Goal: Task Accomplishment & Management: Manage account settings

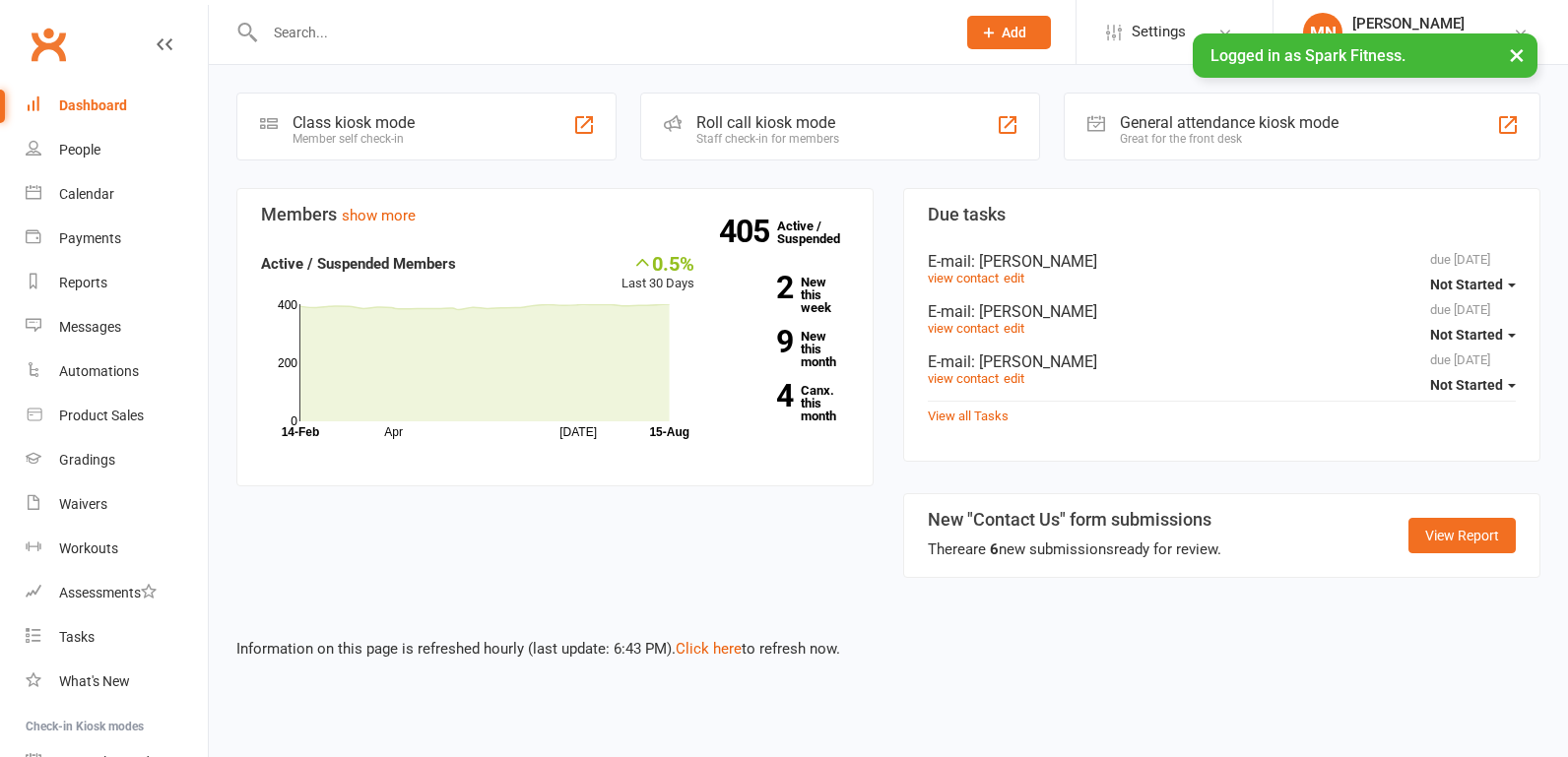
click at [84, 199] on div "Calendar" at bounding box center [86, 194] width 55 height 16
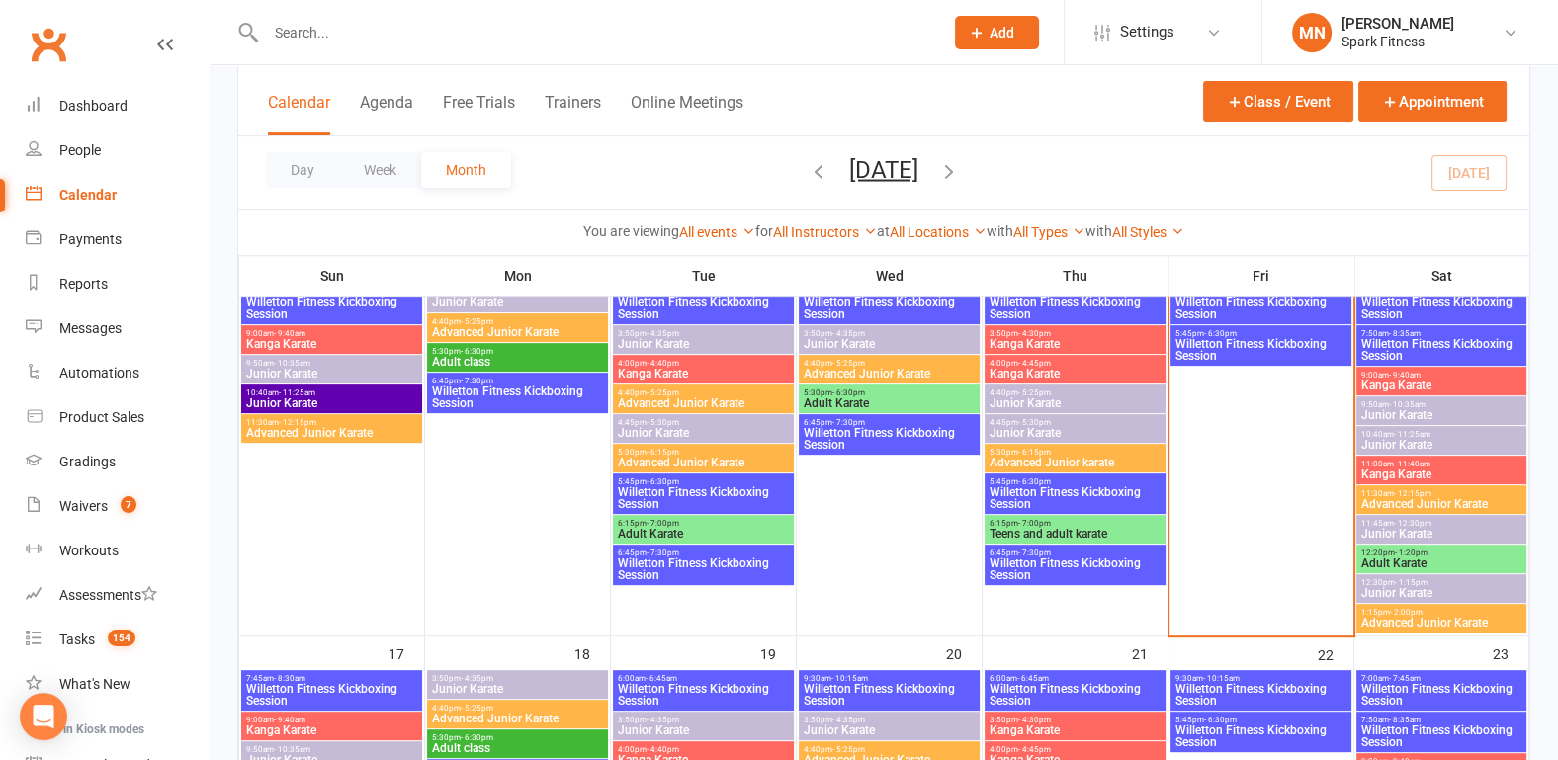
scroll to position [1132, 0]
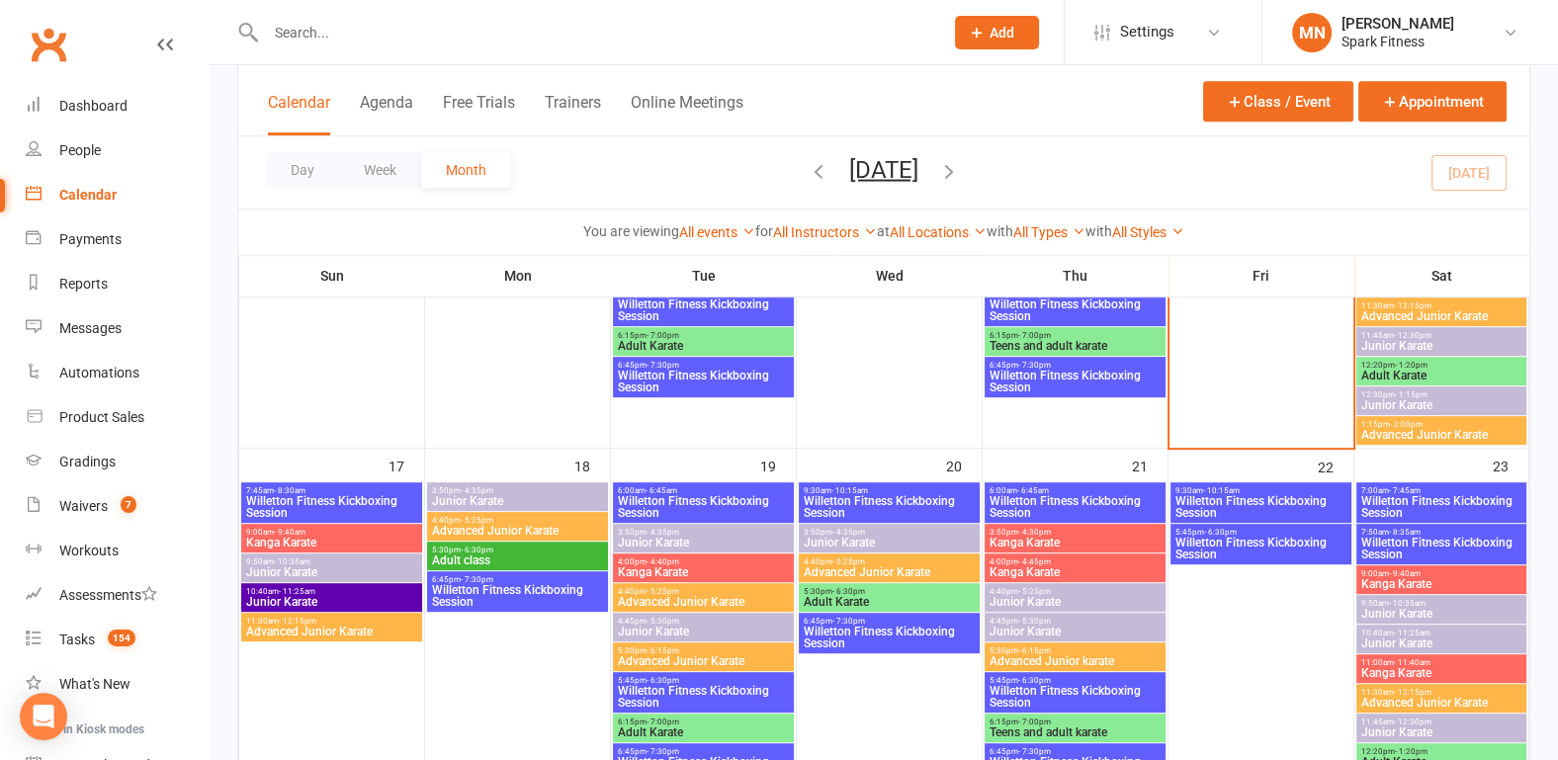
click at [323, 487] on span "7:45am - 8:30am" at bounding box center [331, 490] width 173 height 9
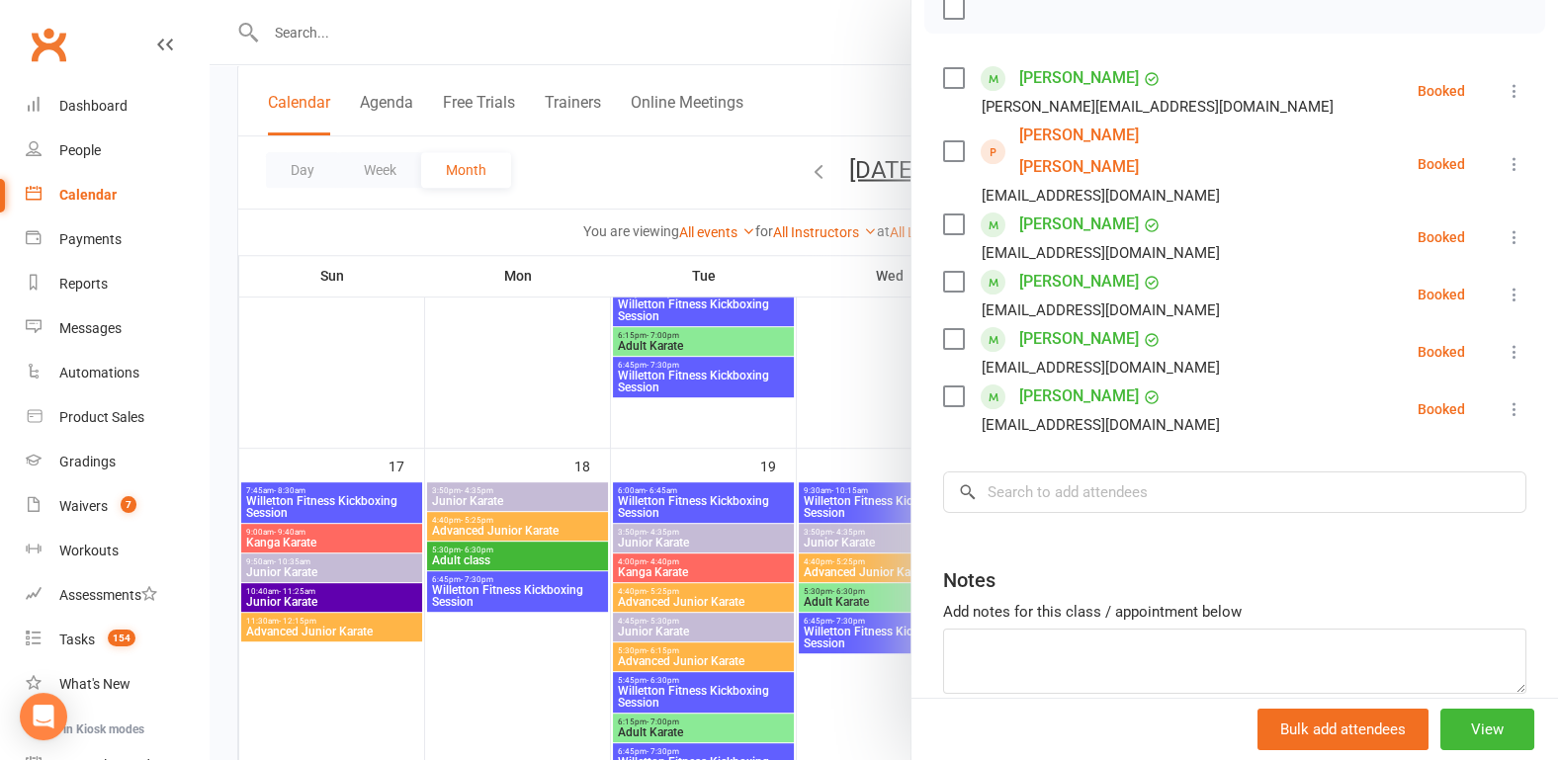
scroll to position [308, 0]
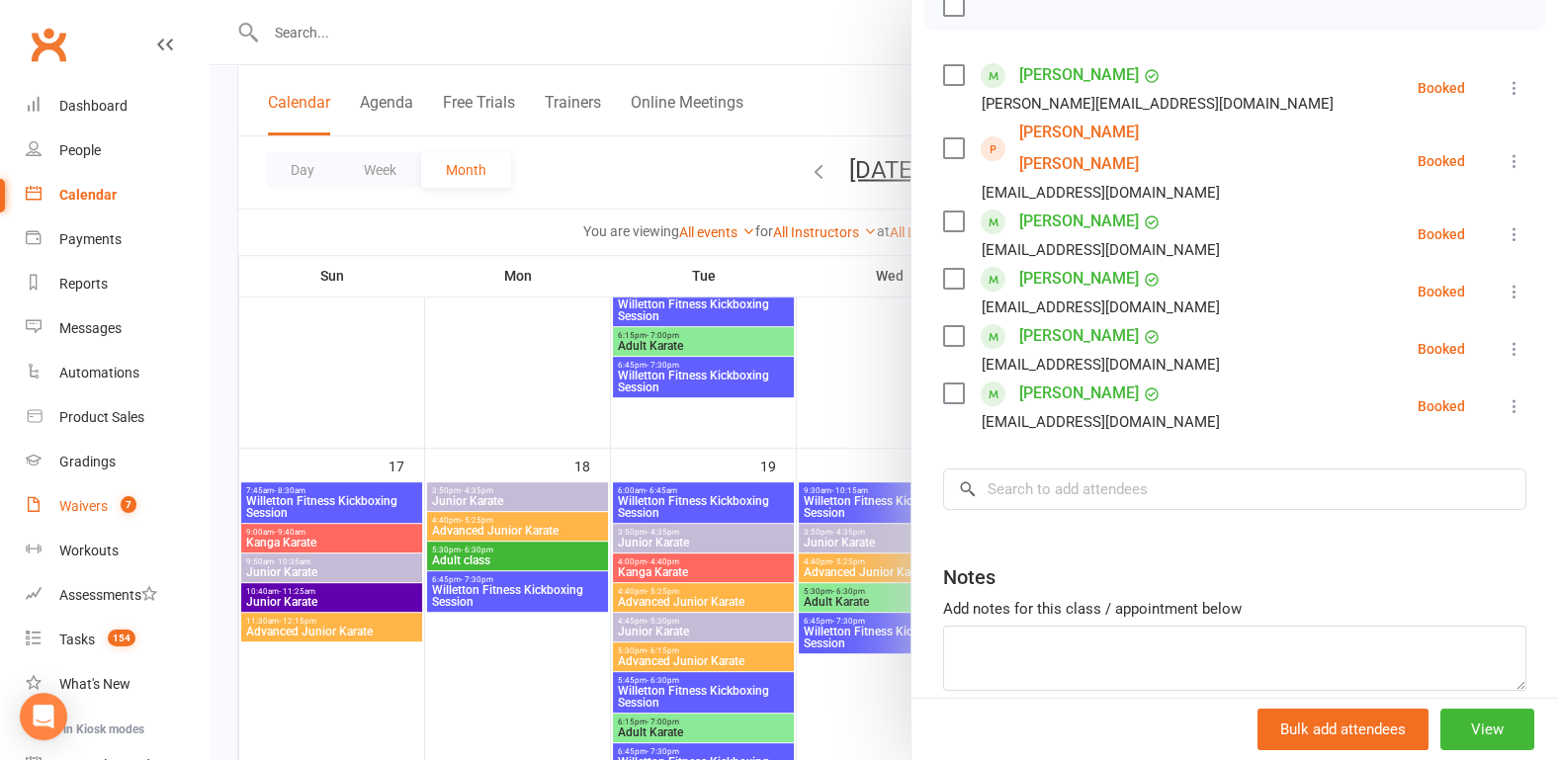
click at [84, 517] on link "Waivers 7" at bounding box center [117, 506] width 183 height 44
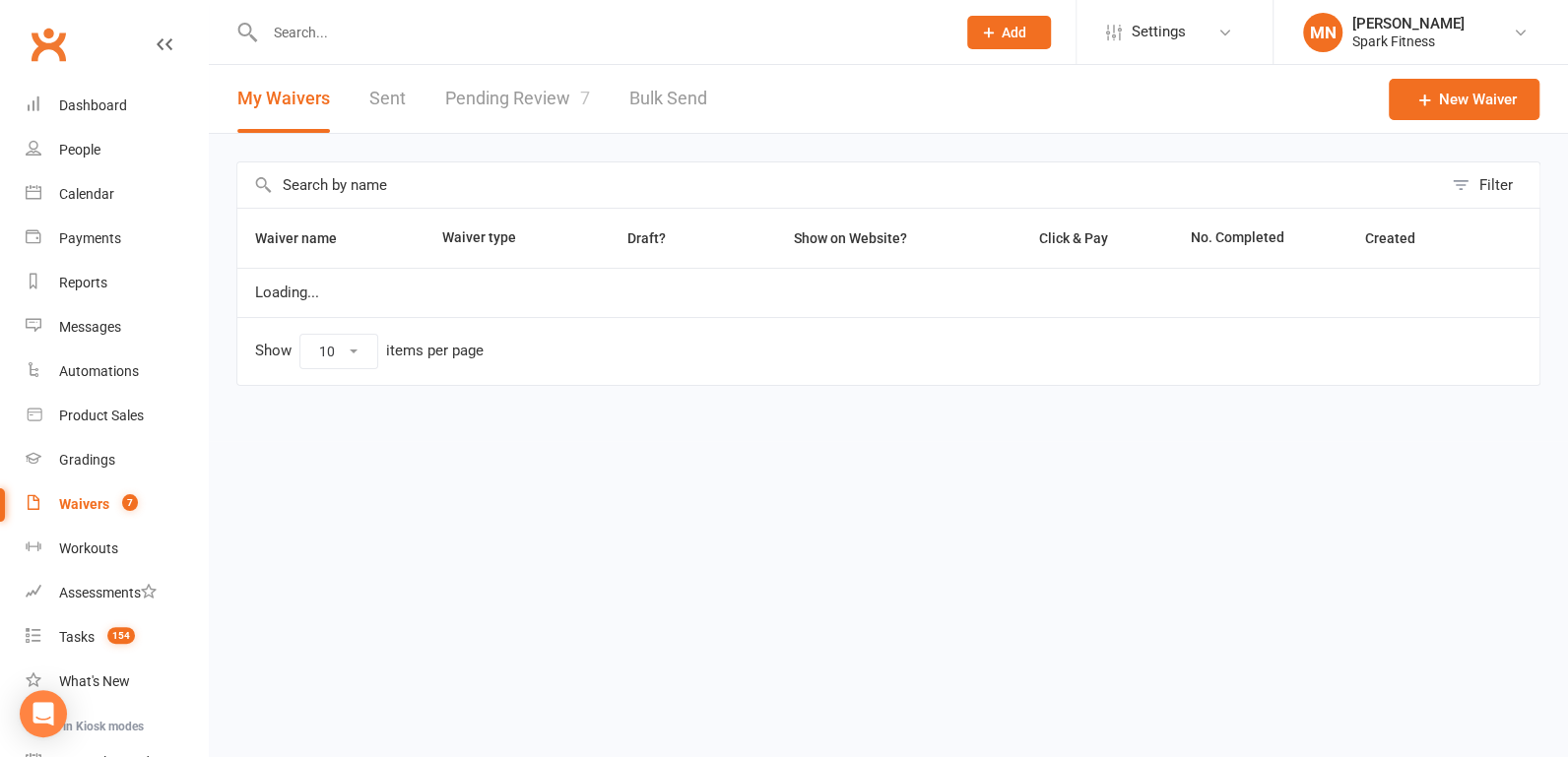
click at [522, 114] on link "Pending Review 7" at bounding box center [517, 99] width 144 height 68
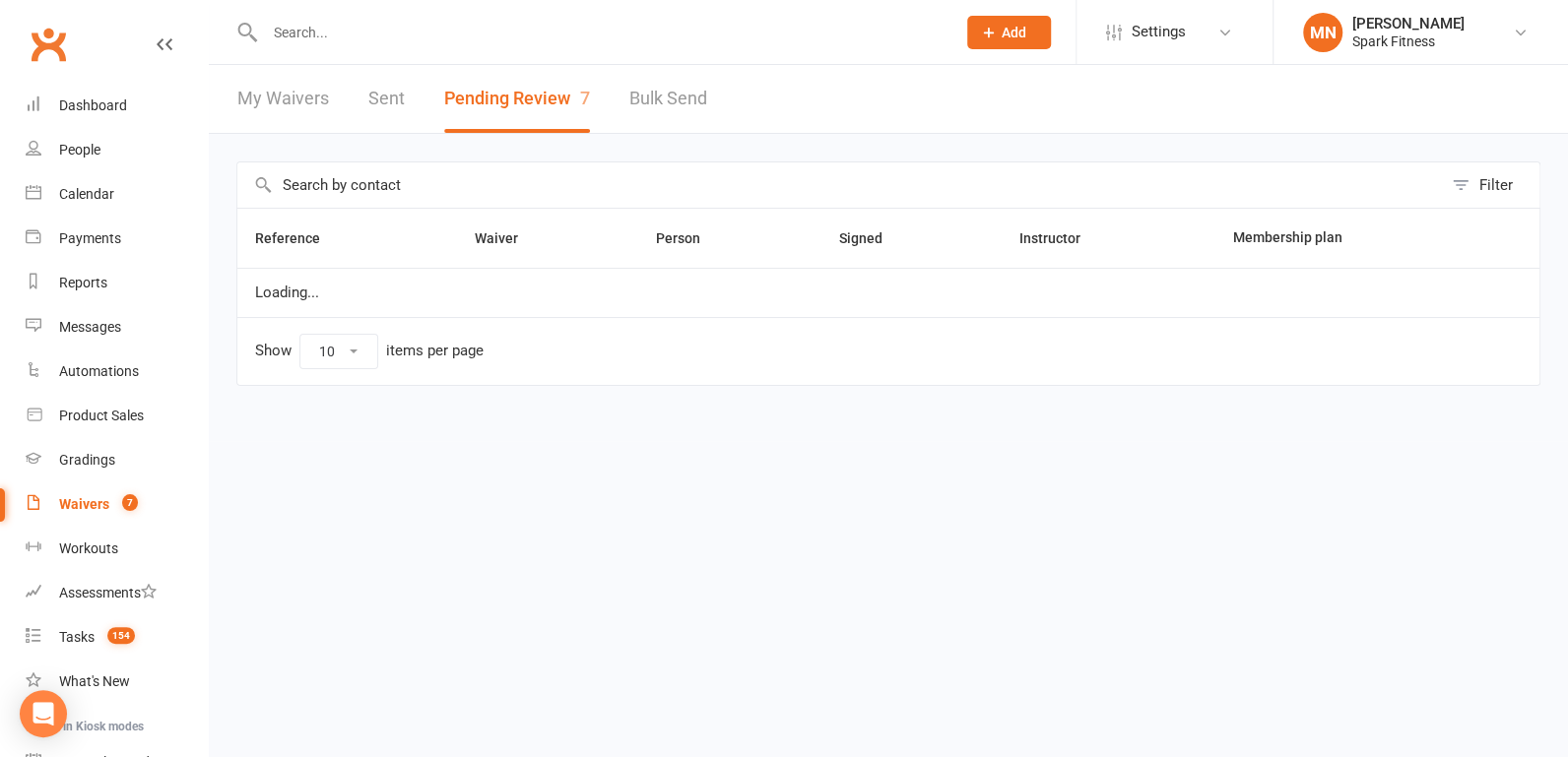
select select "100"
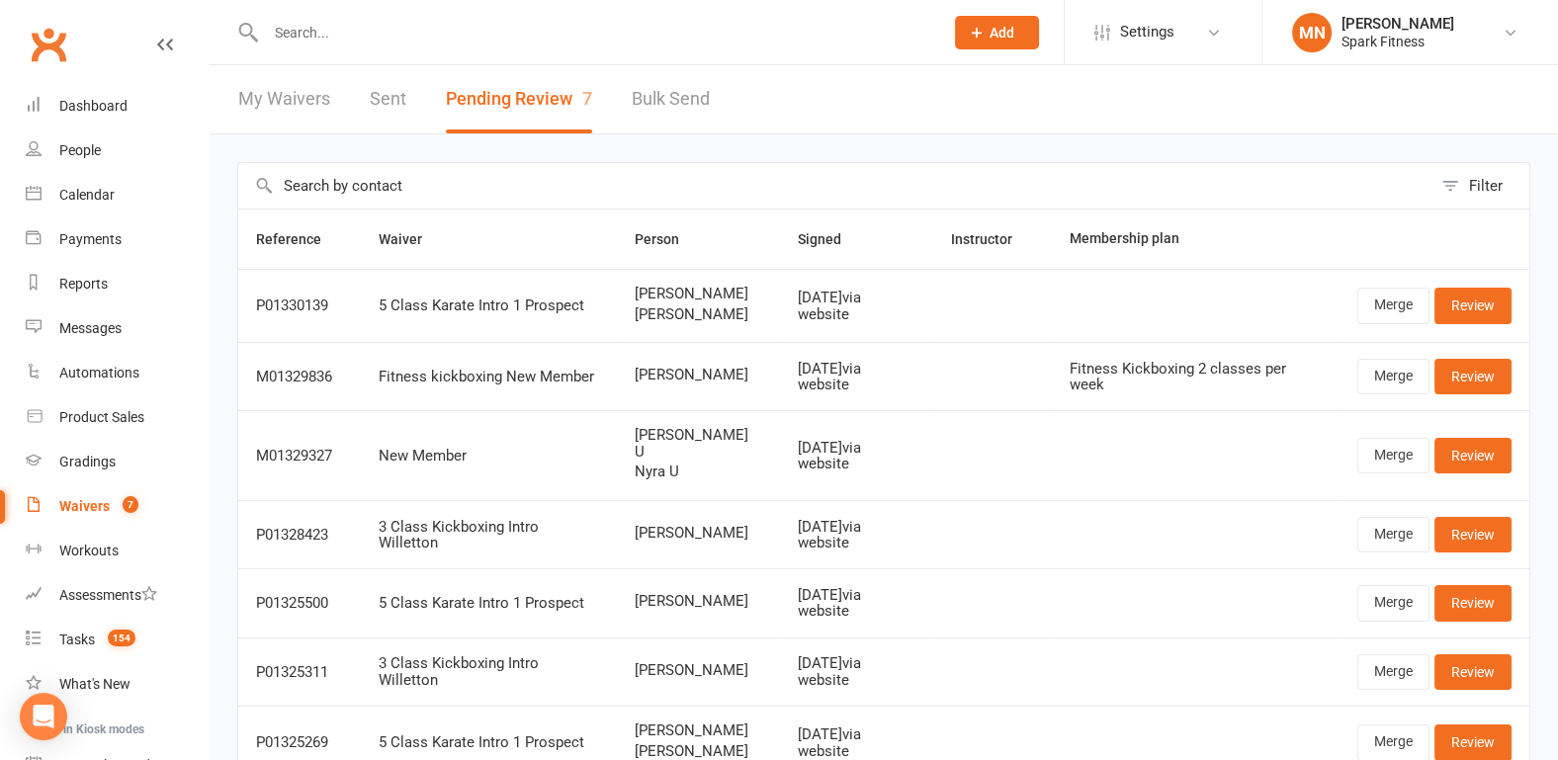
scroll to position [103, 0]
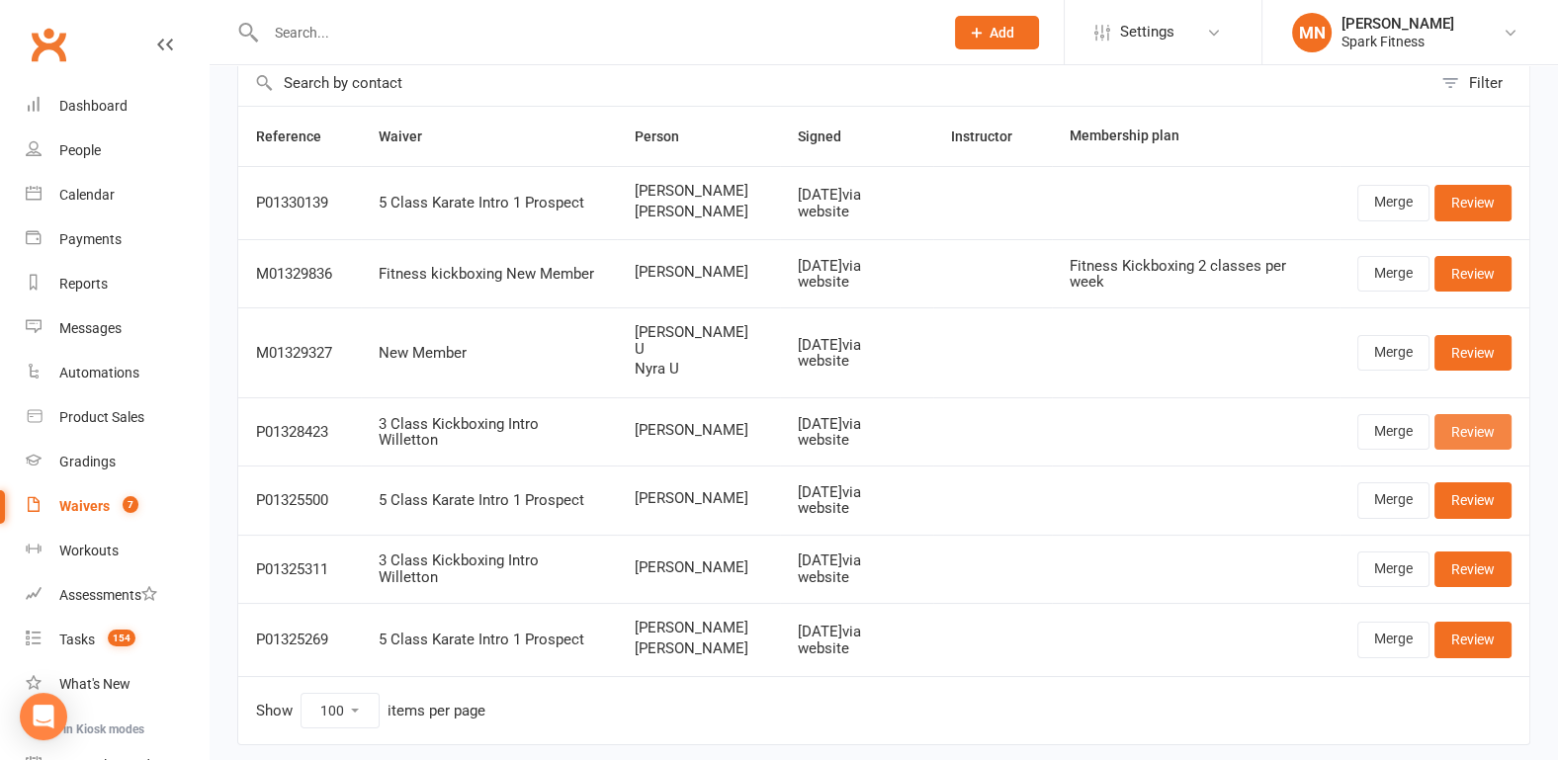
click at [1446, 414] on link "Review" at bounding box center [1472, 432] width 77 height 36
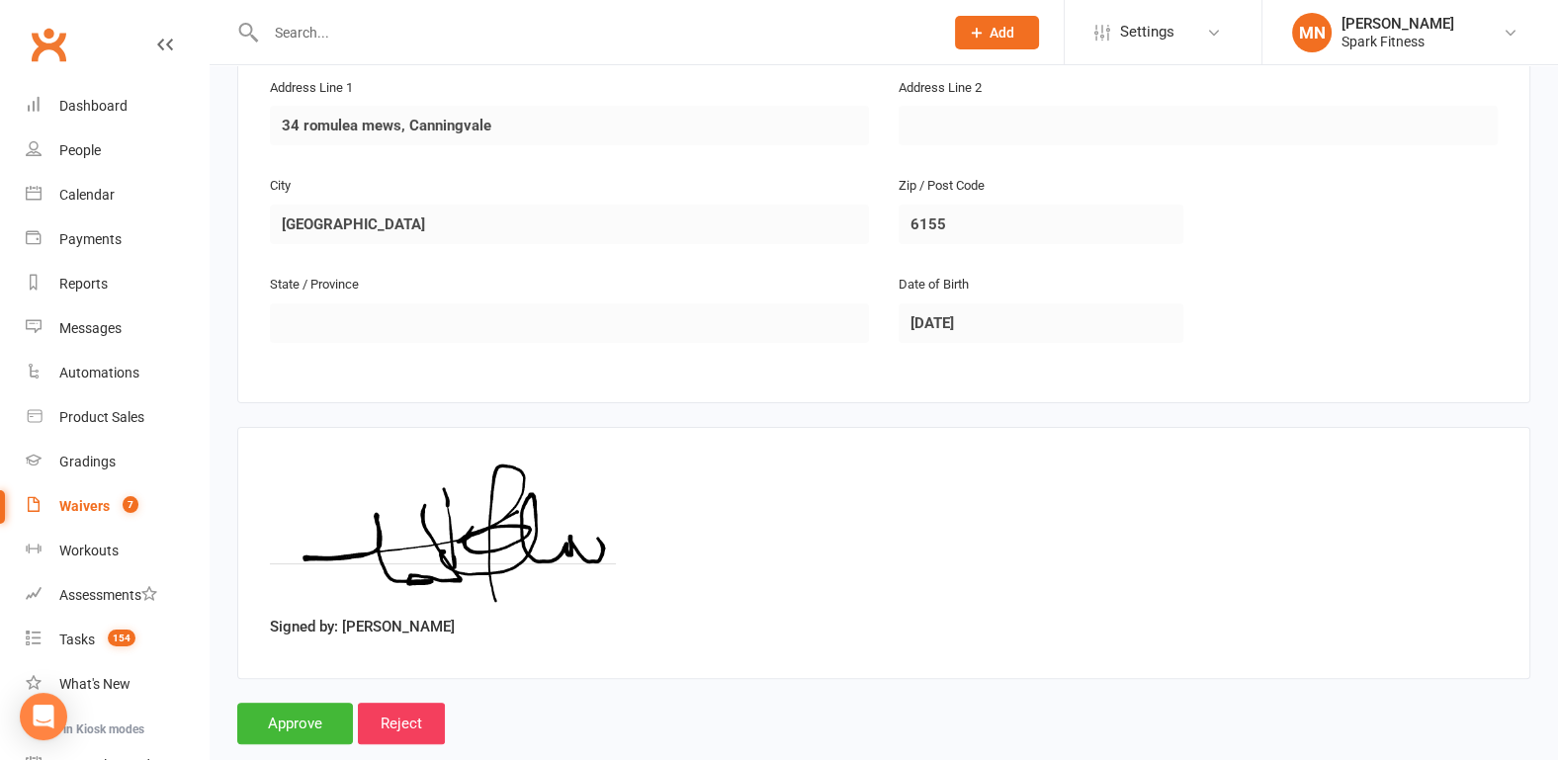
scroll to position [559, 0]
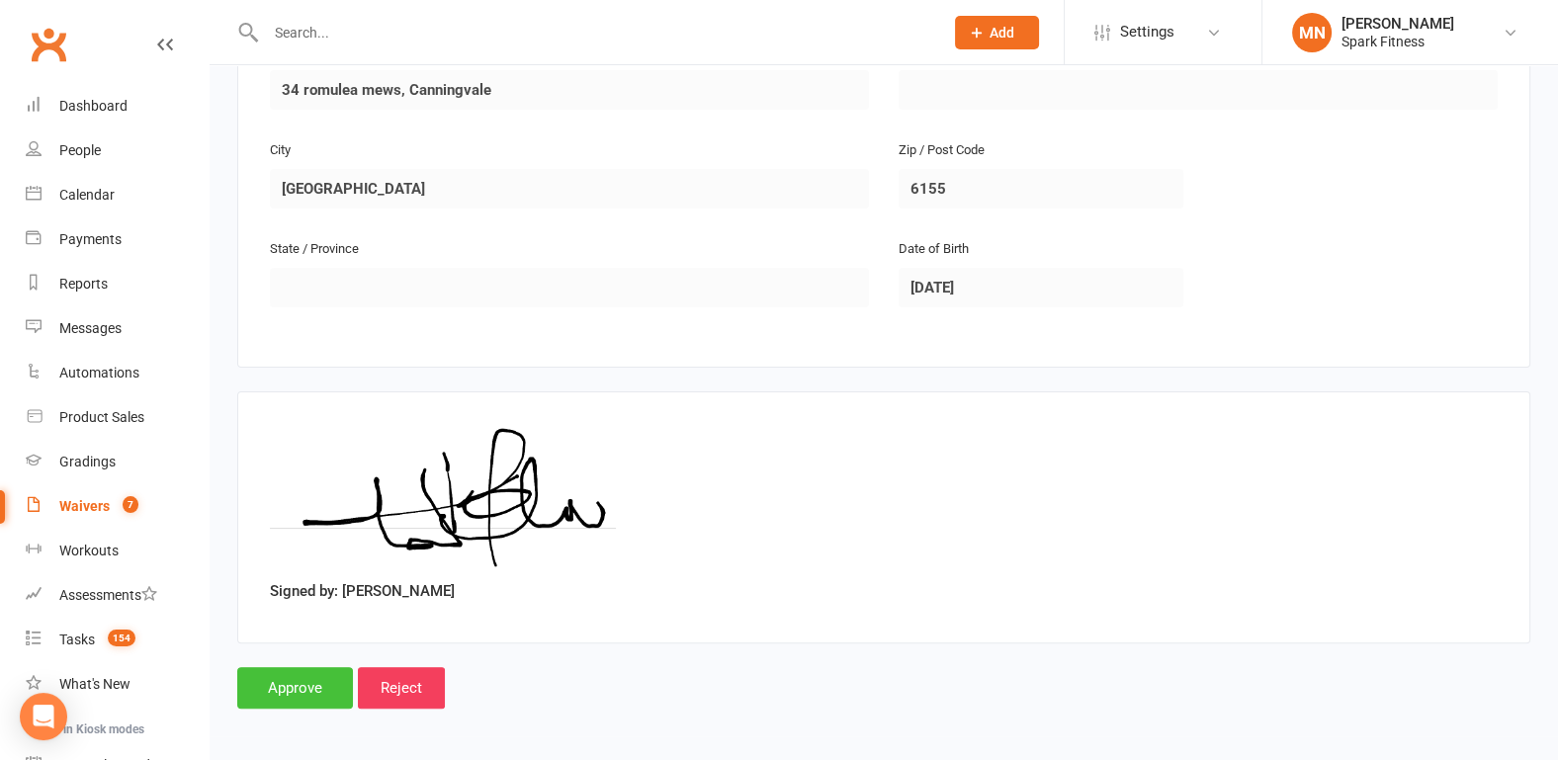
click at [306, 688] on input "Approve" at bounding box center [295, 688] width 116 height 42
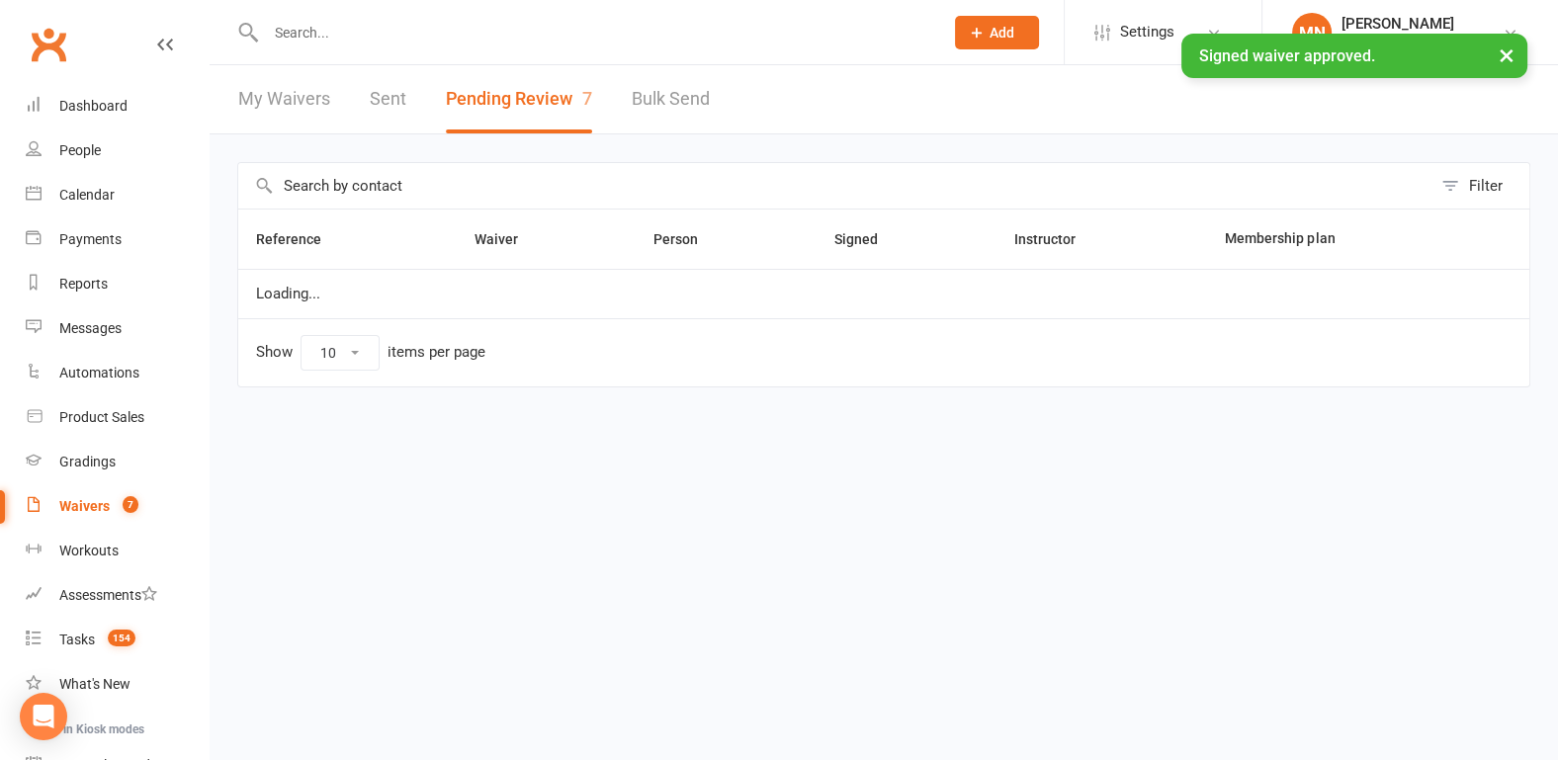
select select "100"
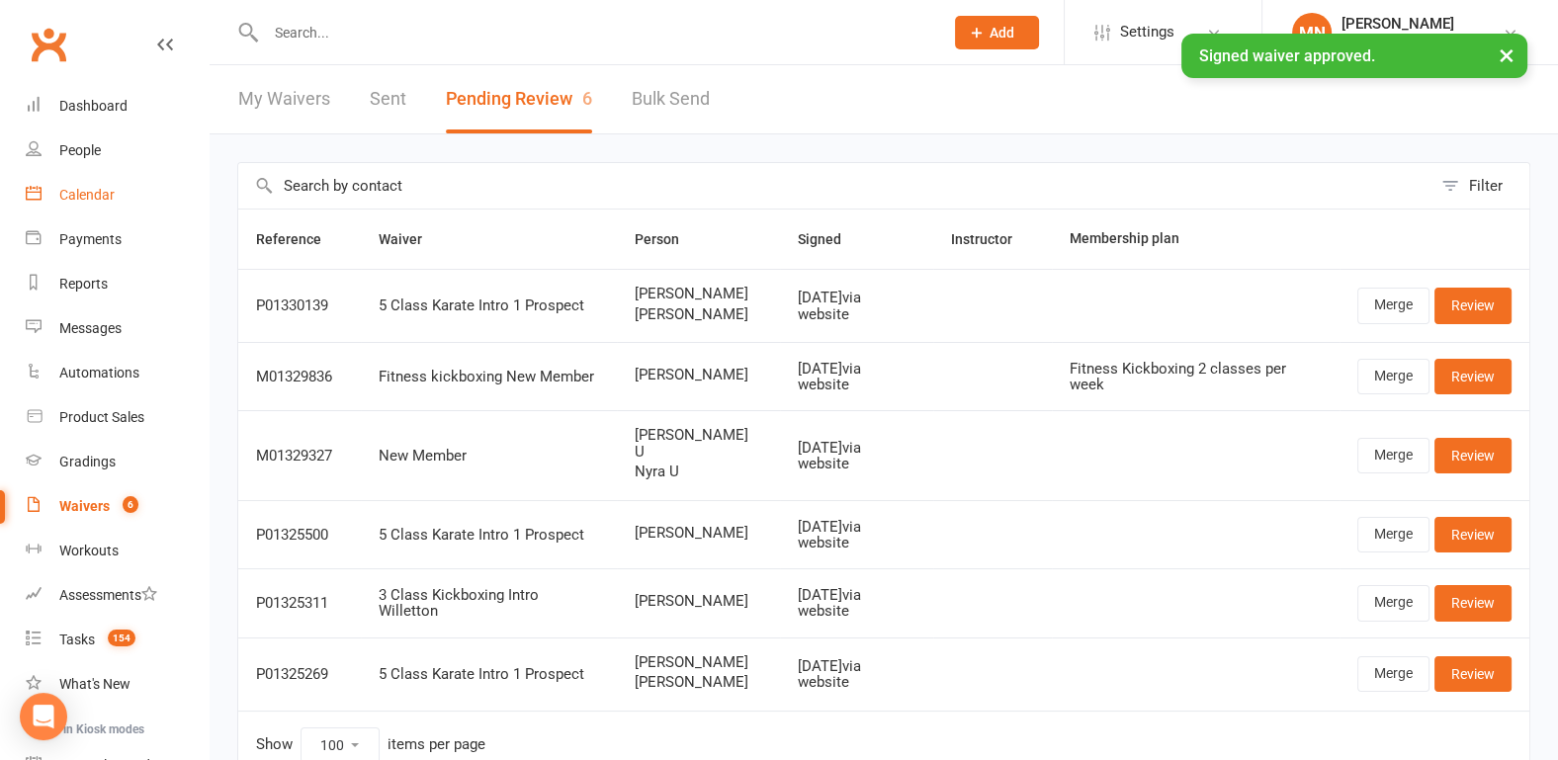
click at [101, 199] on div "Calendar" at bounding box center [86, 195] width 55 height 16
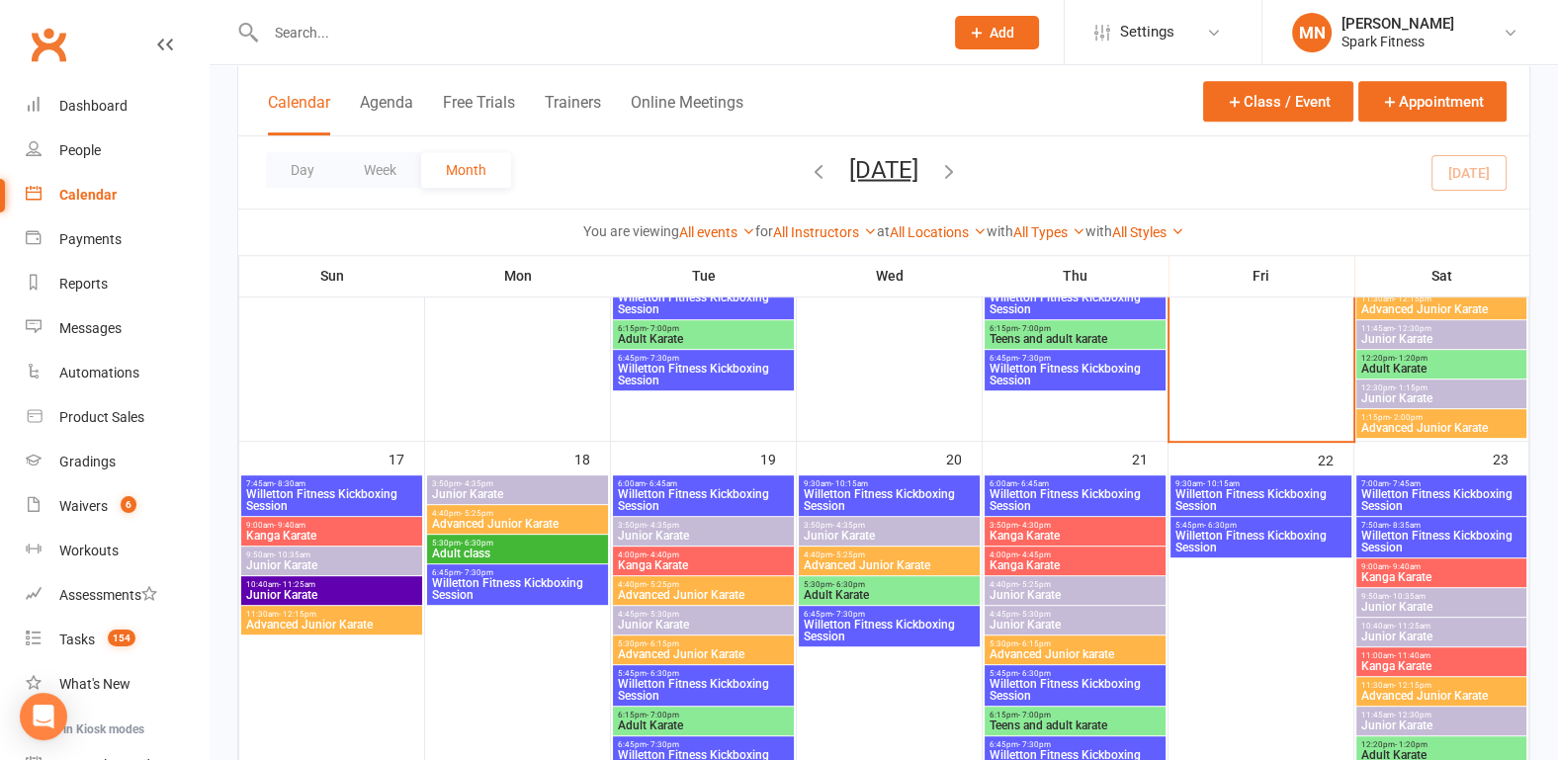
scroll to position [1236, 0]
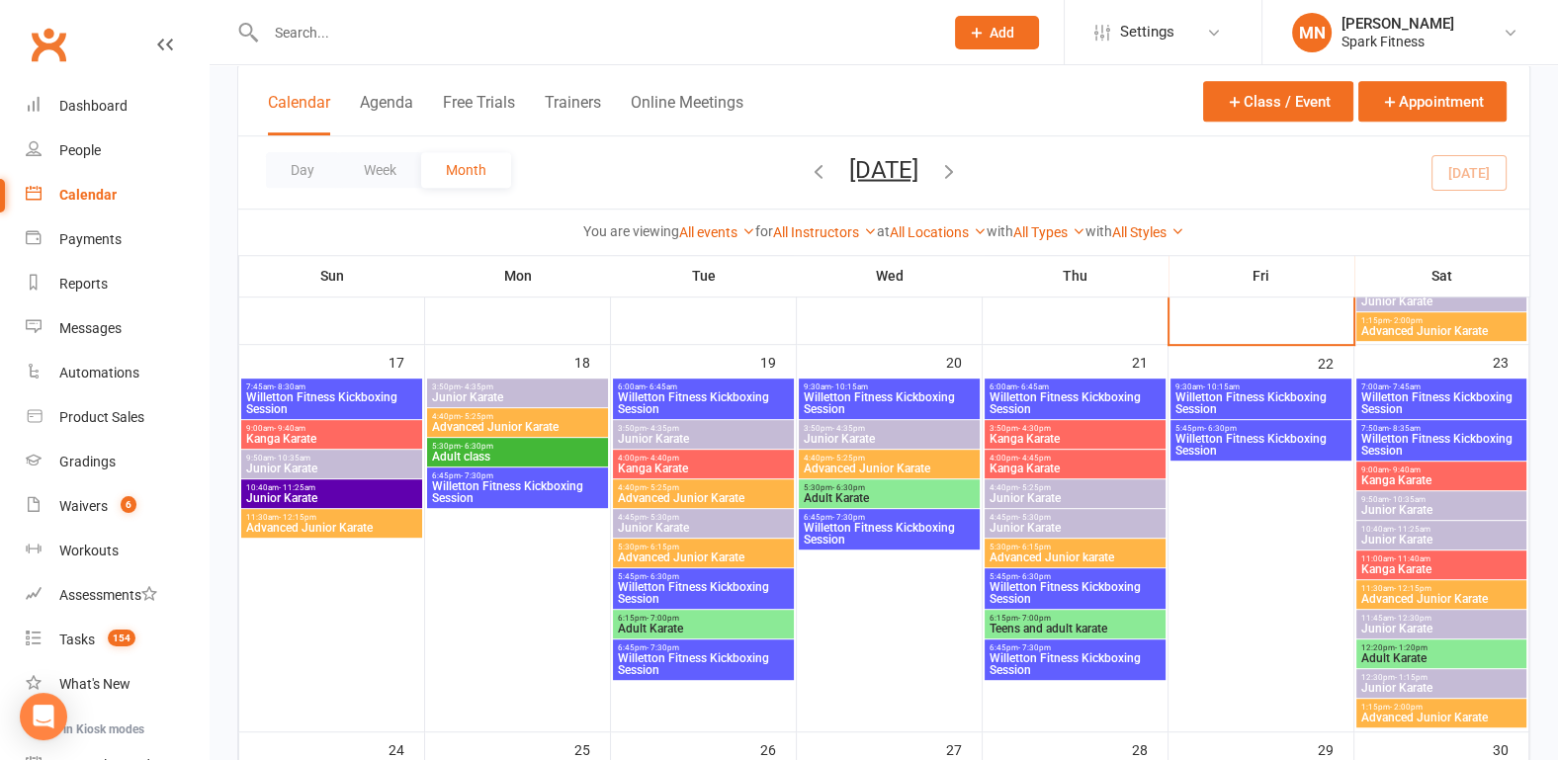
click at [305, 396] on span "Willetton Fitness Kickboxing Session" at bounding box center [331, 403] width 173 height 24
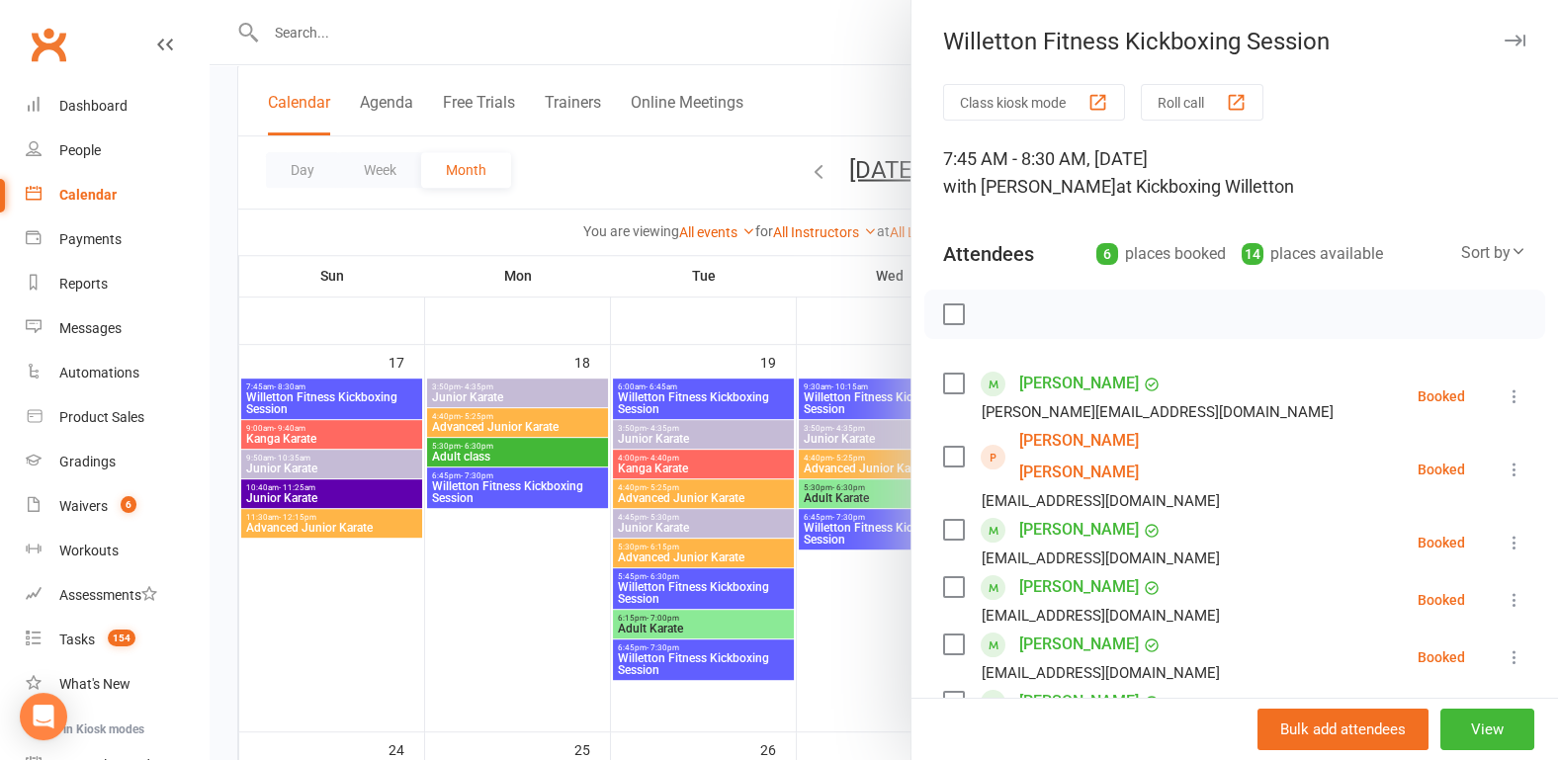
click at [1033, 315] on div at bounding box center [1234, 314] width 621 height 49
click at [1018, 323] on div at bounding box center [1234, 314] width 621 height 49
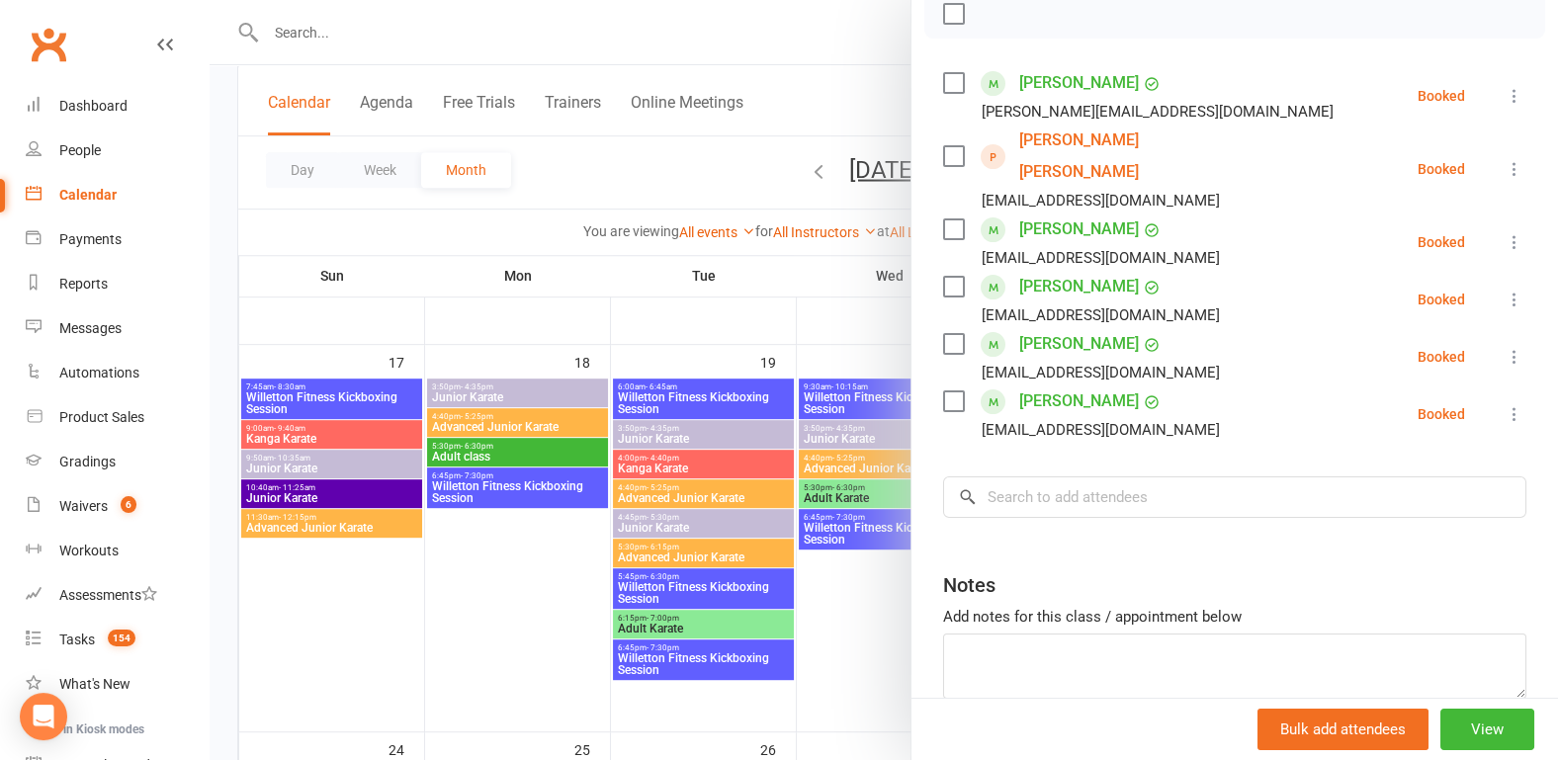
scroll to position [308, 0]
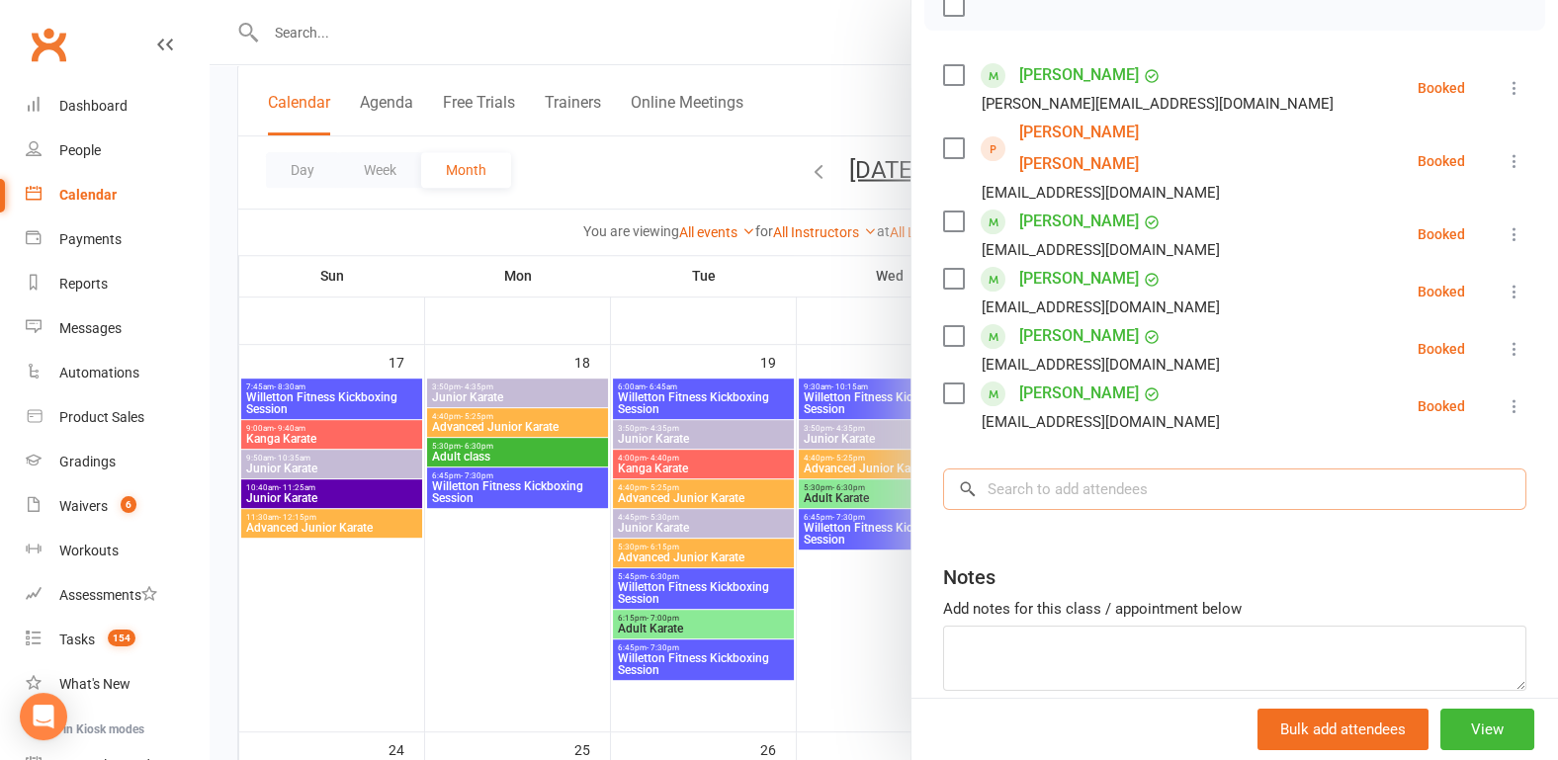
click at [1015, 469] on input "search" at bounding box center [1234, 490] width 583 height 42
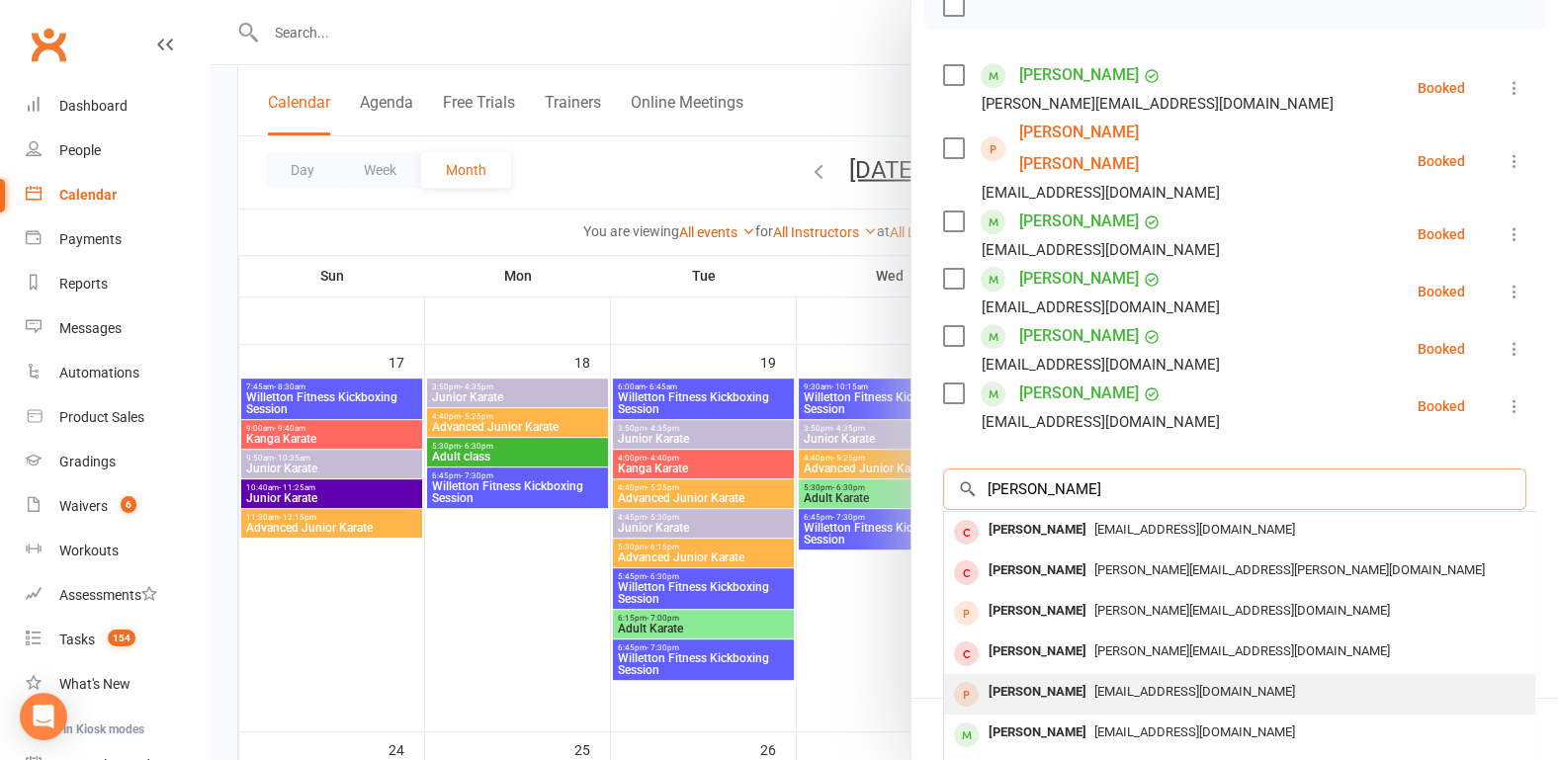
type input "[PERSON_NAME]"
click at [1041, 678] on div "[PERSON_NAME]" at bounding box center [1038, 692] width 114 height 29
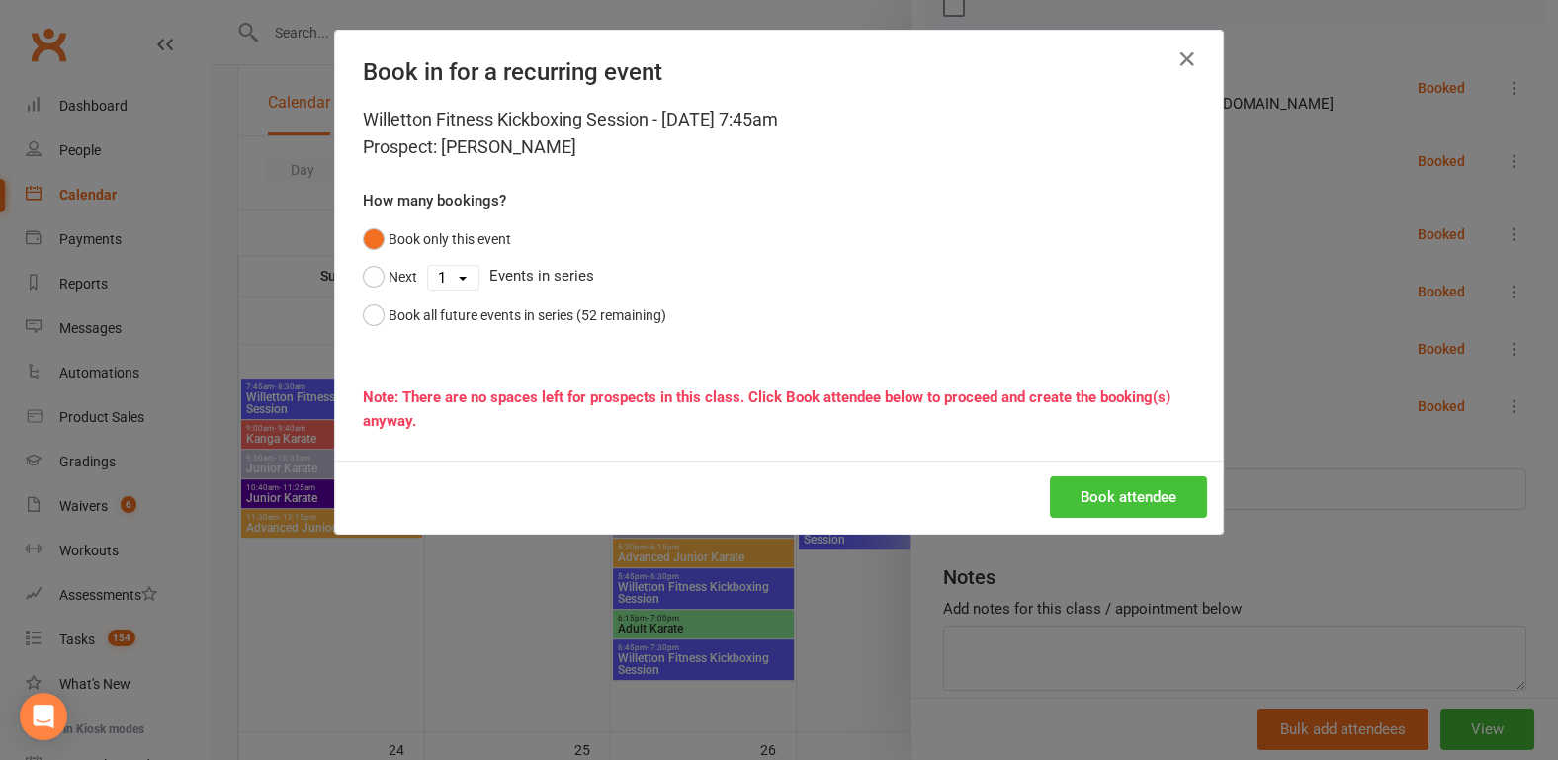
click at [1089, 495] on button "Book attendee" at bounding box center [1128, 497] width 157 height 42
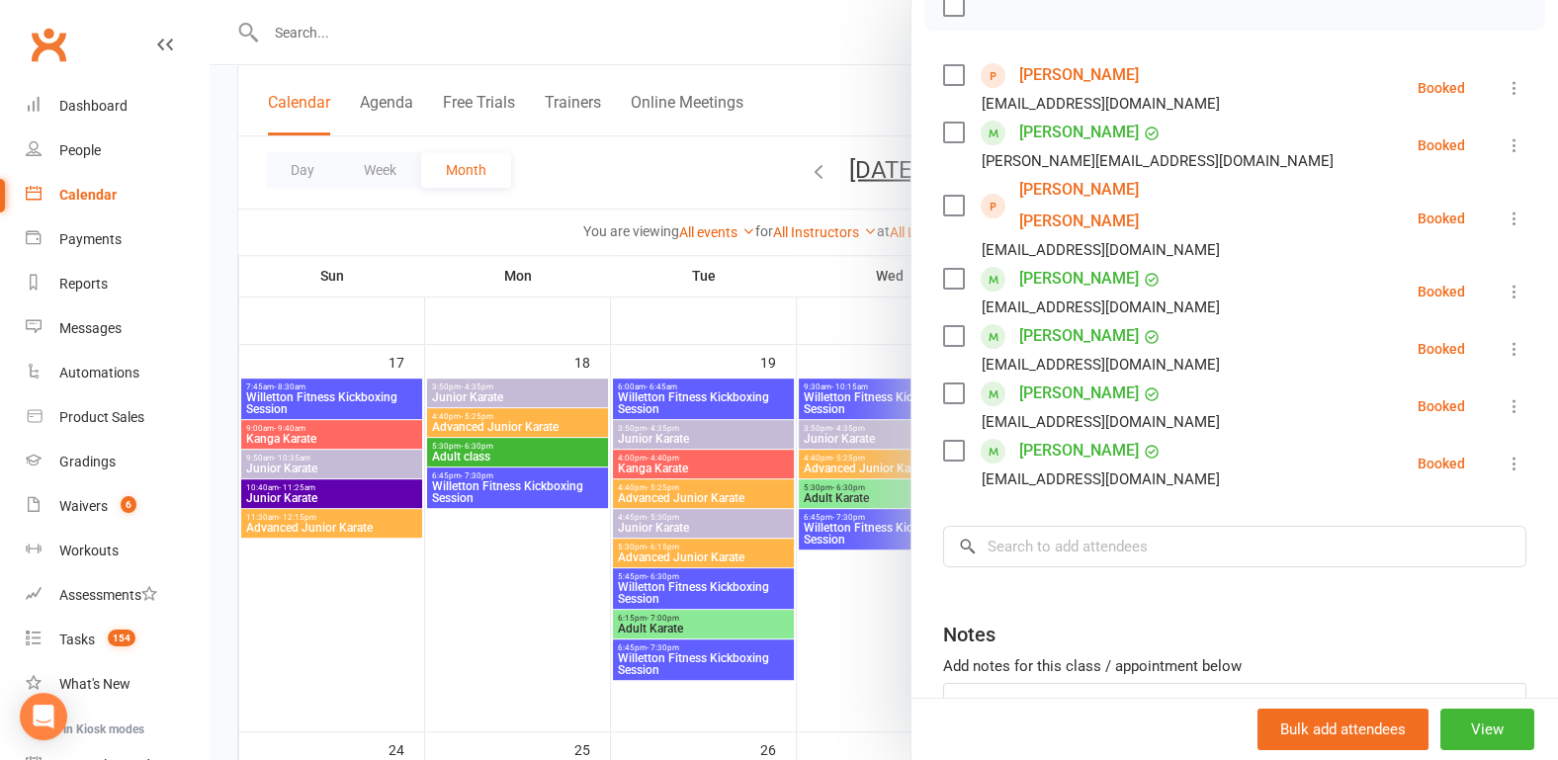
click at [1037, 69] on link "[PERSON_NAME]" at bounding box center [1079, 75] width 120 height 32
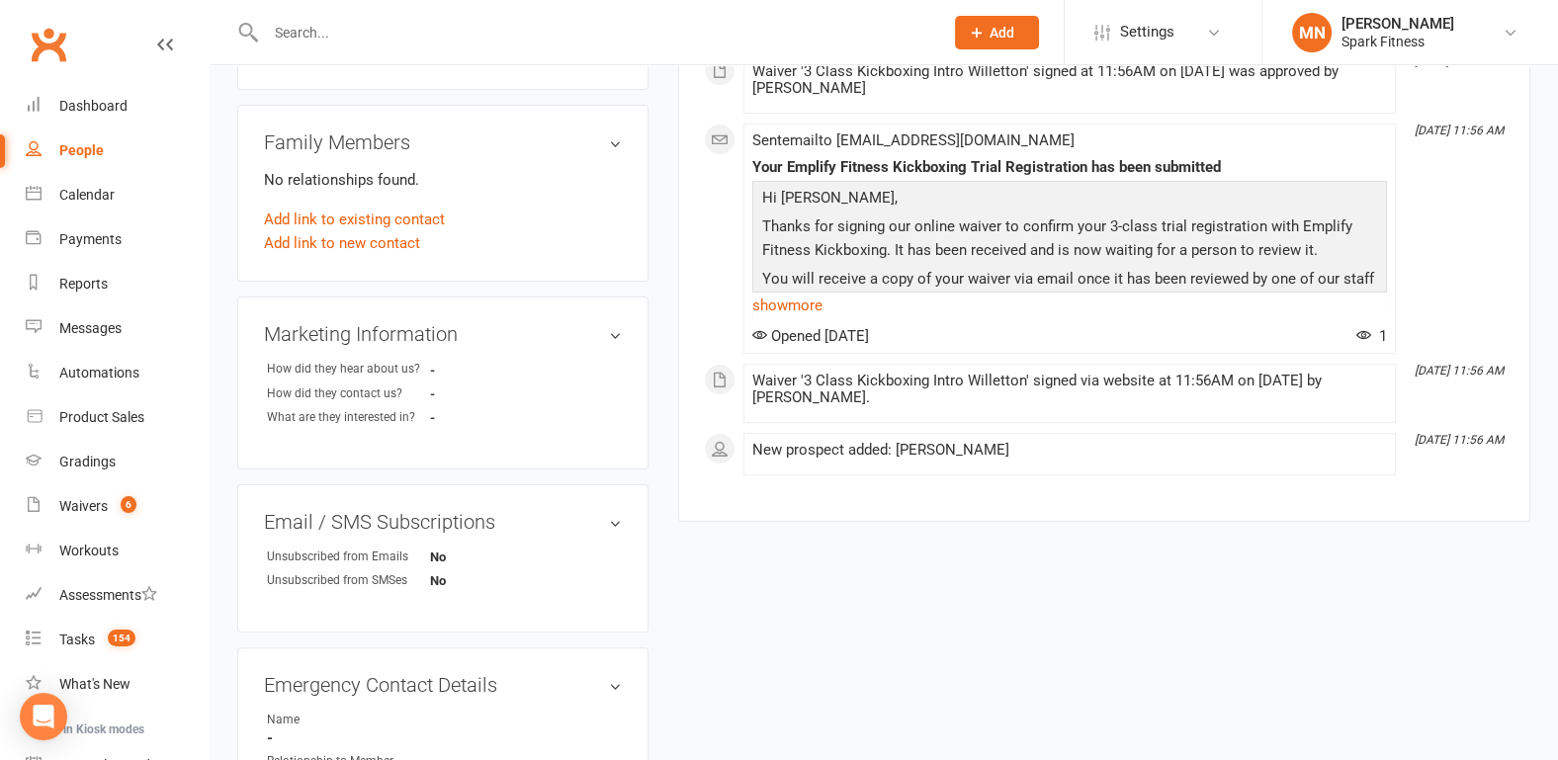
scroll to position [618, 0]
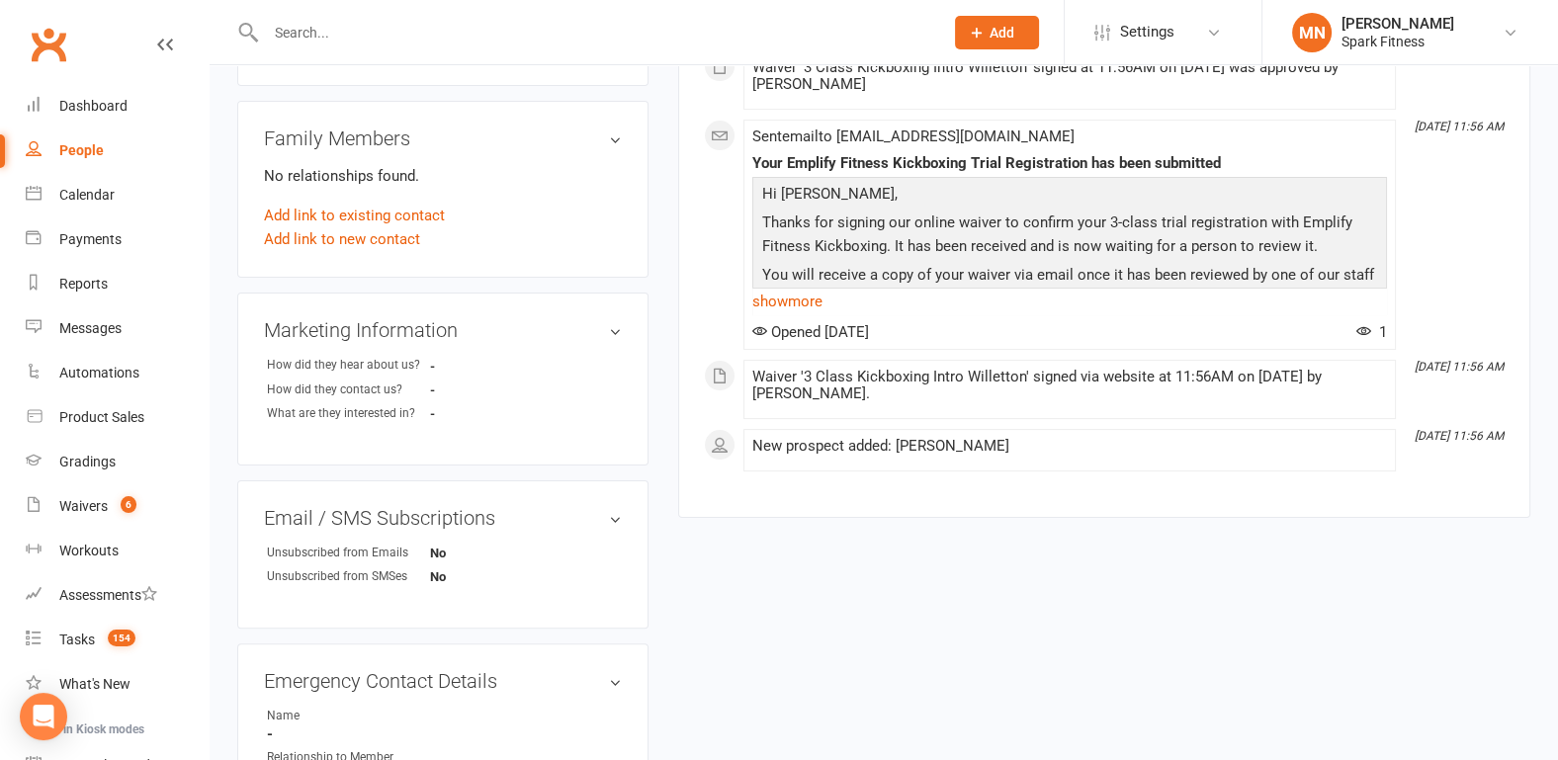
click at [432, 359] on strong "-" at bounding box center [487, 366] width 114 height 15
click at [393, 356] on div "How did they hear about us?" at bounding box center [348, 365] width 163 height 19
click at [617, 319] on h3 "Marketing Information edit" at bounding box center [443, 330] width 358 height 22
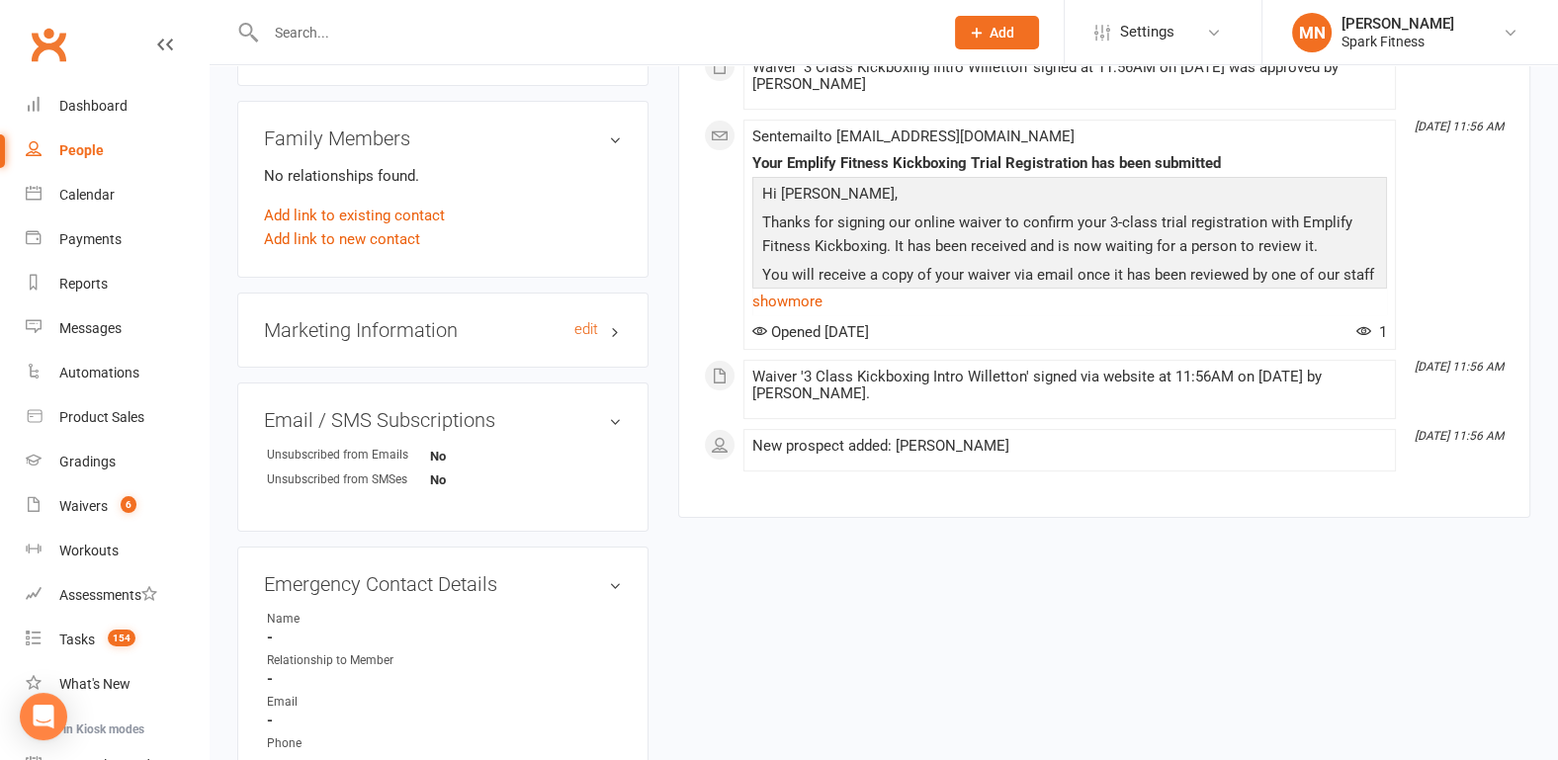
click at [610, 319] on h3 "Marketing Information edit" at bounding box center [443, 330] width 358 height 22
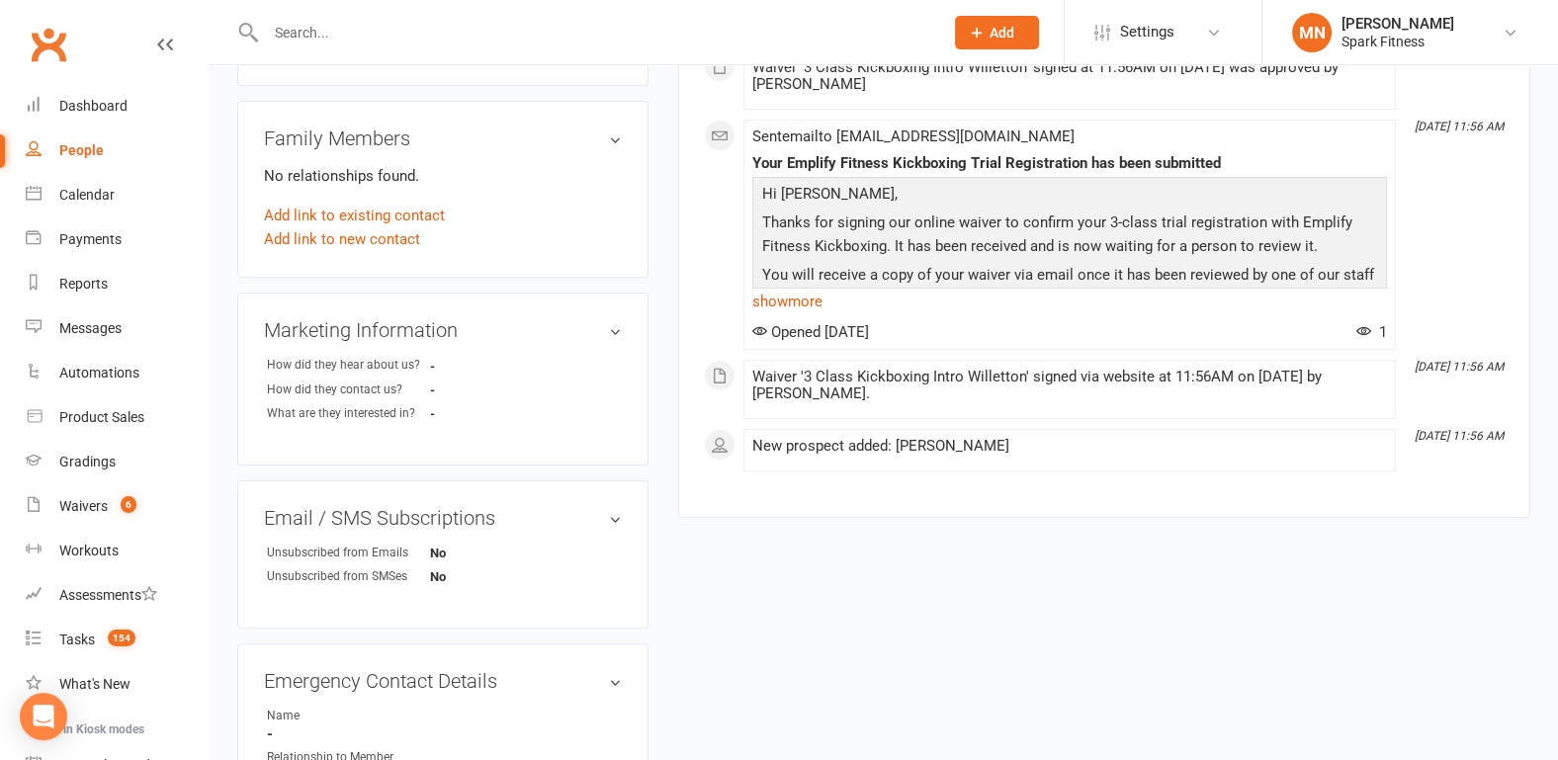
scroll to position [0, 0]
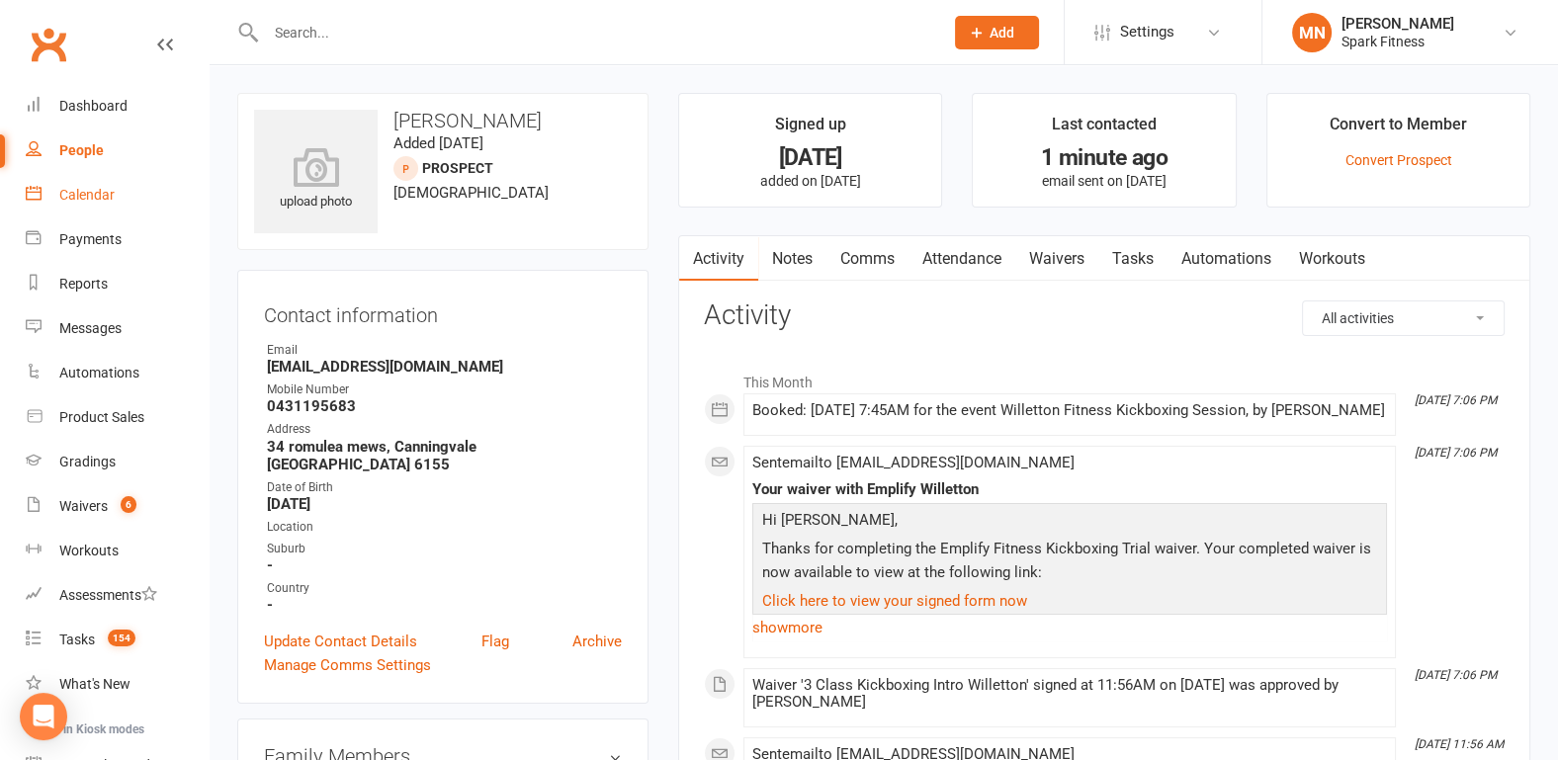
click at [91, 203] on div "Calendar" at bounding box center [86, 195] width 55 height 16
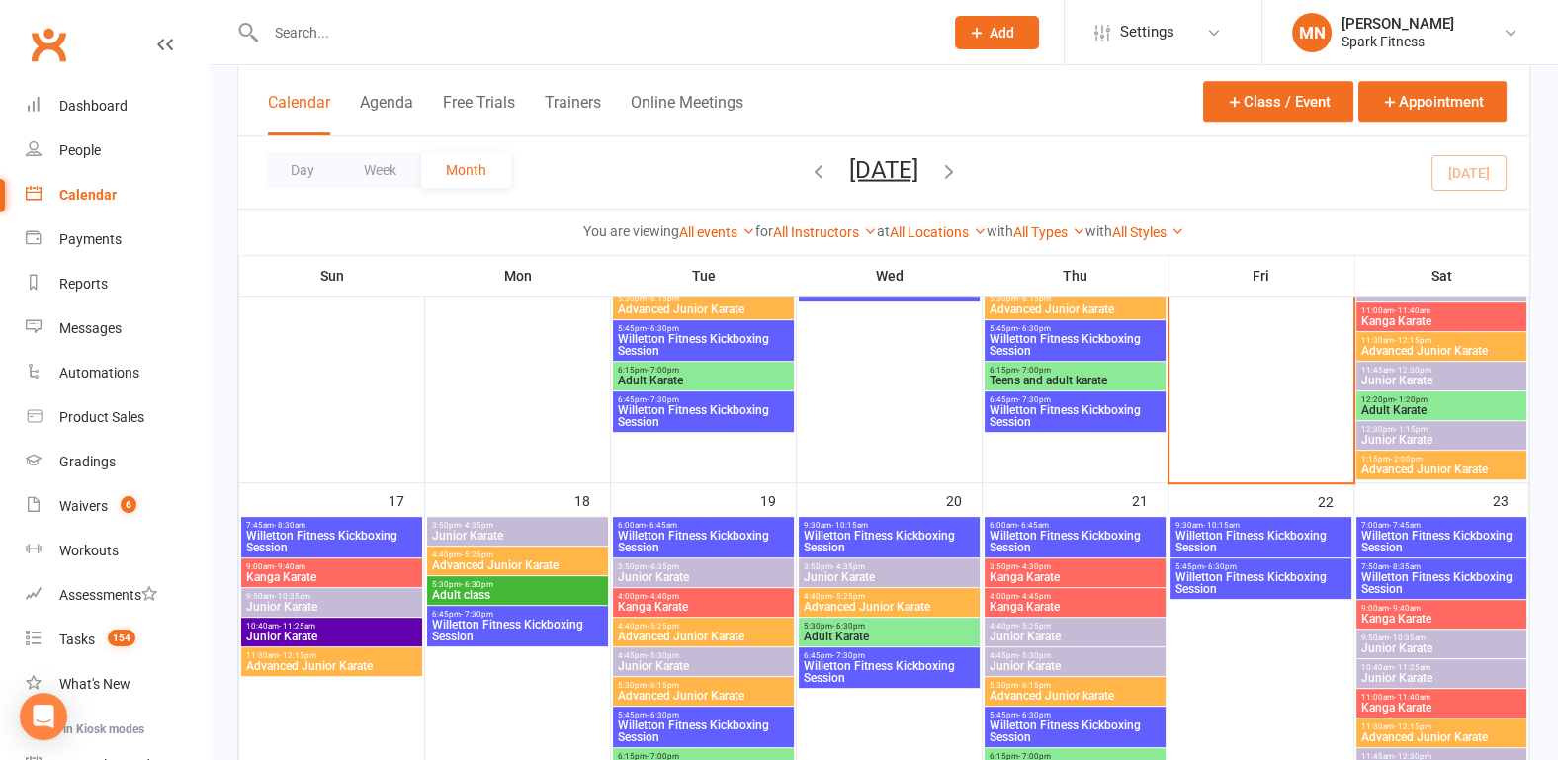
scroll to position [1132, 0]
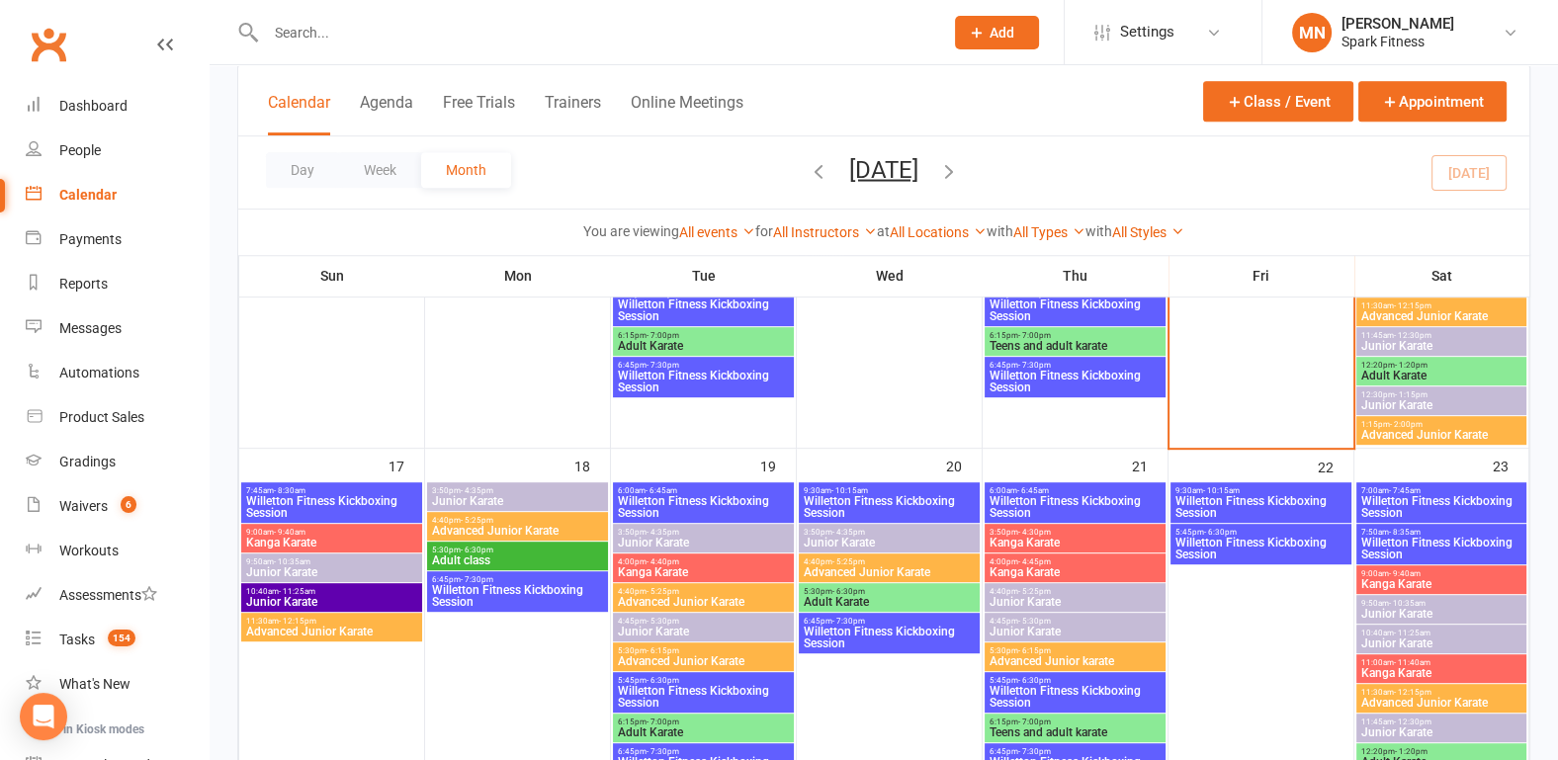
click at [263, 506] on span "Willetton Fitness Kickboxing Session" at bounding box center [331, 507] width 173 height 24
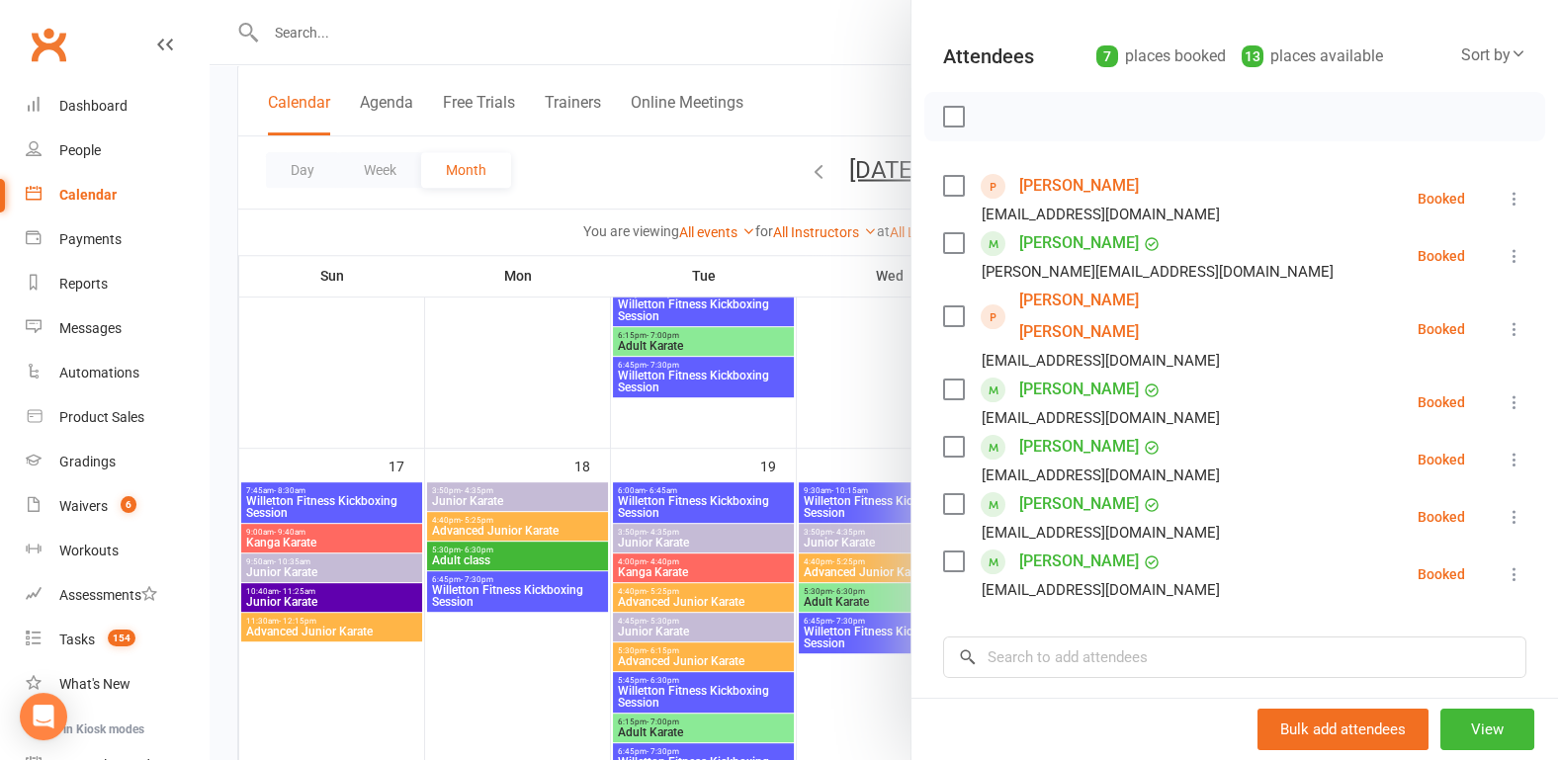
scroll to position [206, 0]
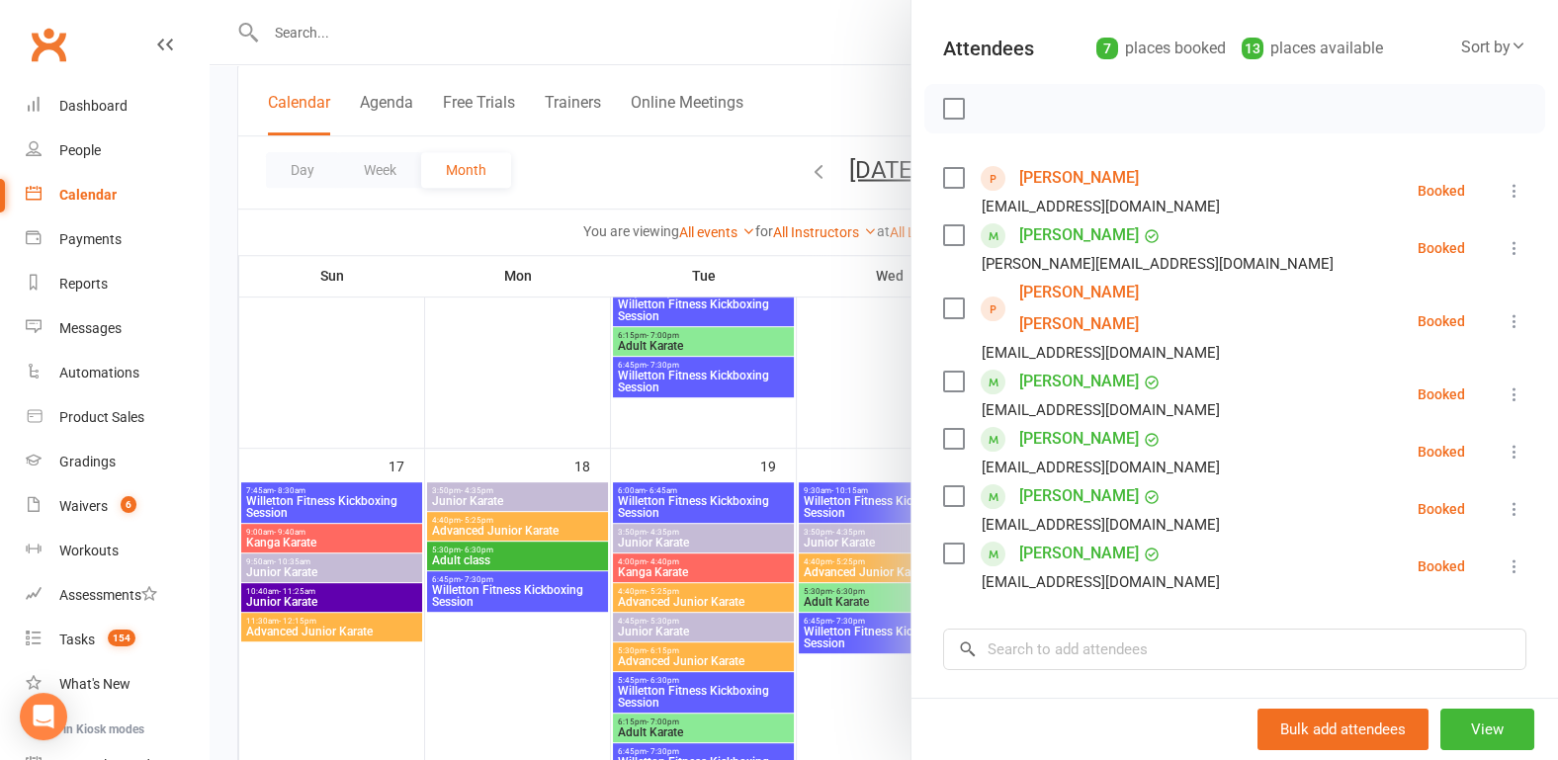
click at [220, 331] on div at bounding box center [884, 380] width 1348 height 760
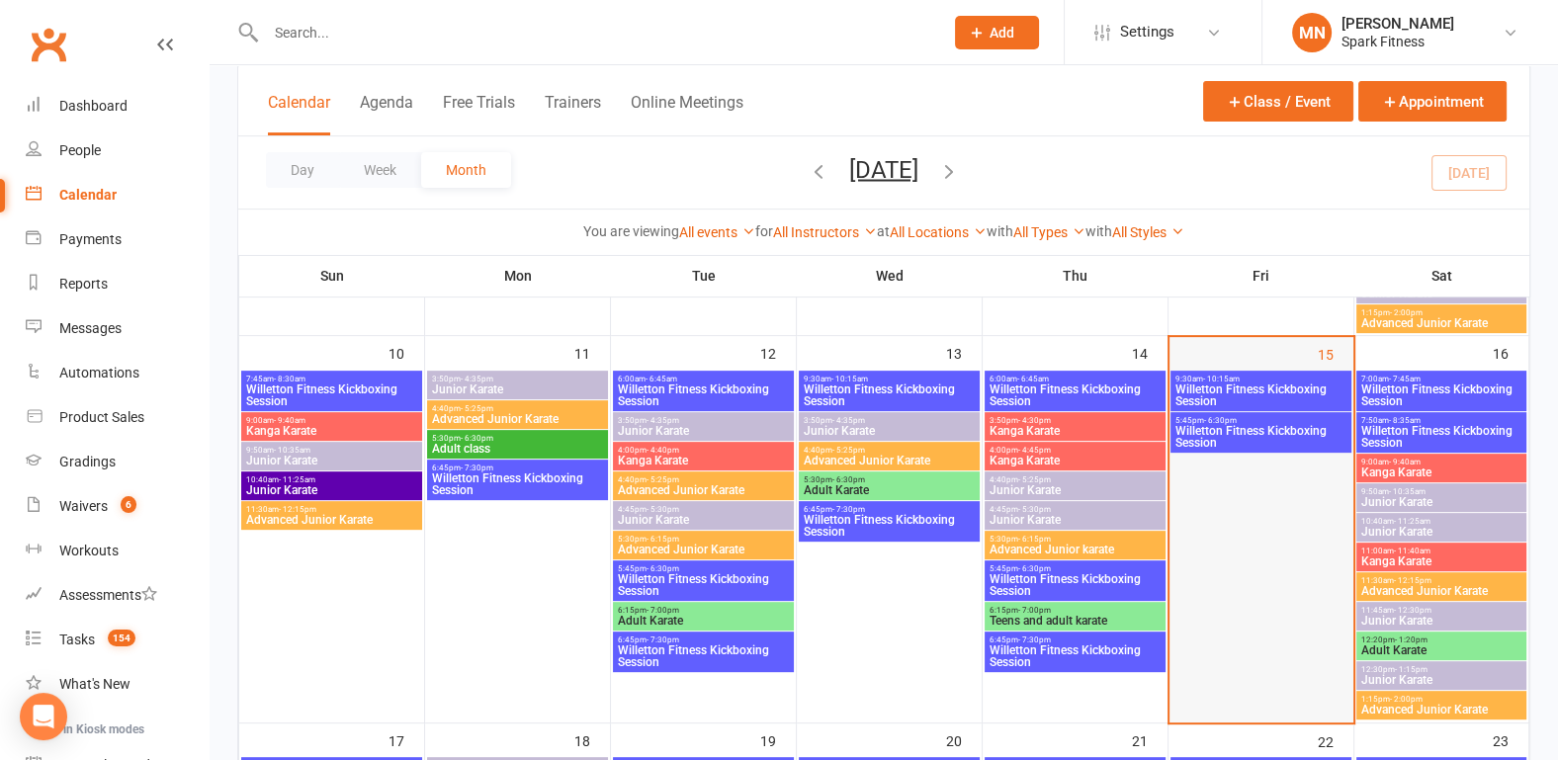
scroll to position [823, 0]
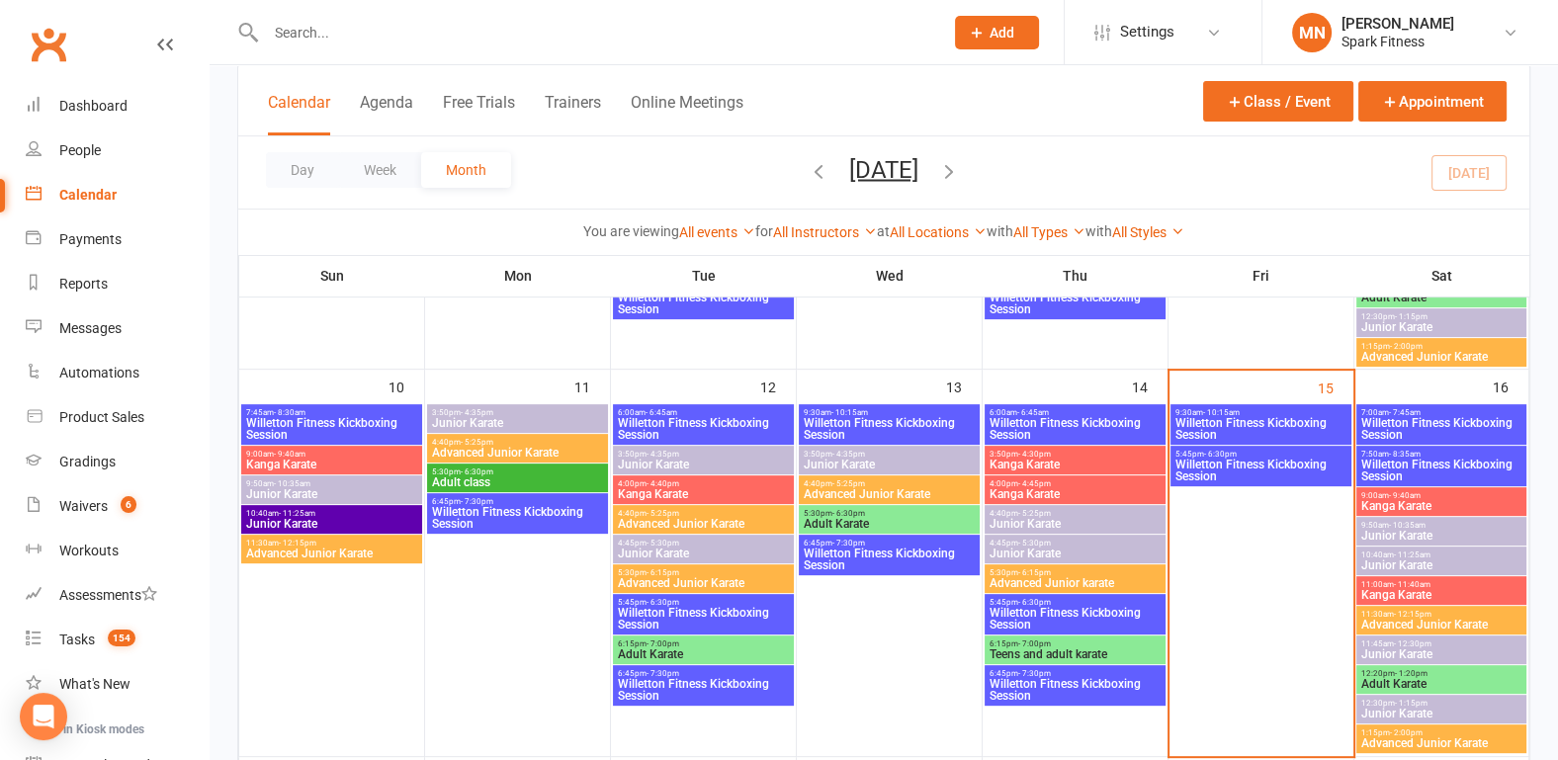
click at [1413, 419] on span "Willetton Fitness Kickboxing Session" at bounding box center [1441, 429] width 163 height 24
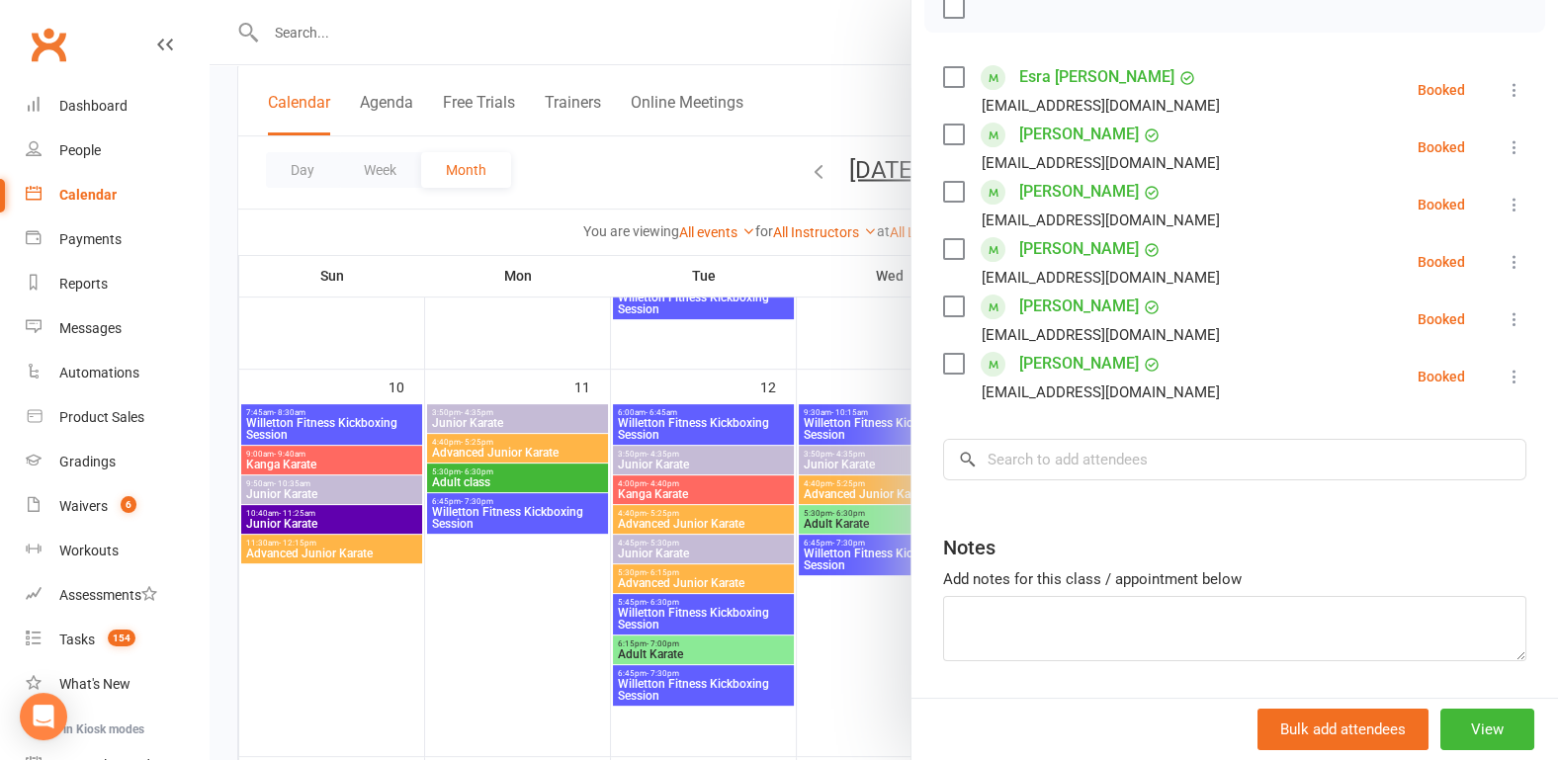
scroll to position [308, 0]
click at [1063, 462] on input "search" at bounding box center [1234, 458] width 583 height 42
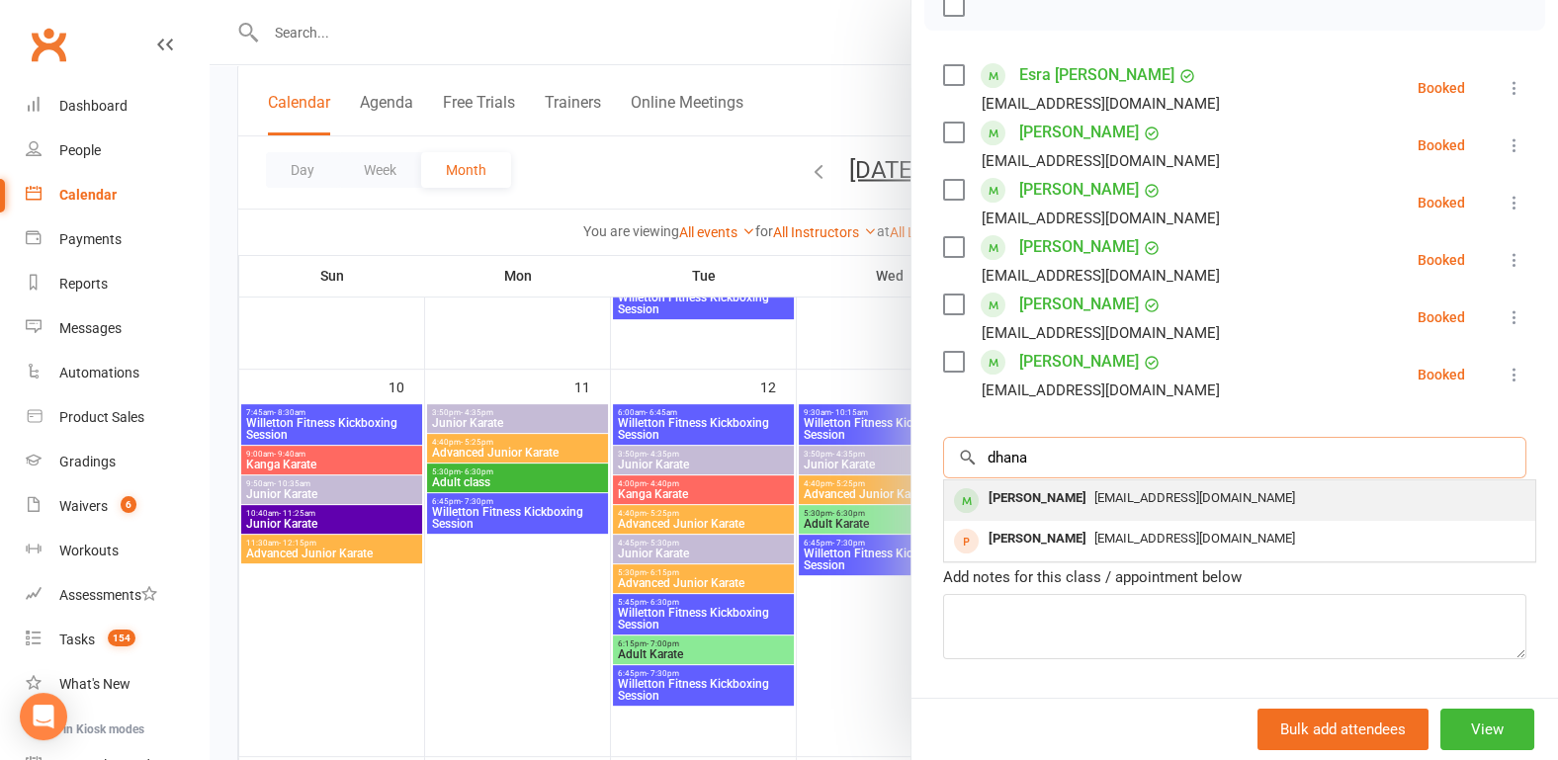
type input "dhana"
click at [1048, 503] on div "[PERSON_NAME]" at bounding box center [1038, 498] width 114 height 29
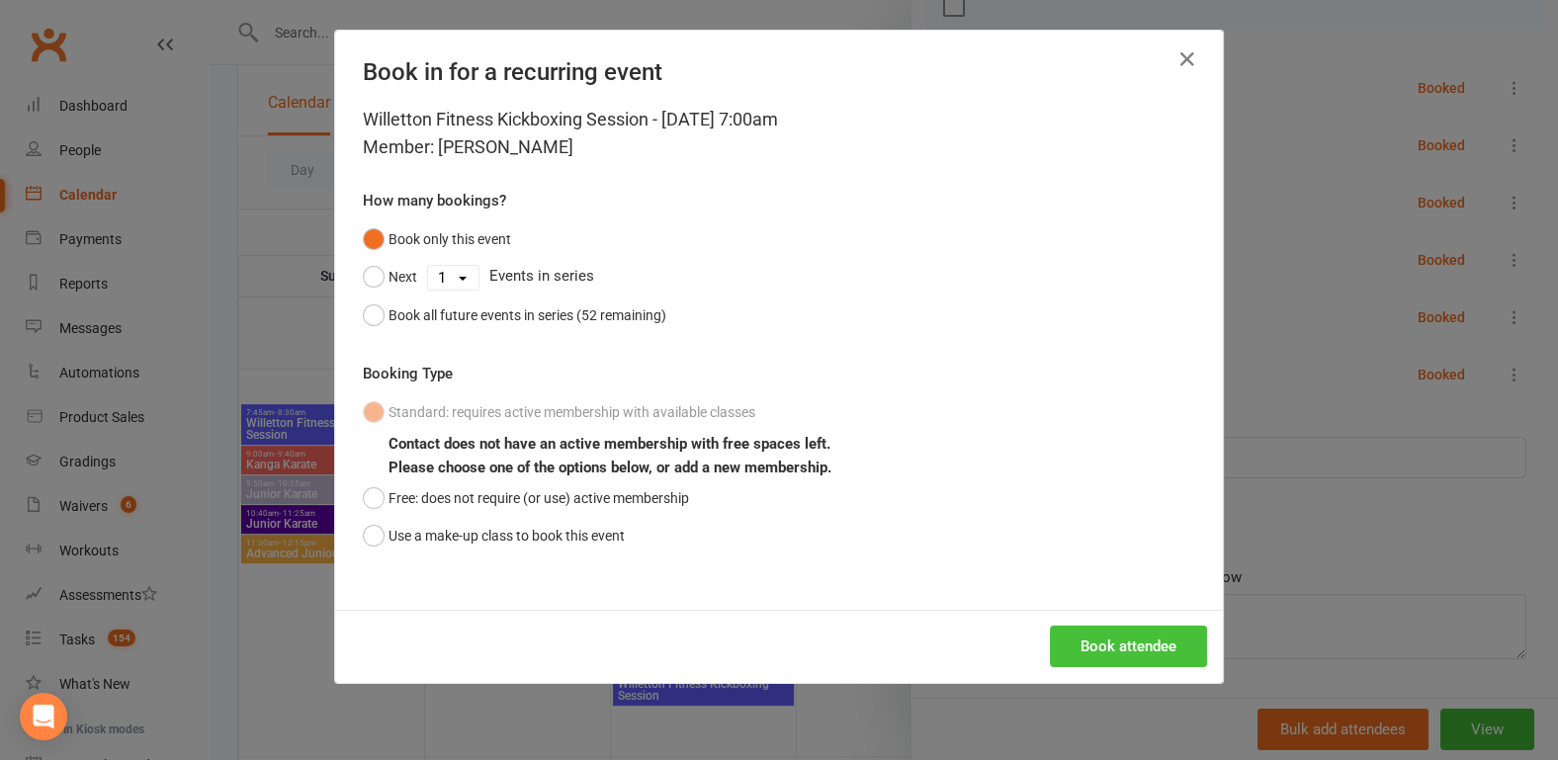
click at [1078, 647] on button "Book attendee" at bounding box center [1128, 647] width 157 height 42
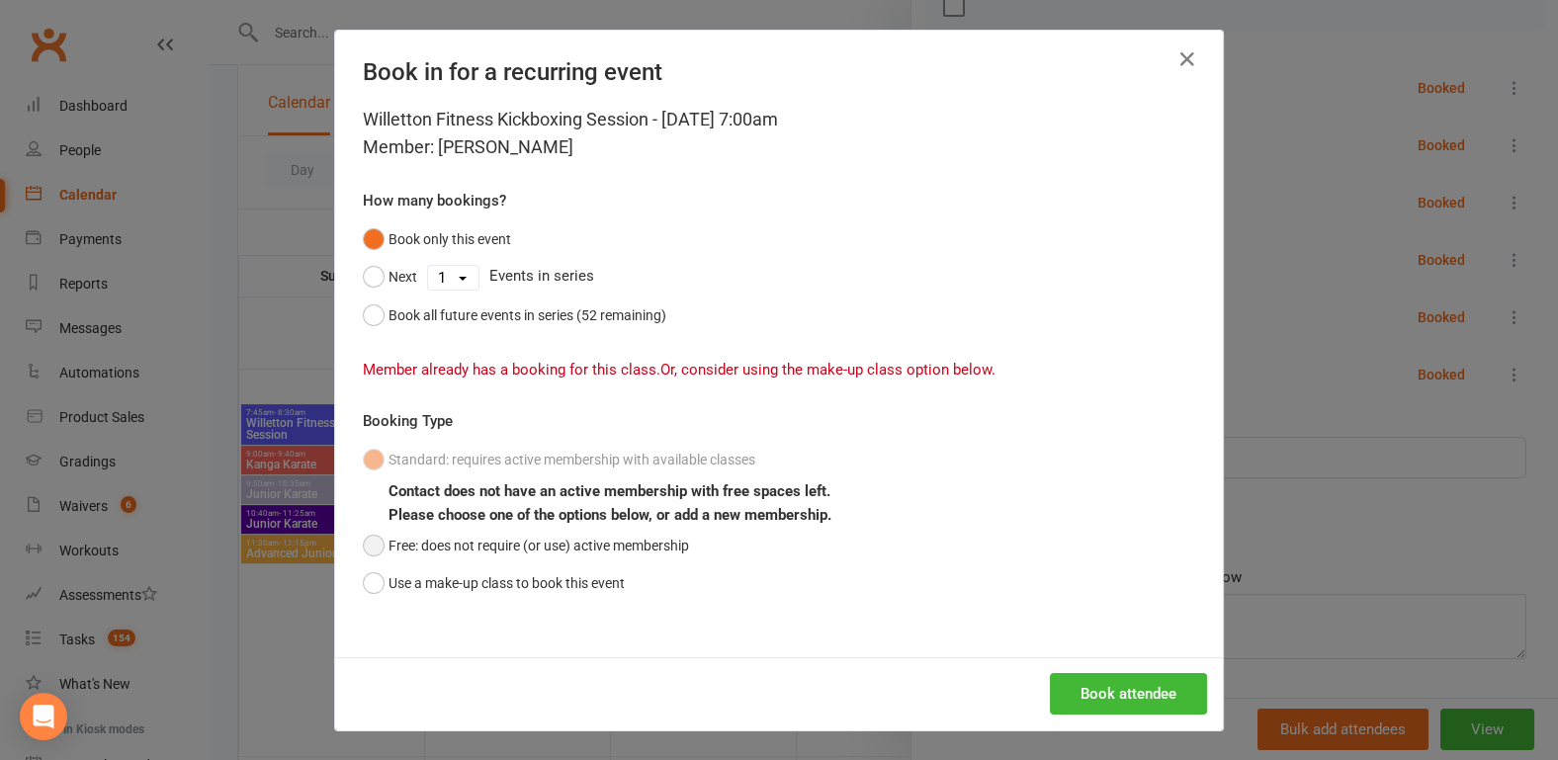
click at [363, 543] on button "Free: does not require (or use) active membership" at bounding box center [526, 546] width 326 height 38
click at [363, 581] on button "Use a make-up class to book this event" at bounding box center [494, 583] width 262 height 38
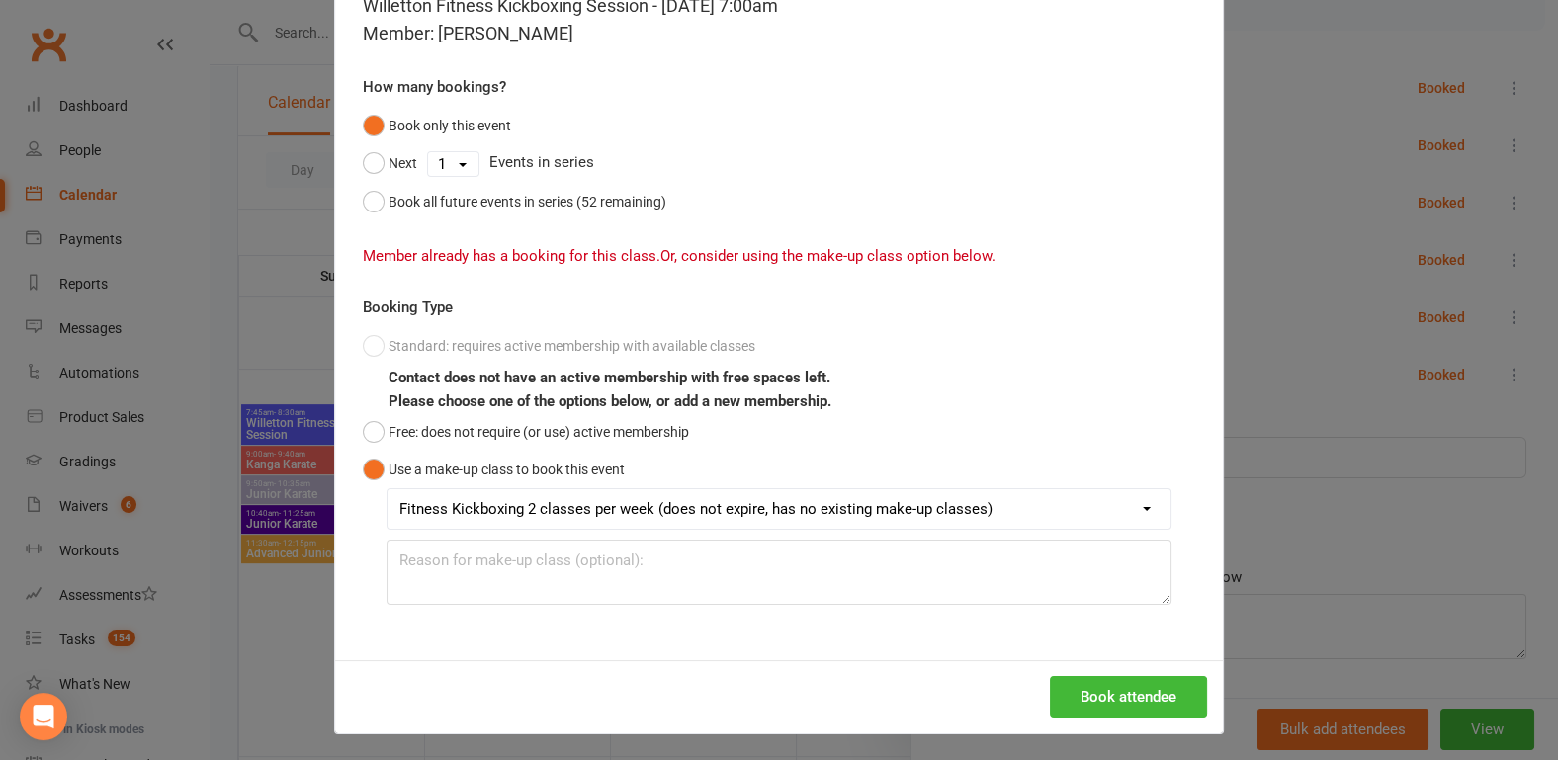
scroll to position [116, 0]
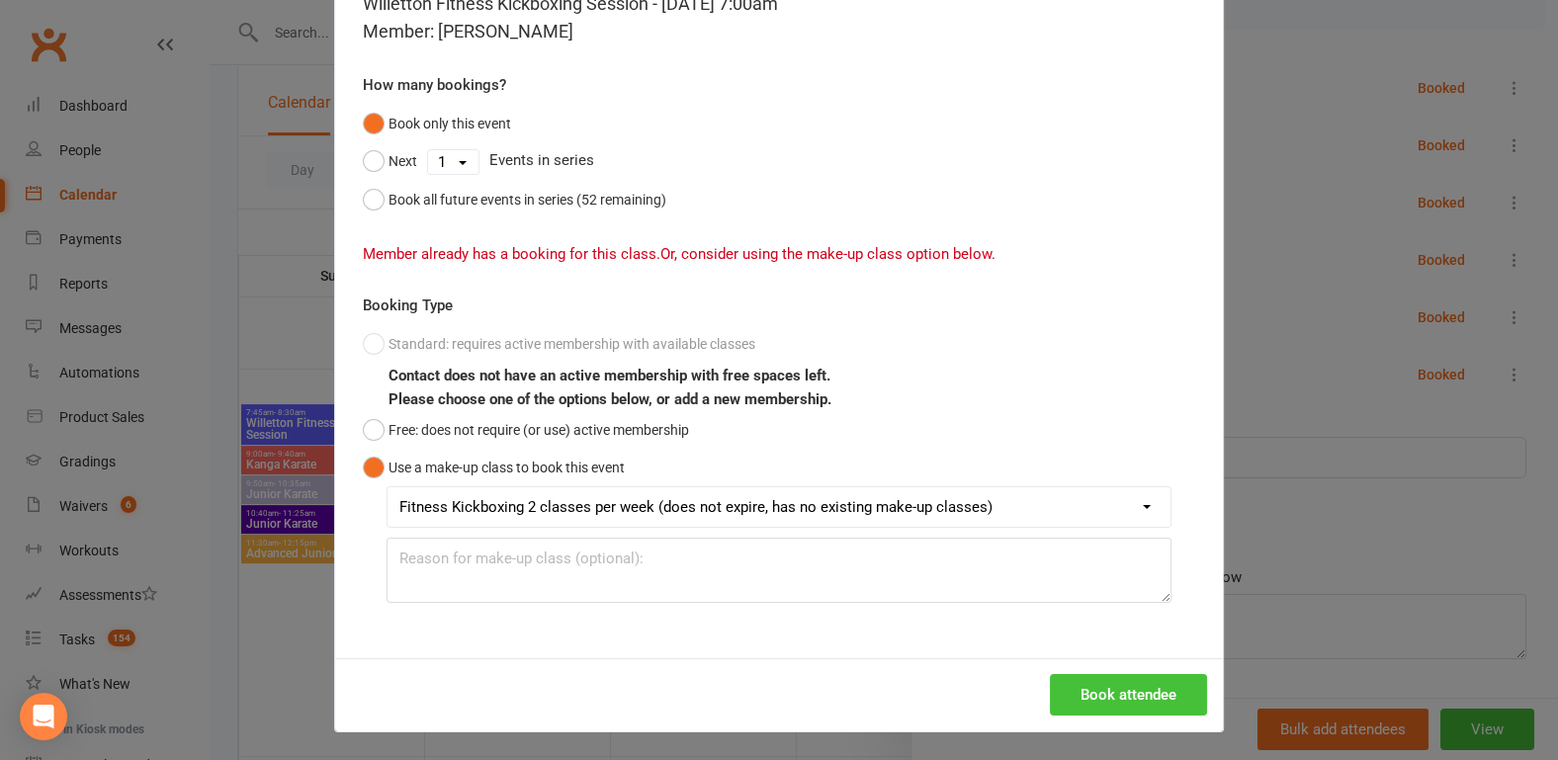
click at [1083, 697] on button "Book attendee" at bounding box center [1128, 695] width 157 height 42
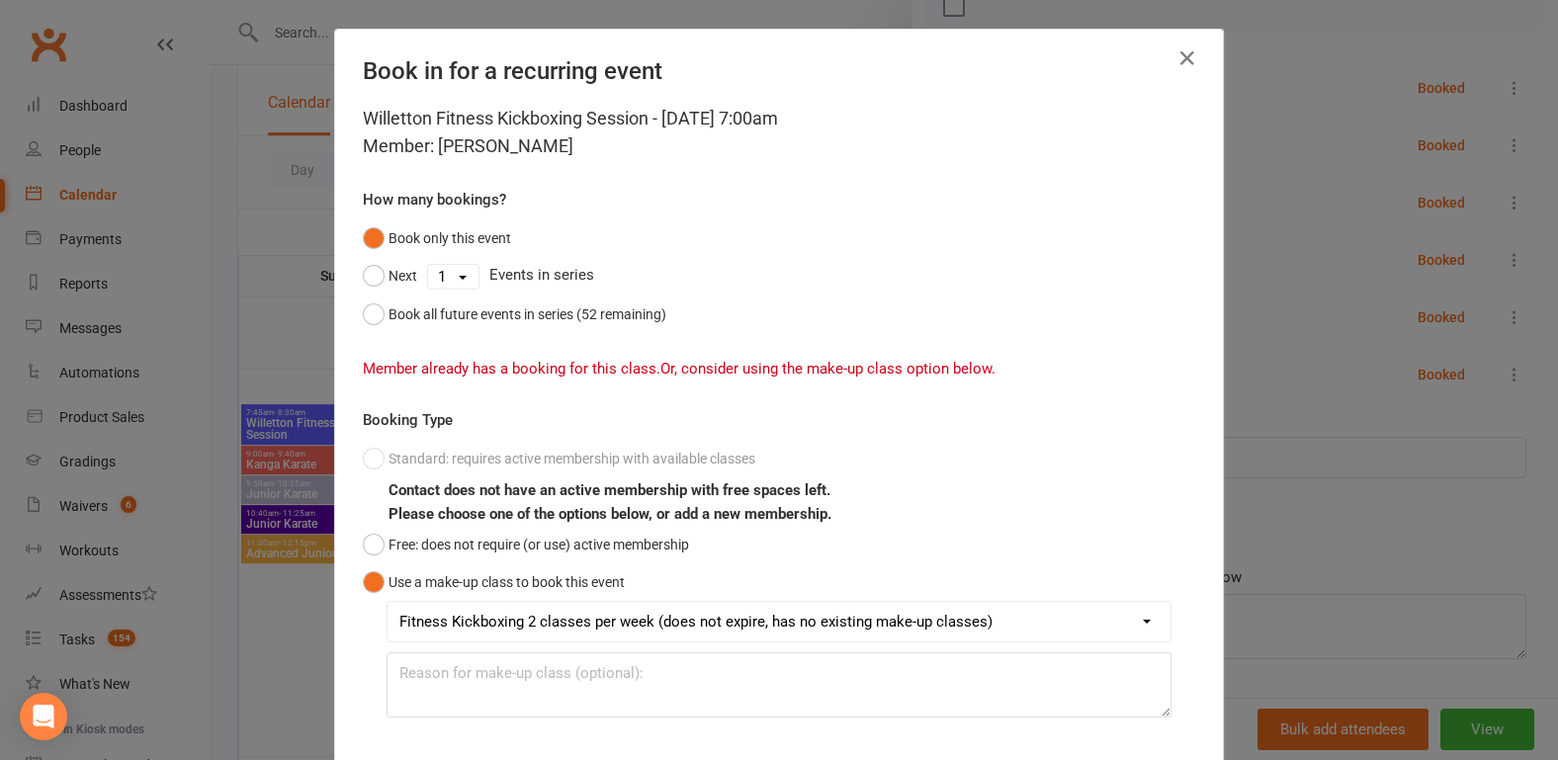
scroll to position [0, 0]
click at [1181, 54] on icon "button" at bounding box center [1187, 59] width 24 height 24
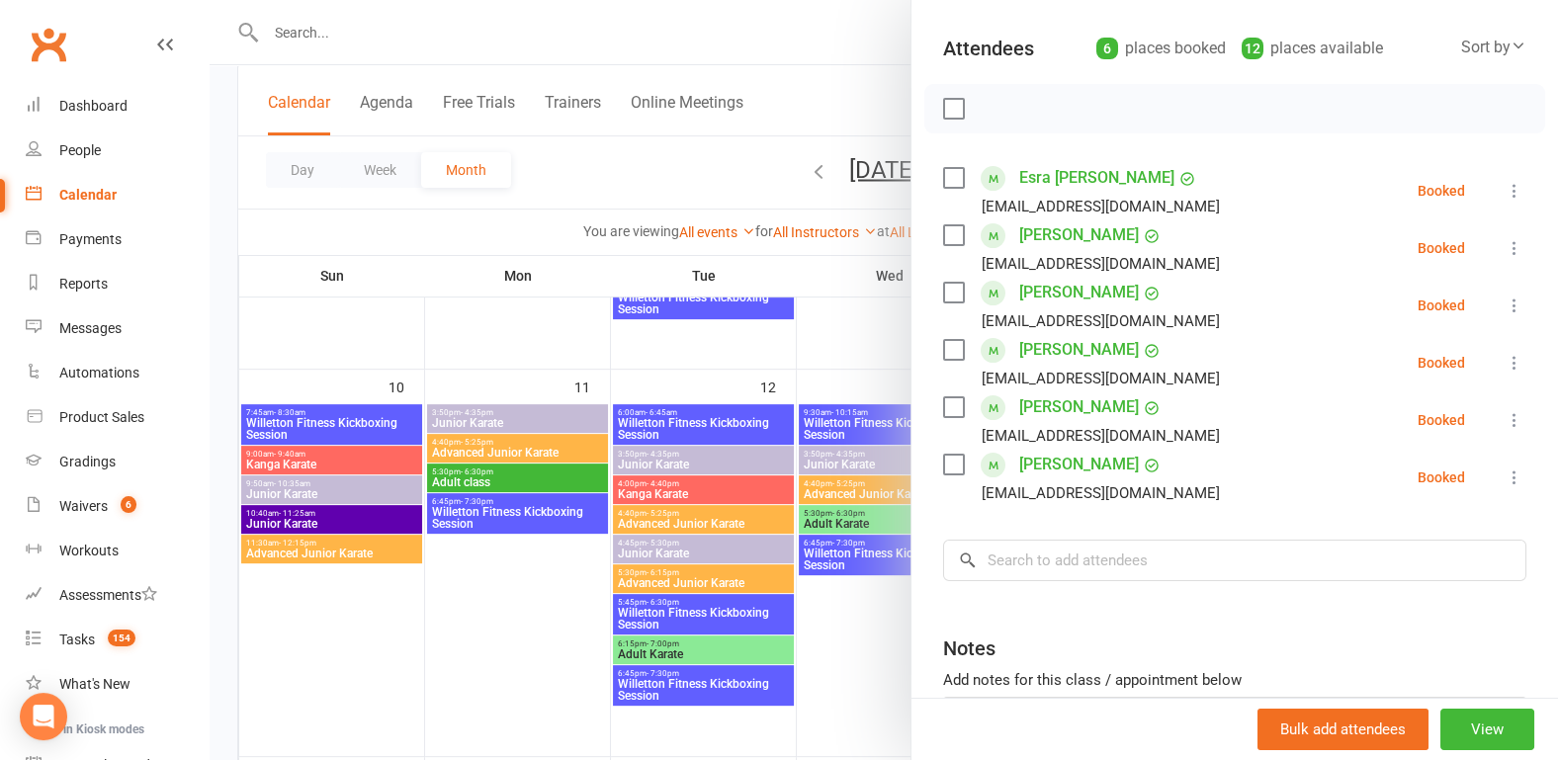
scroll to position [103, 0]
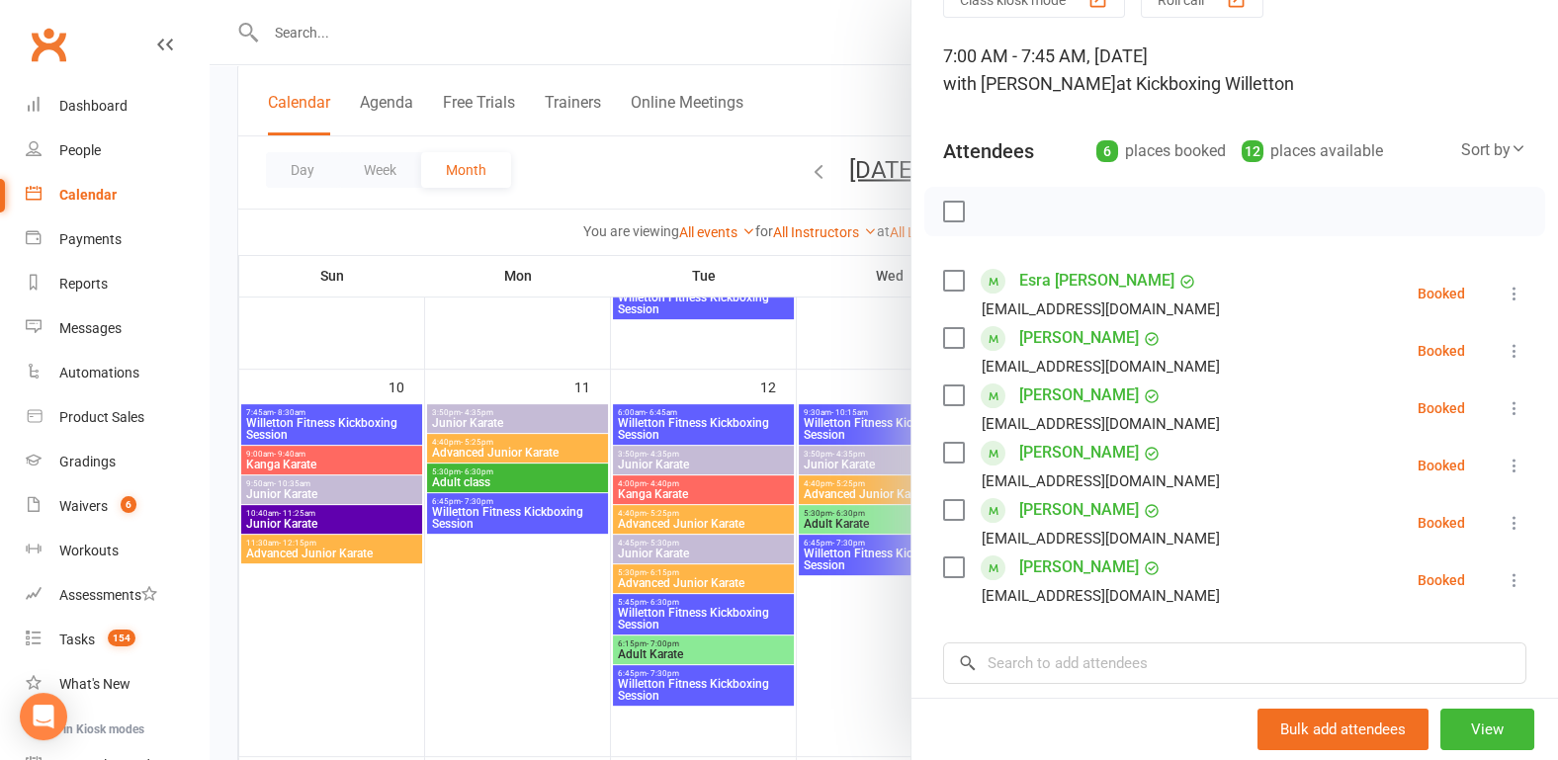
click at [215, 412] on div at bounding box center [884, 380] width 1348 height 760
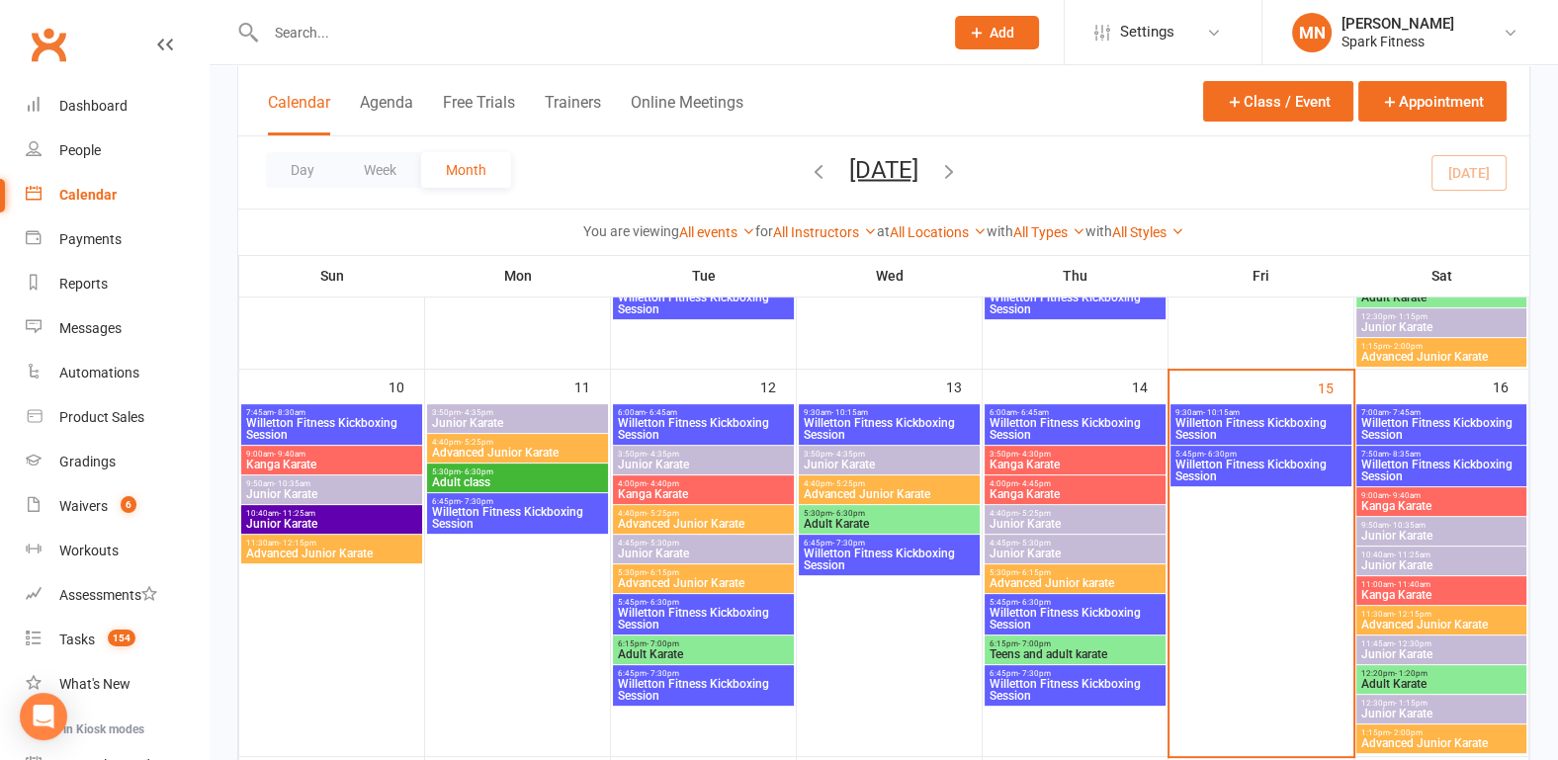
click at [1278, 420] on span "Willetton Fitness Kickboxing Session" at bounding box center [1260, 429] width 173 height 24
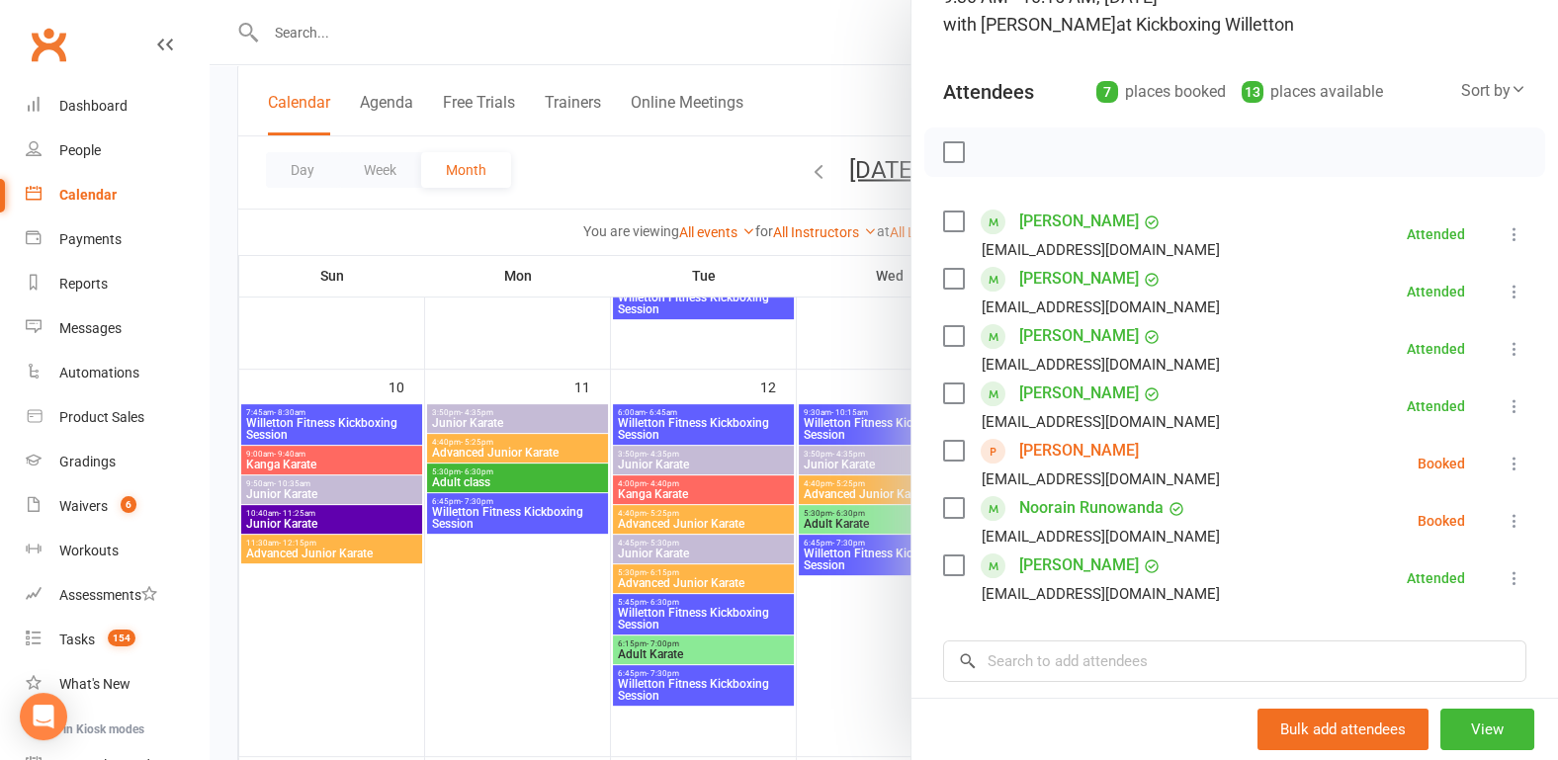
scroll to position [206, 0]
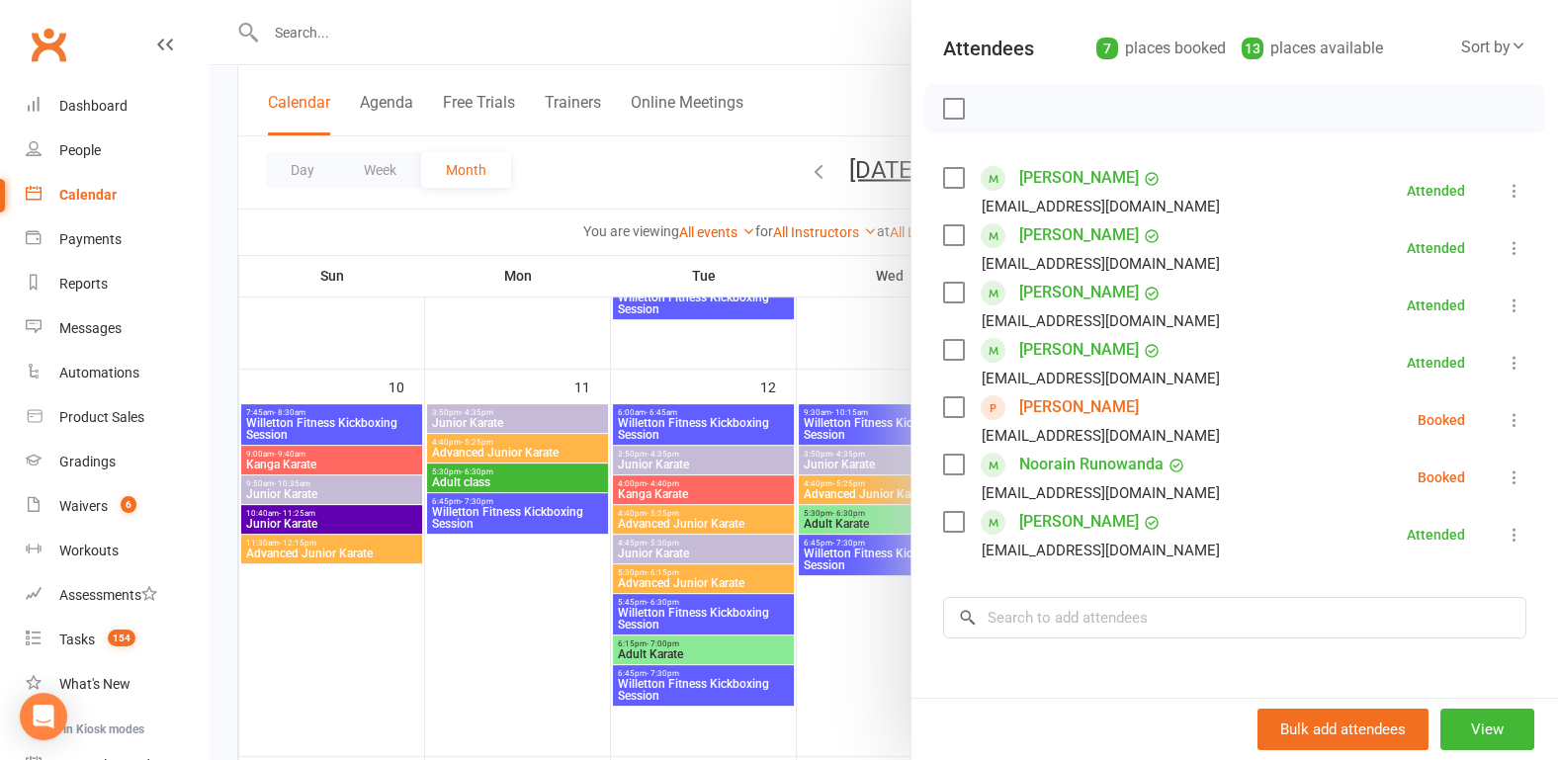
click at [219, 373] on div at bounding box center [884, 380] width 1348 height 760
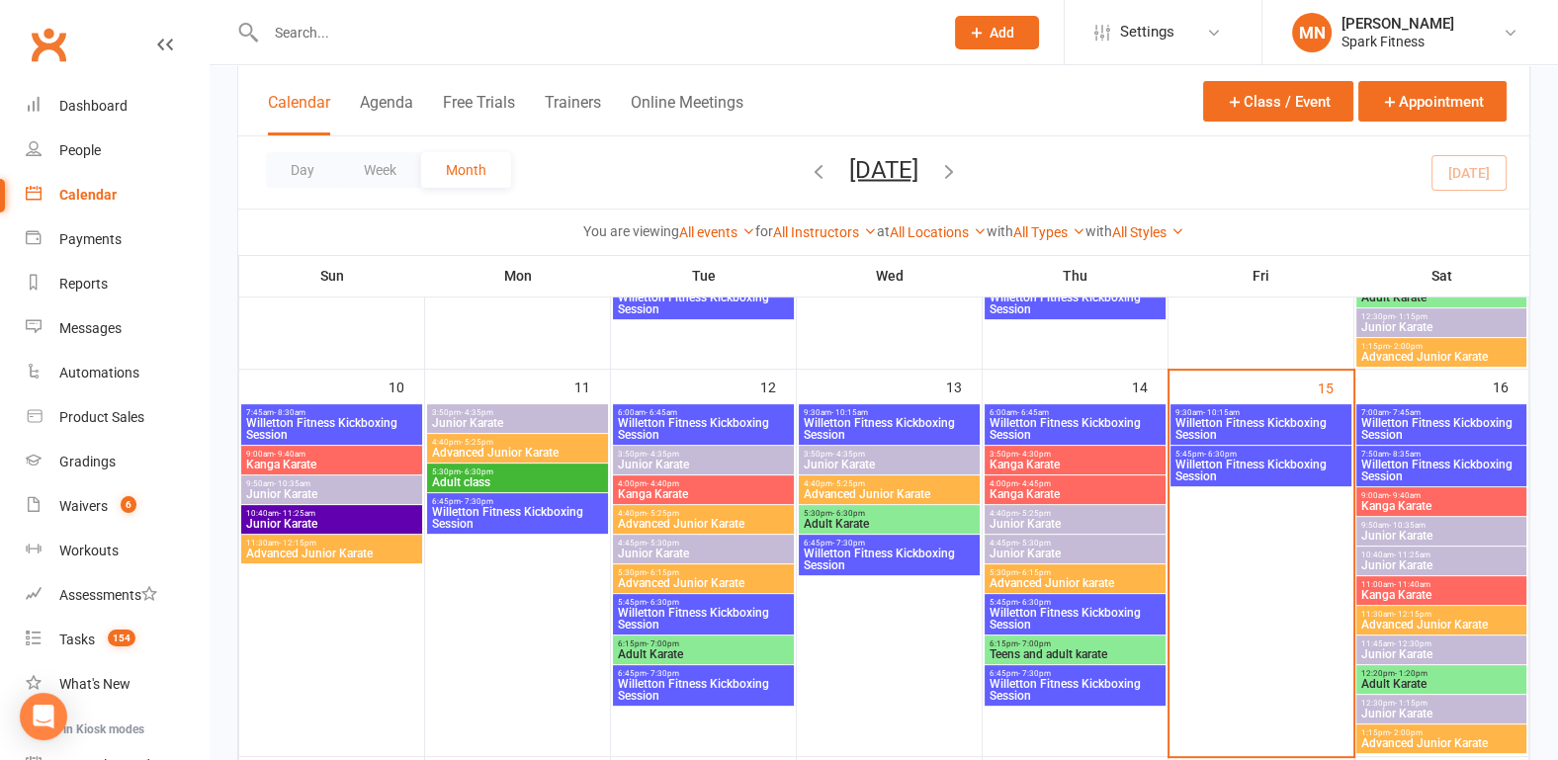
click at [1397, 418] on span "Willetton Fitness Kickboxing Session" at bounding box center [1441, 429] width 163 height 24
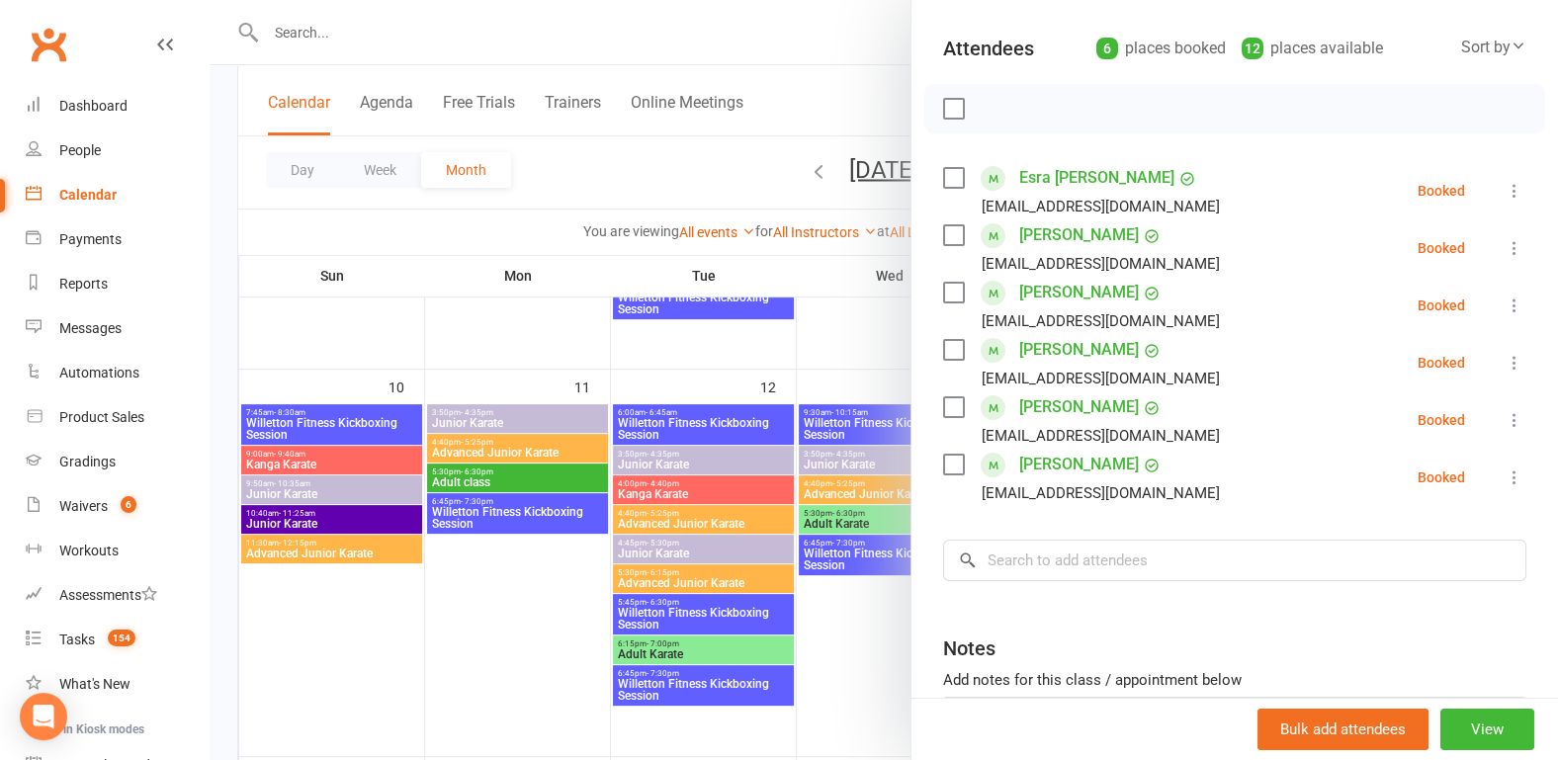
click at [217, 384] on div at bounding box center [884, 380] width 1348 height 760
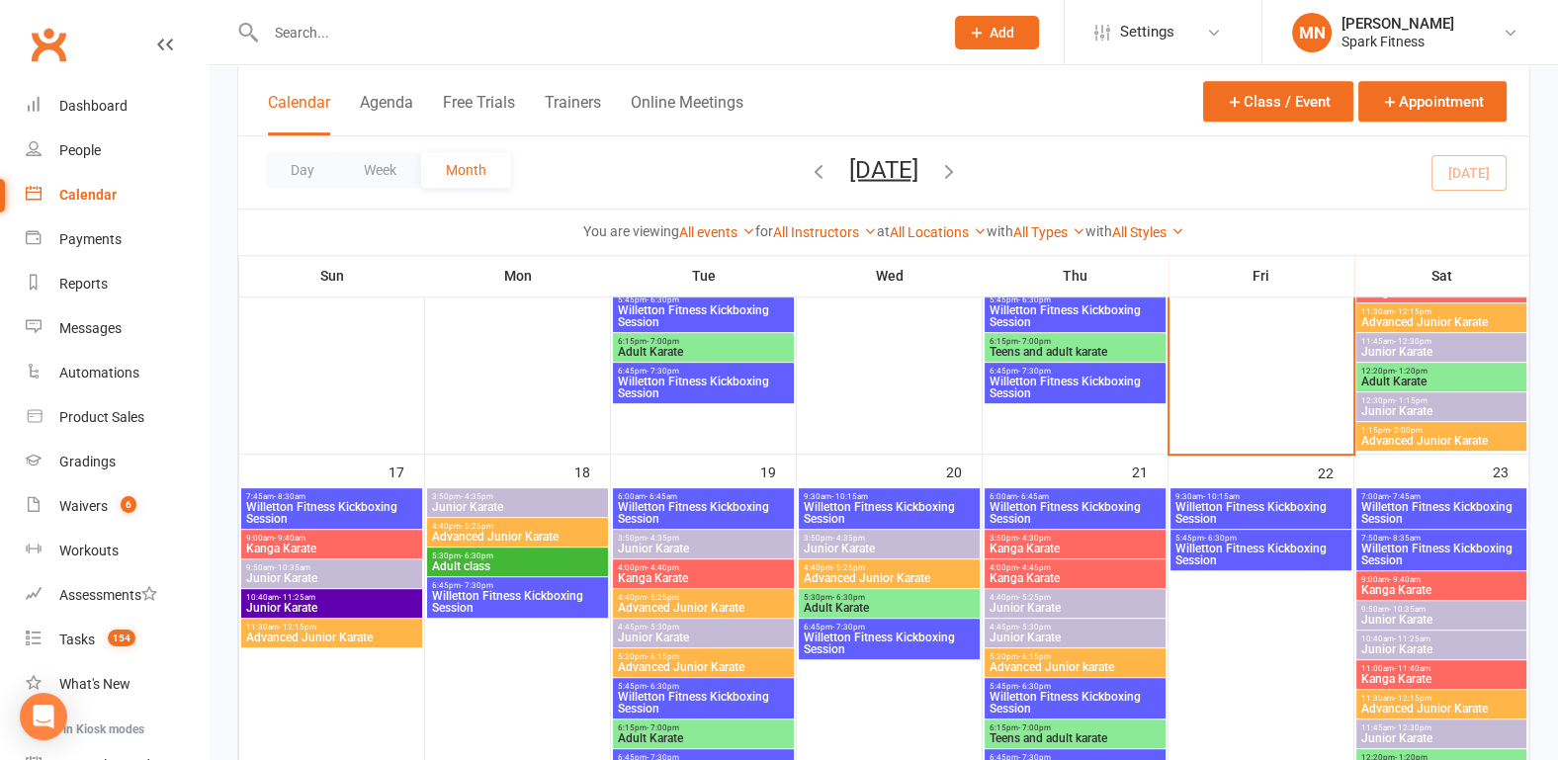
scroll to position [1132, 0]
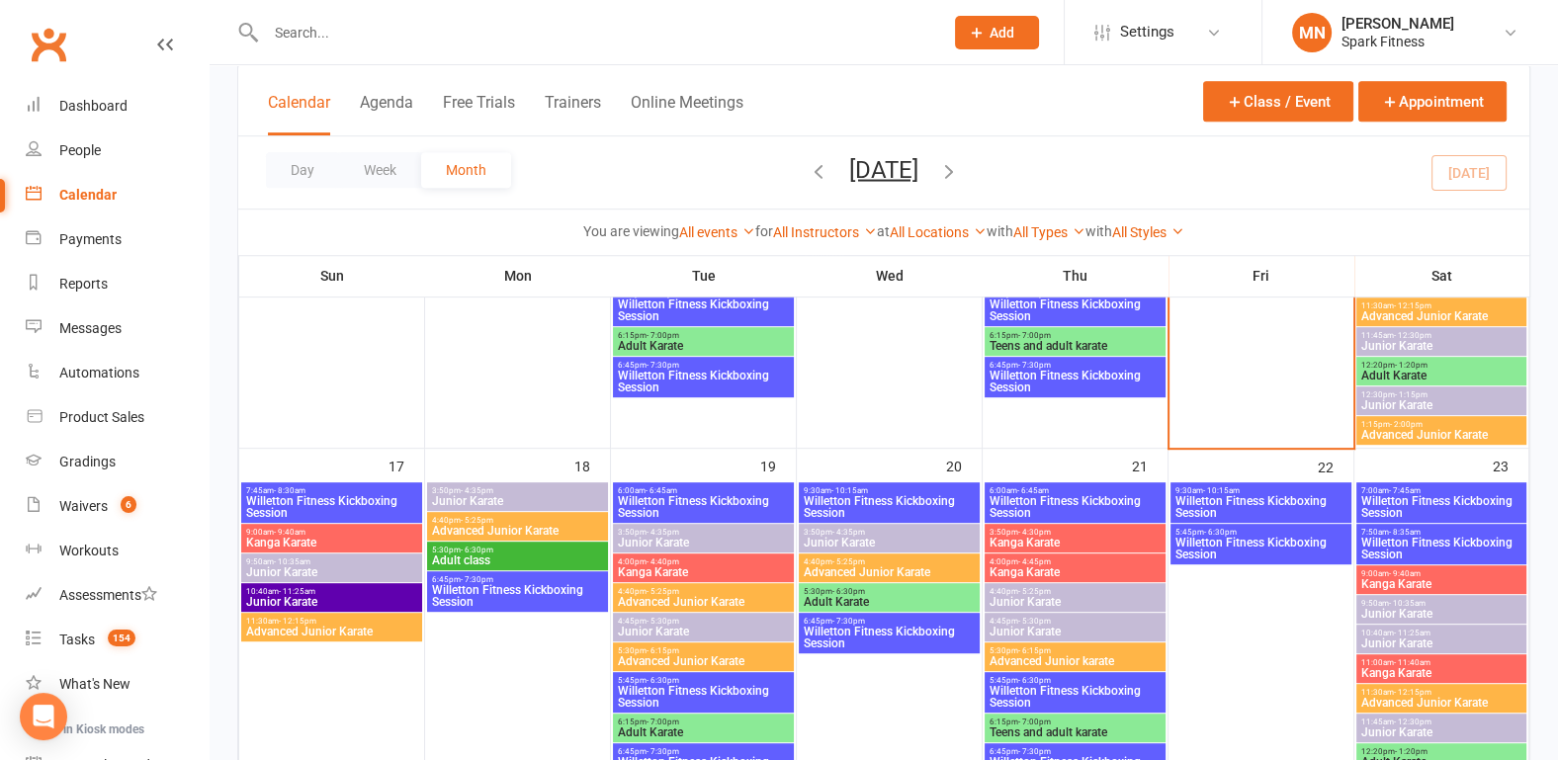
click at [1394, 495] on span "Willetton Fitness Kickboxing Session" at bounding box center [1441, 507] width 163 height 24
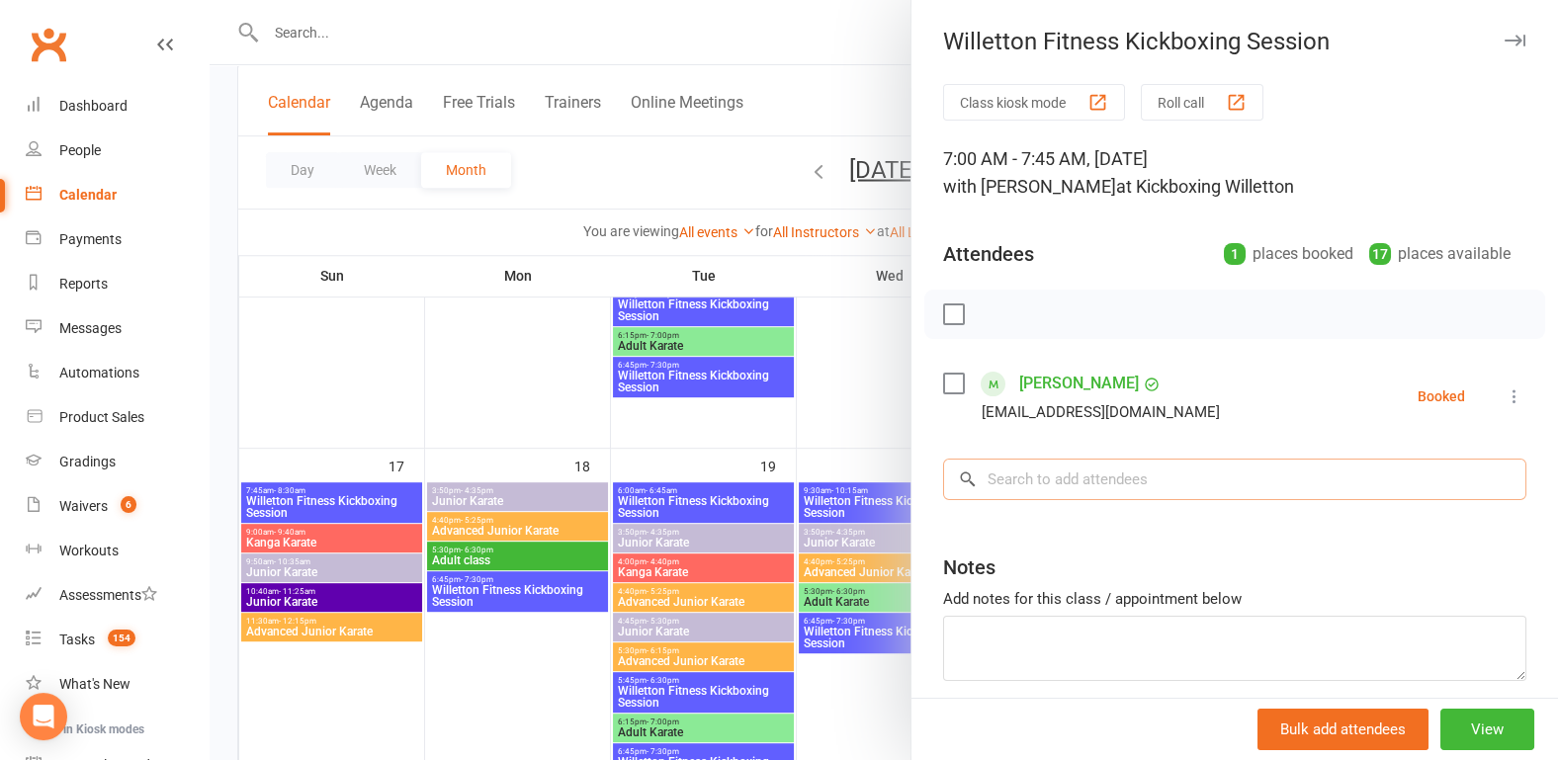
click at [1015, 486] on input "search" at bounding box center [1234, 480] width 583 height 42
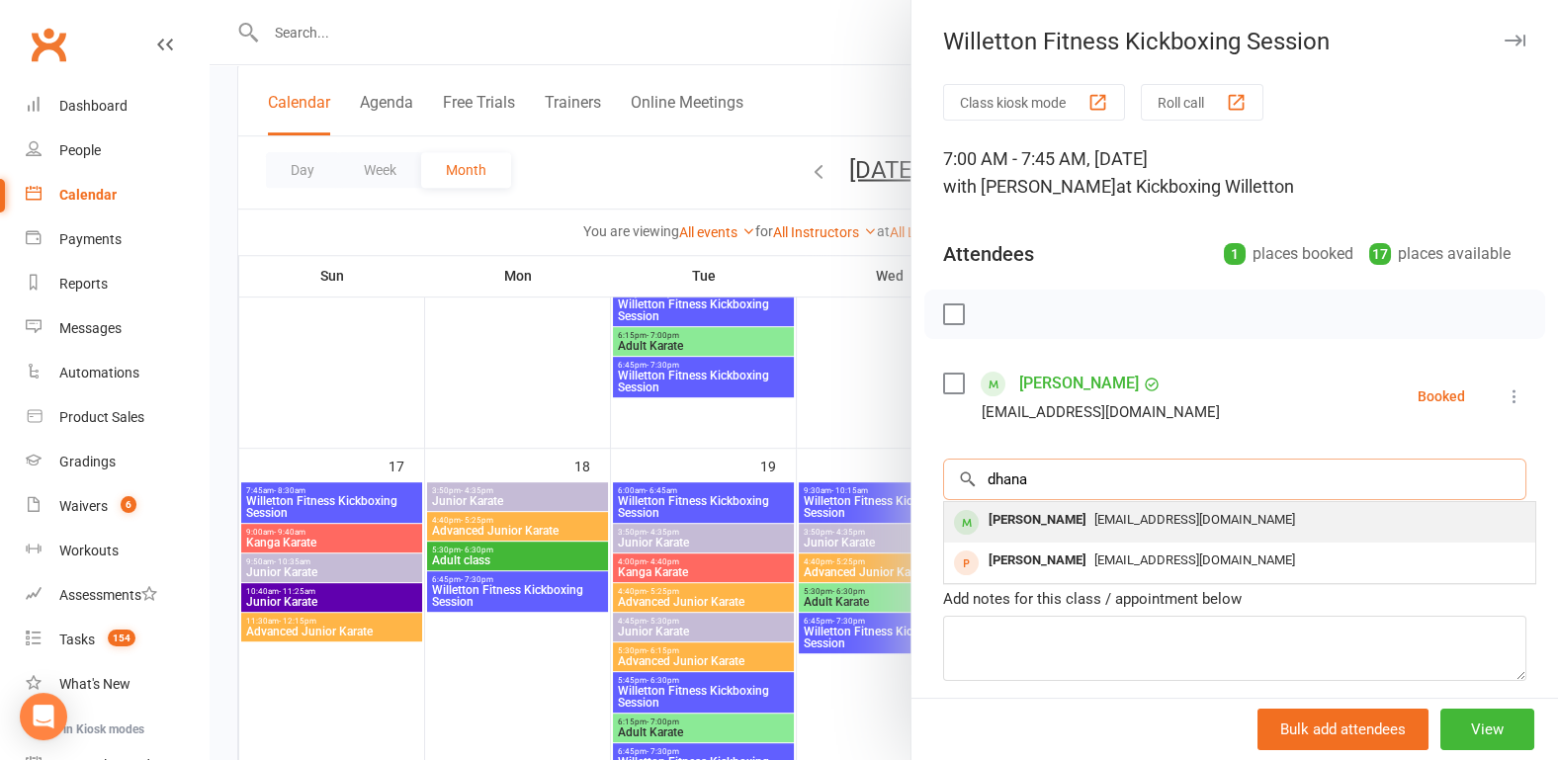
type input "dhana"
click at [1022, 525] on div "[PERSON_NAME]" at bounding box center [1038, 520] width 114 height 29
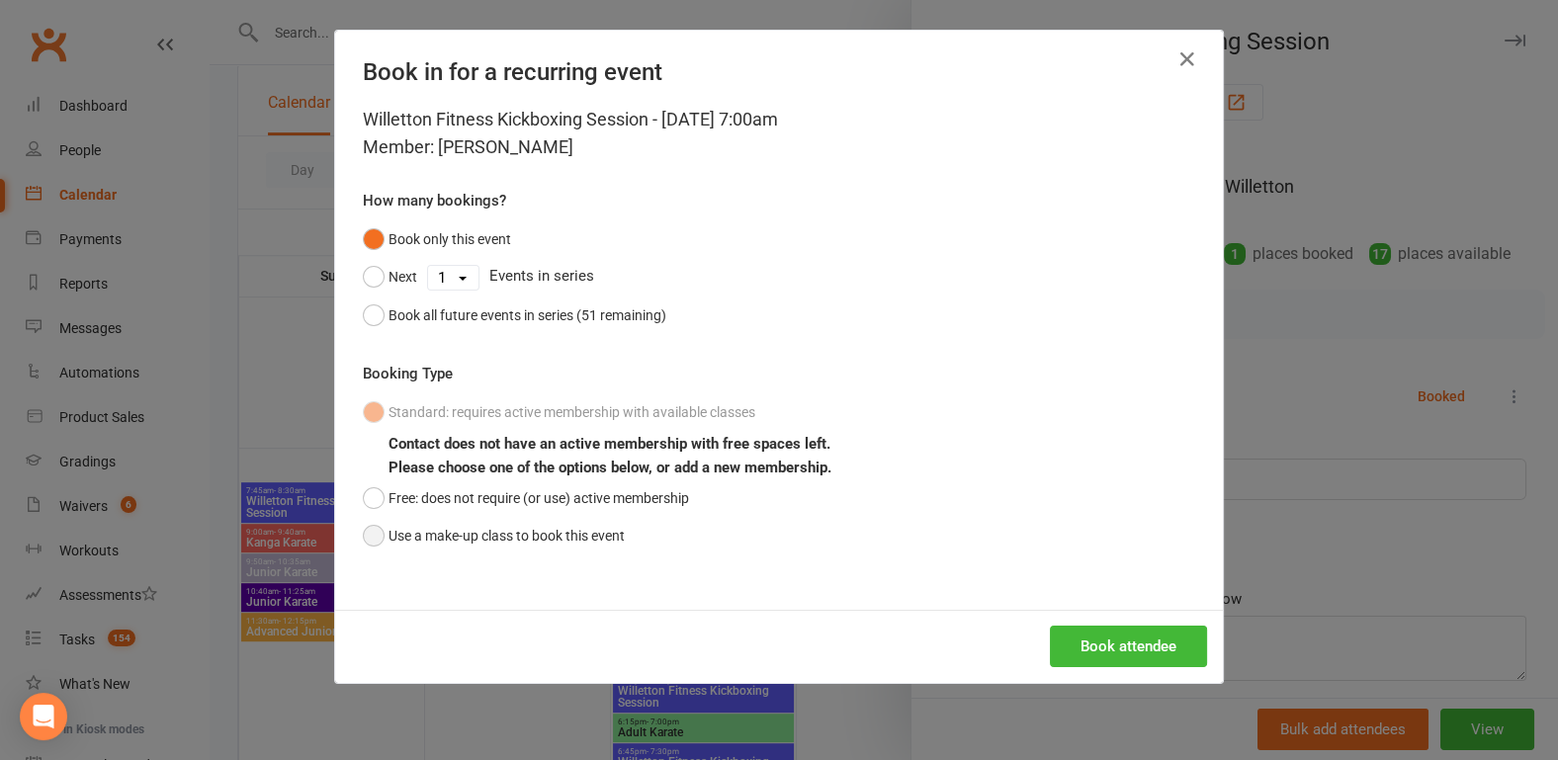
click at [363, 541] on button "Use a make-up class to book this event" at bounding box center [494, 536] width 262 height 38
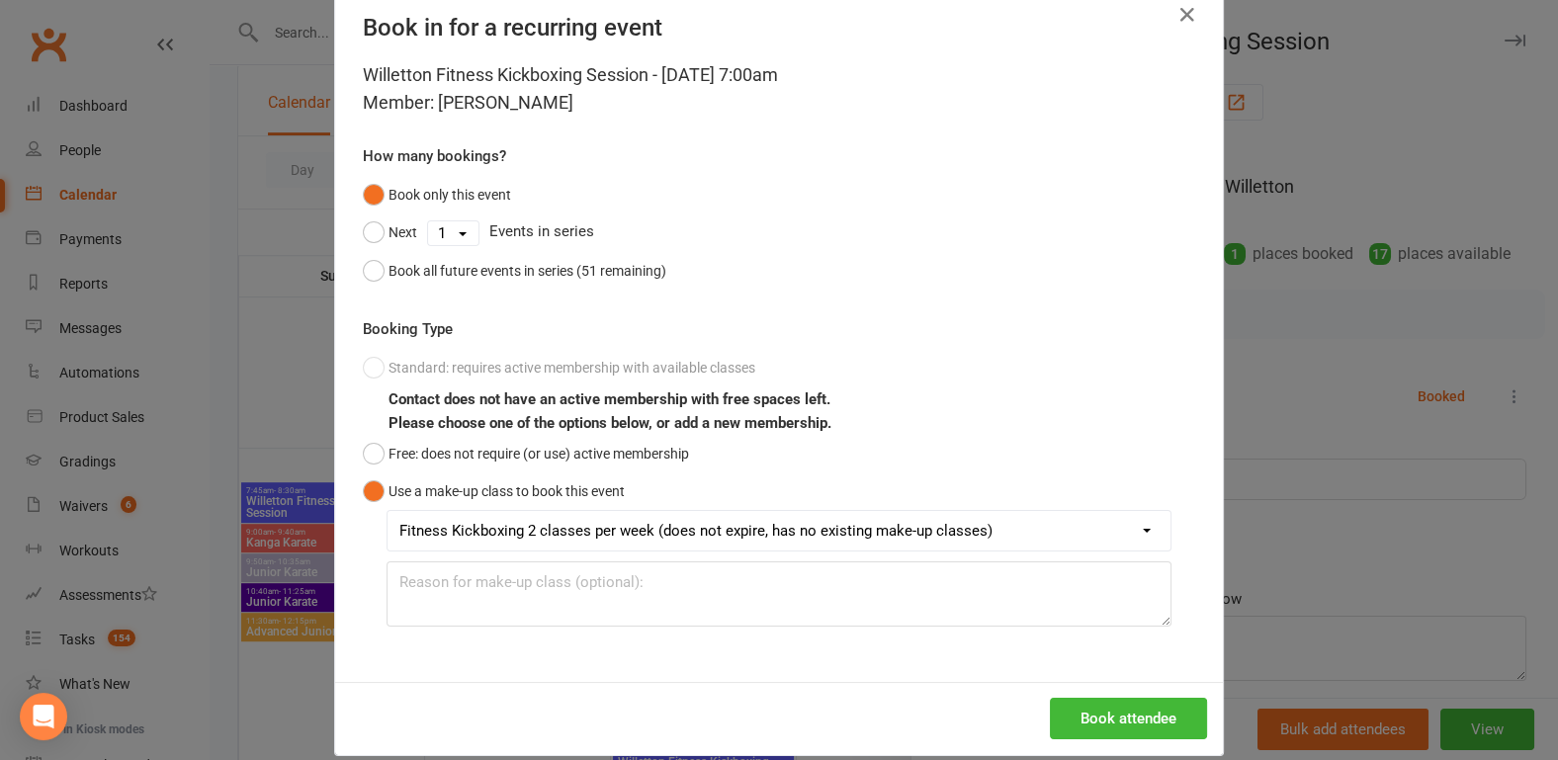
scroll to position [68, 0]
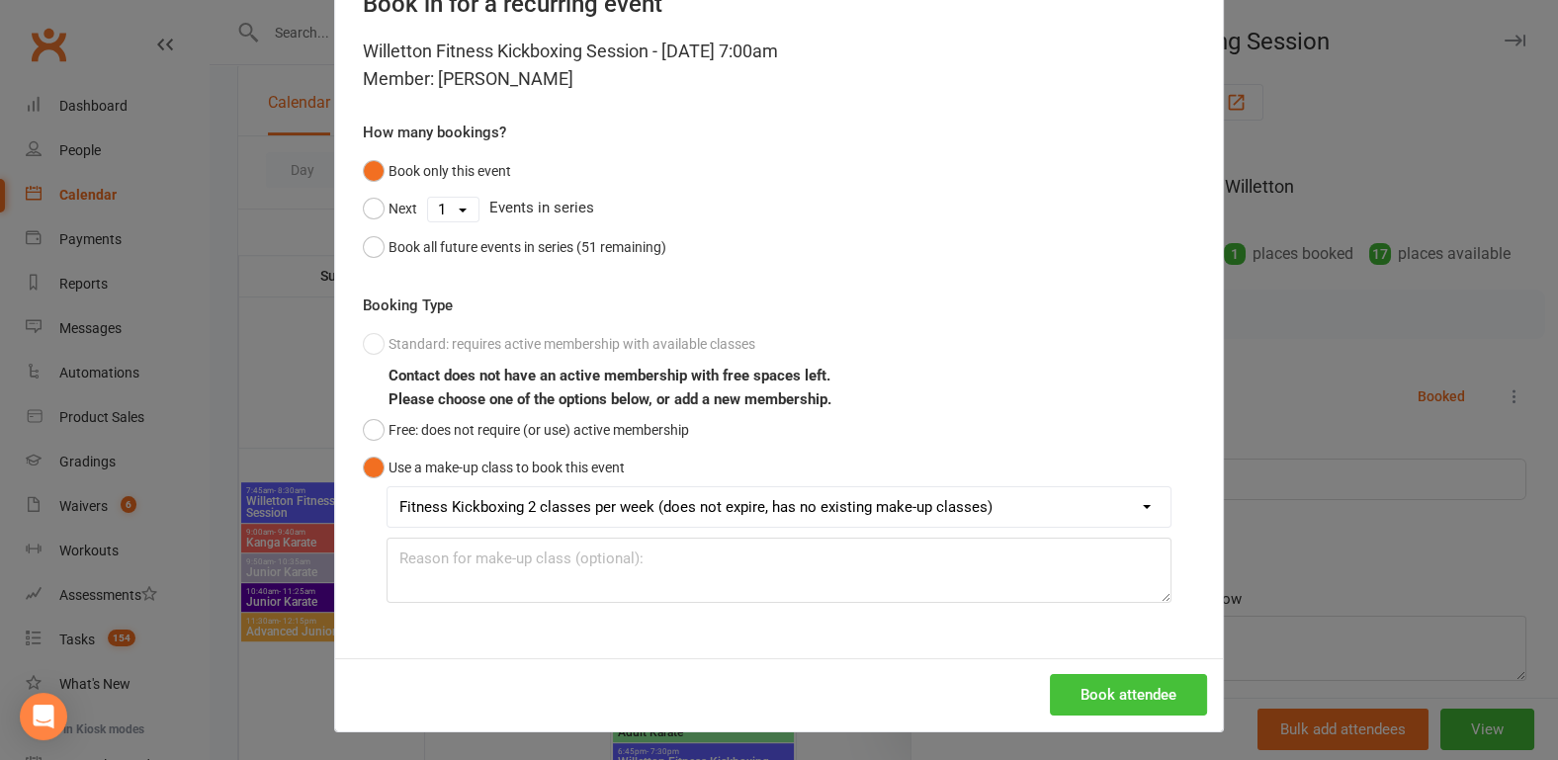
click at [1132, 684] on button "Book attendee" at bounding box center [1128, 695] width 157 height 42
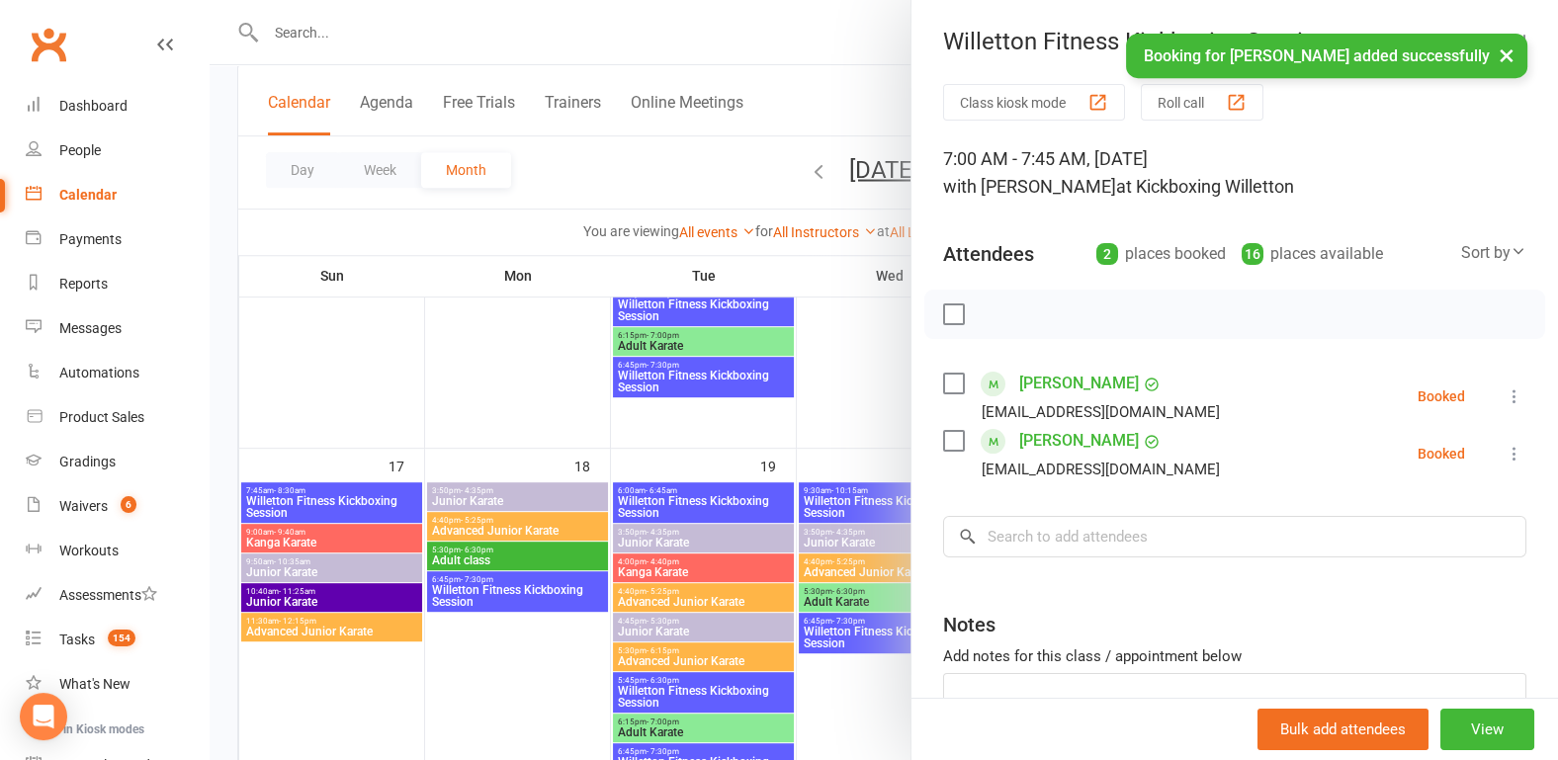
click at [214, 432] on div at bounding box center [884, 380] width 1348 height 760
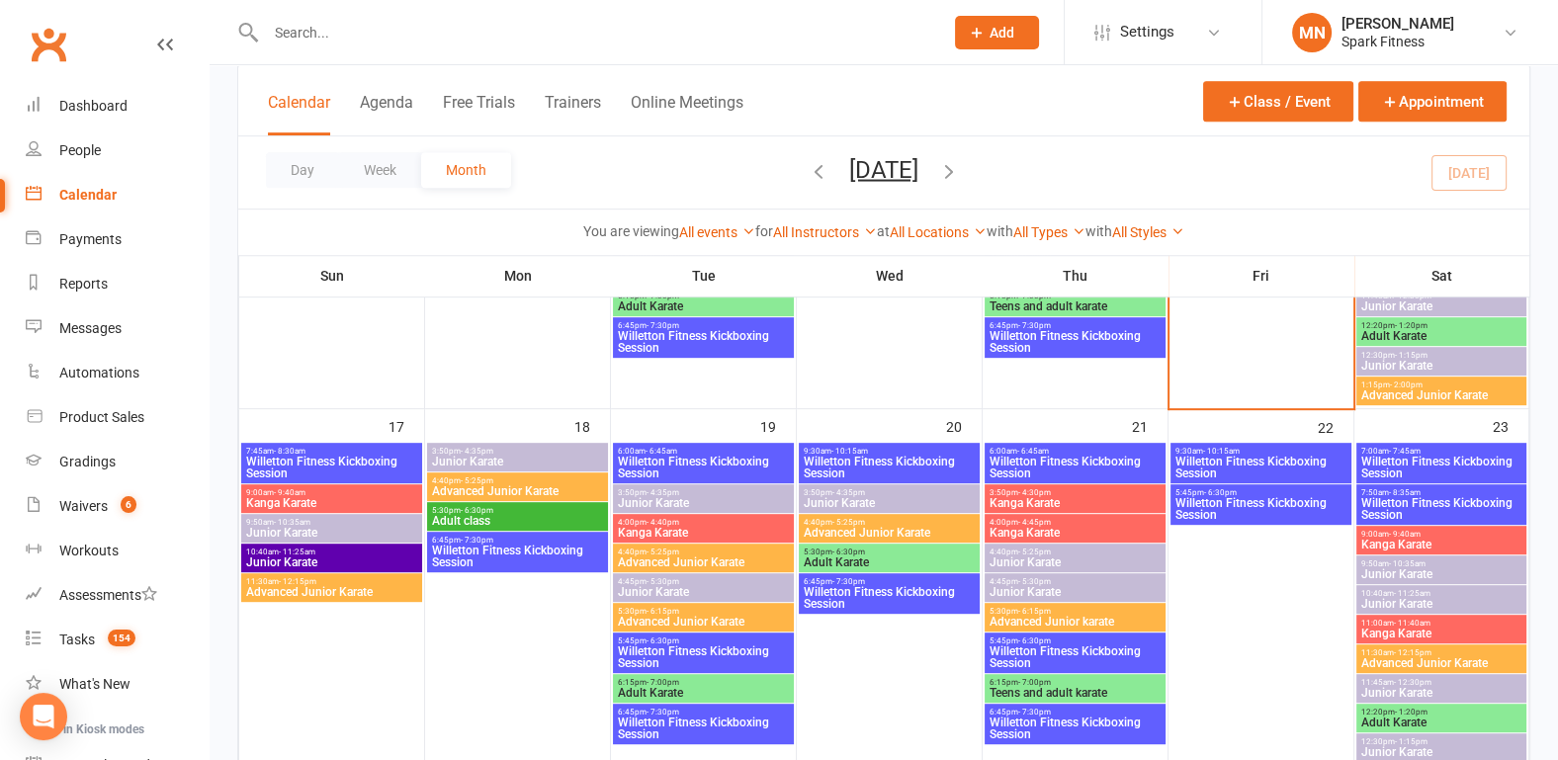
scroll to position [1236, 0]
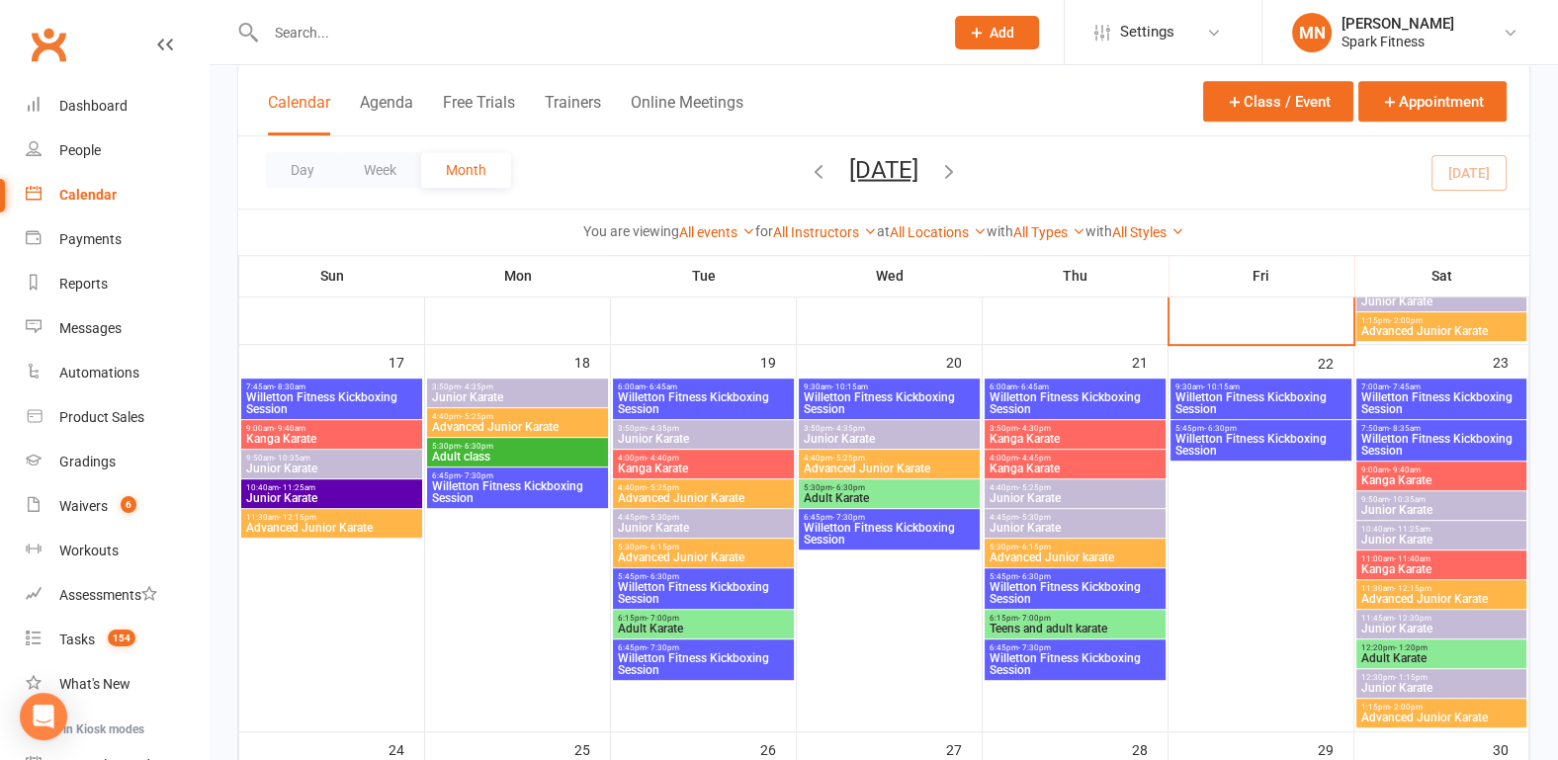
click at [1042, 492] on span "Junior Karate" at bounding box center [1075, 498] width 173 height 12
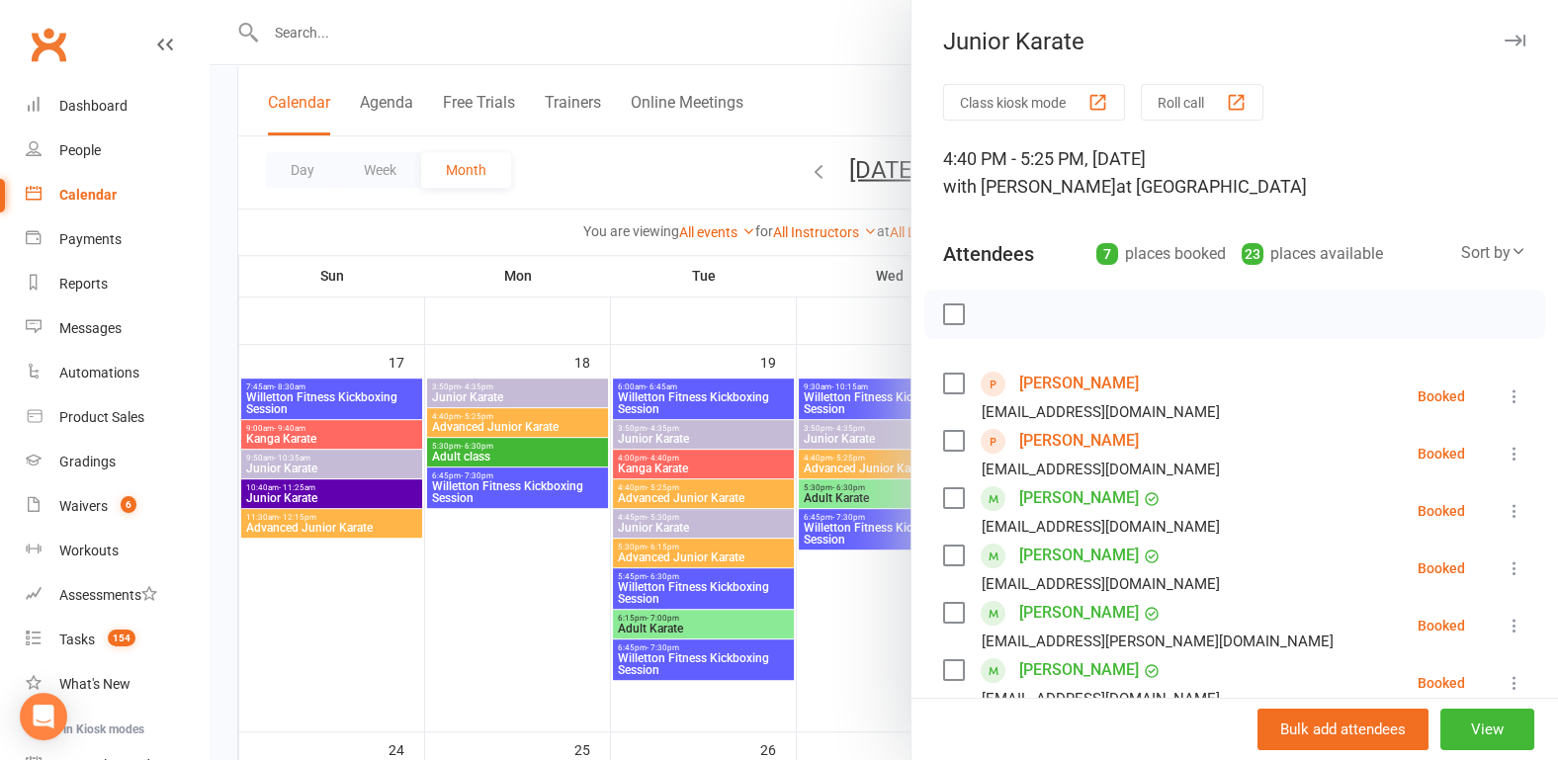
scroll to position [206, 0]
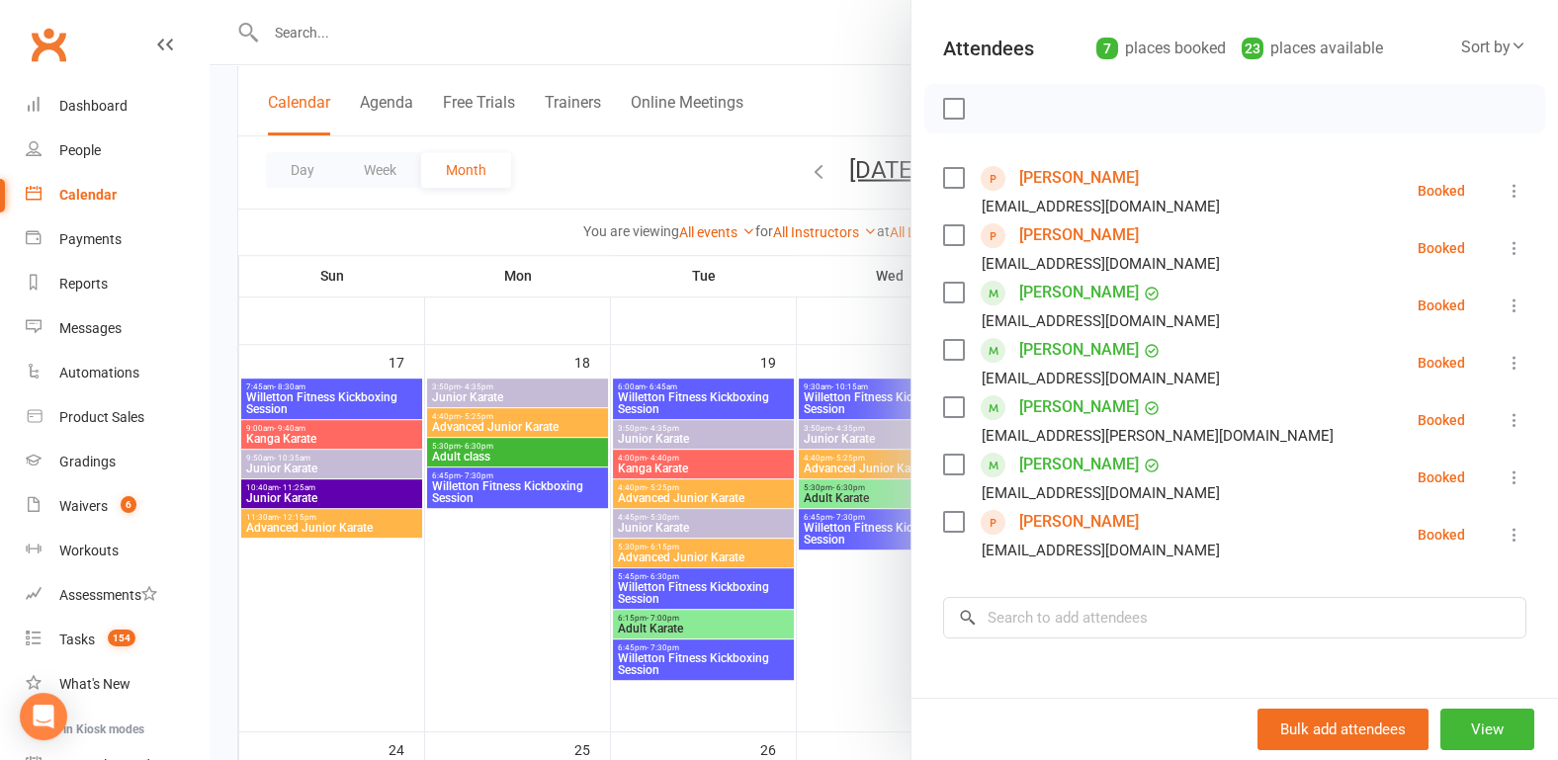
click at [227, 352] on div at bounding box center [884, 380] width 1348 height 760
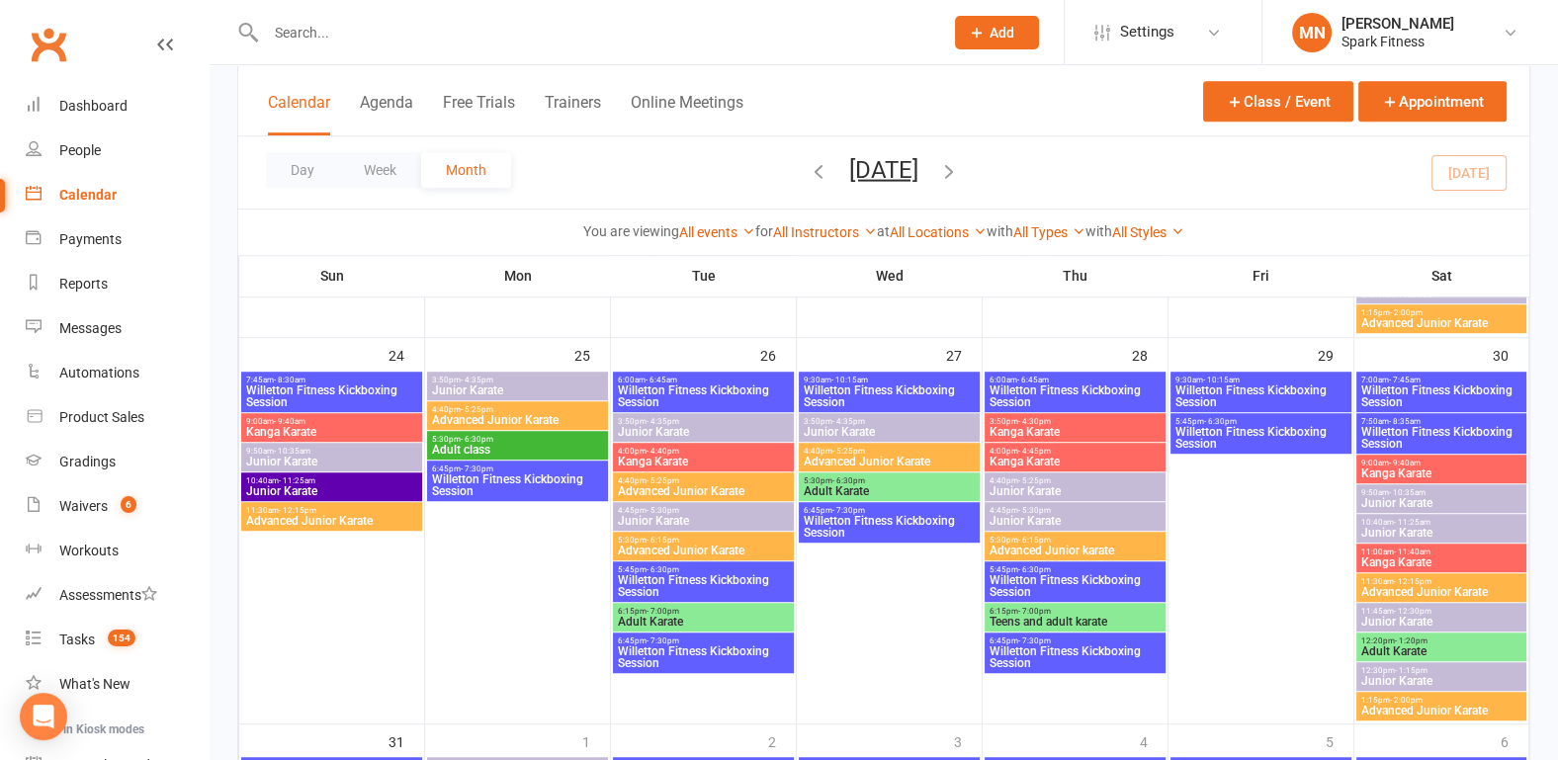
scroll to position [1750, 0]
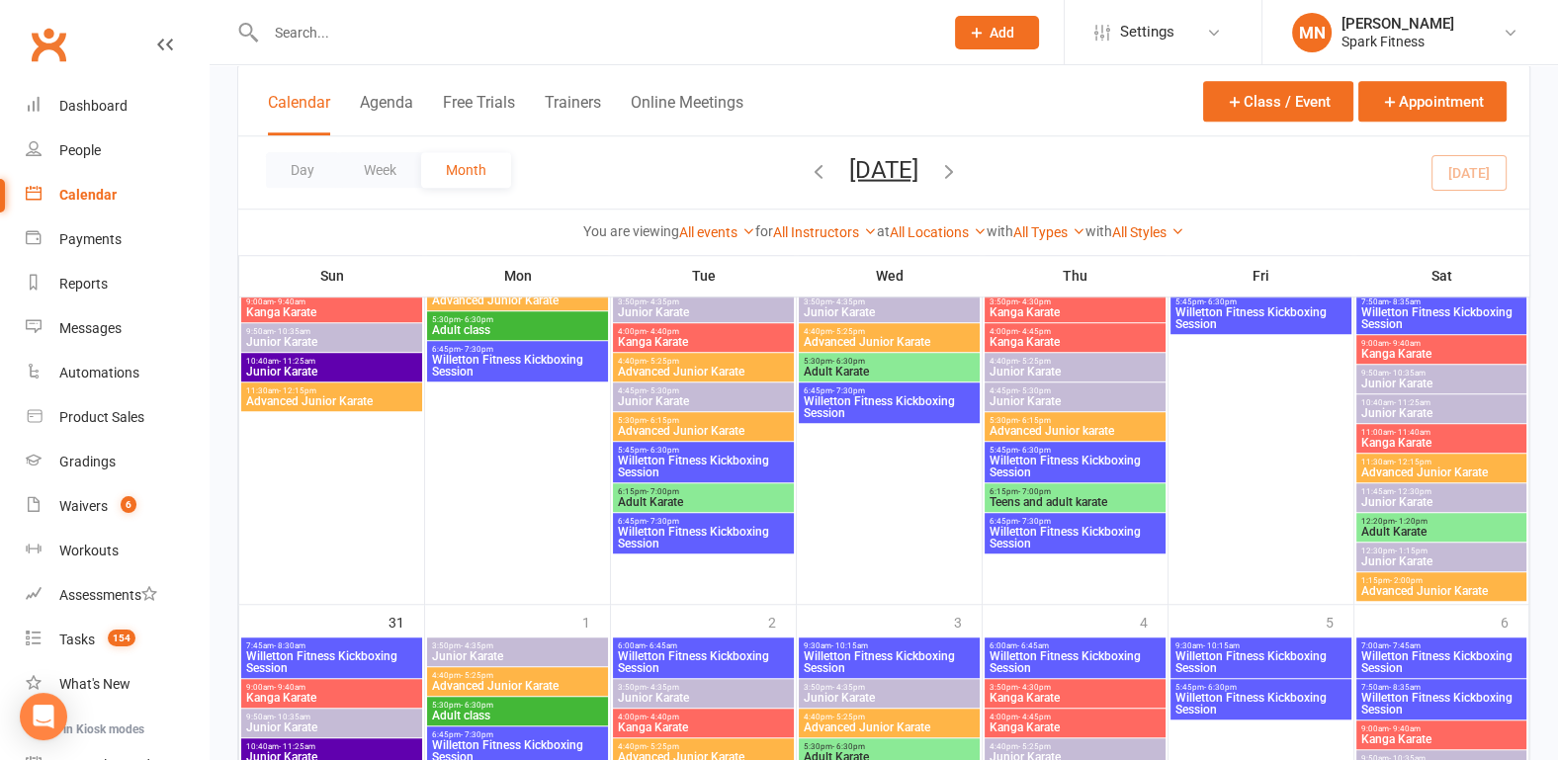
click at [1017, 367] on span "Junior Karate" at bounding box center [1075, 372] width 173 height 12
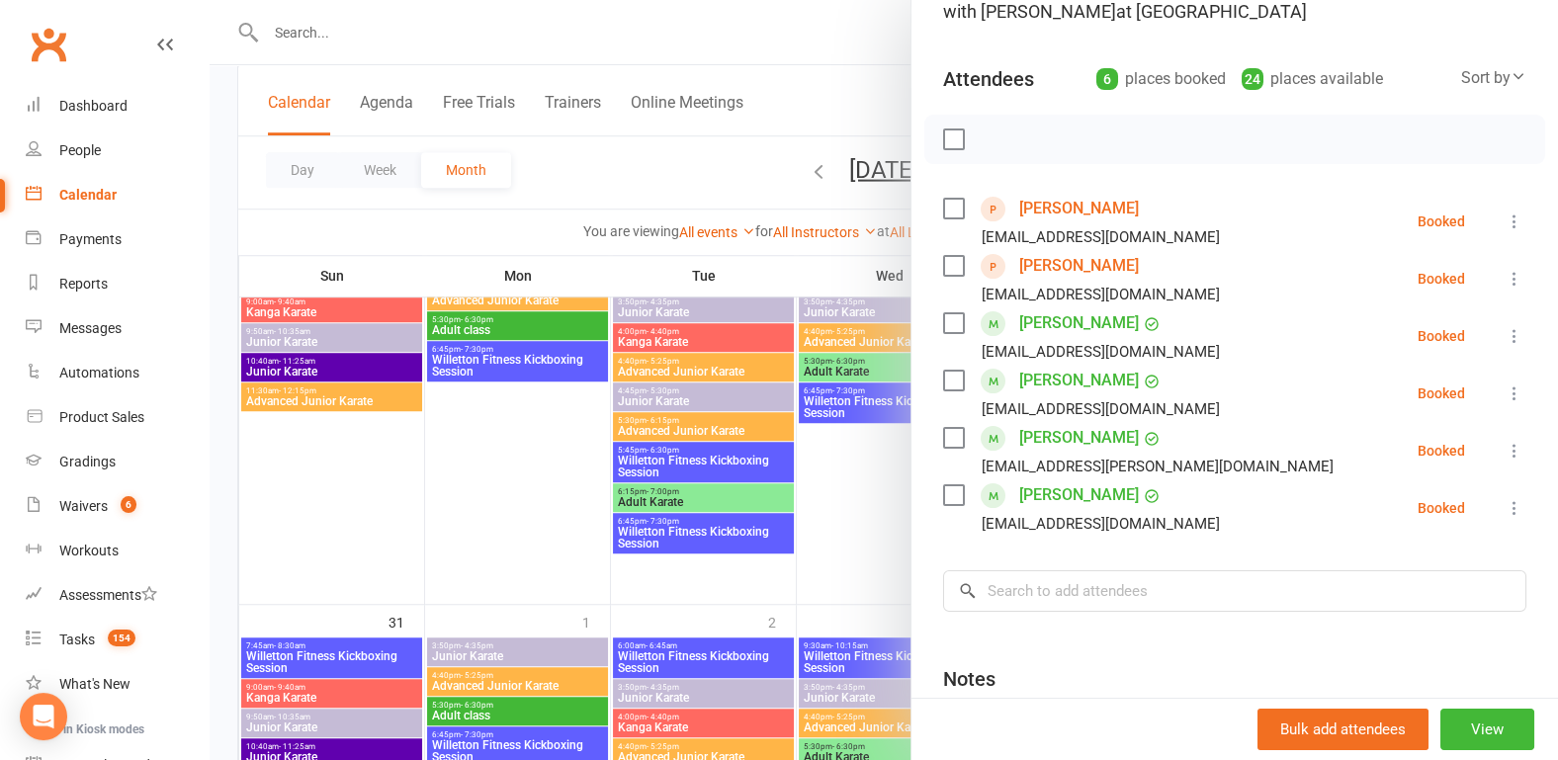
scroll to position [206, 0]
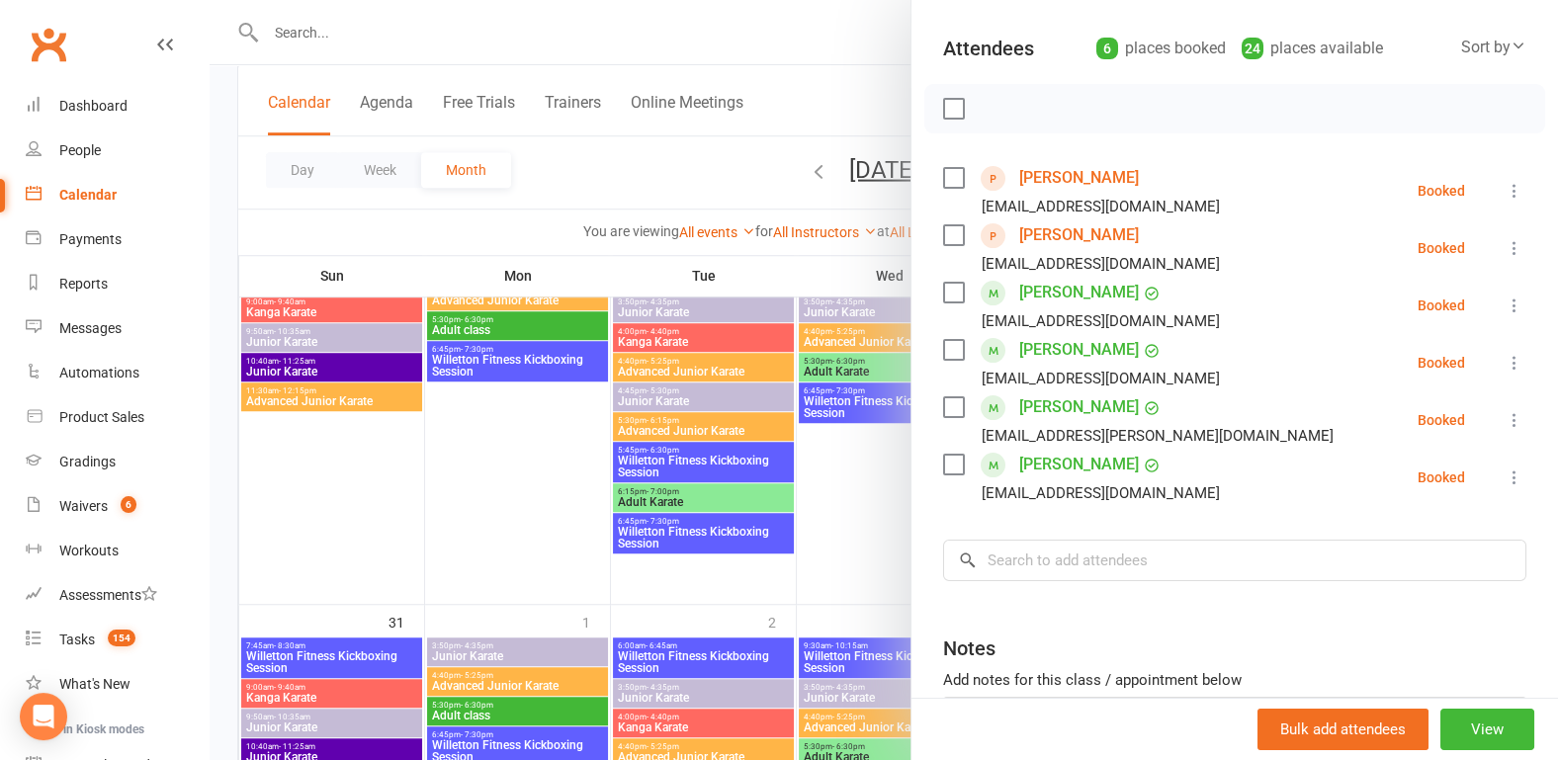
click at [224, 430] on div at bounding box center [884, 380] width 1348 height 760
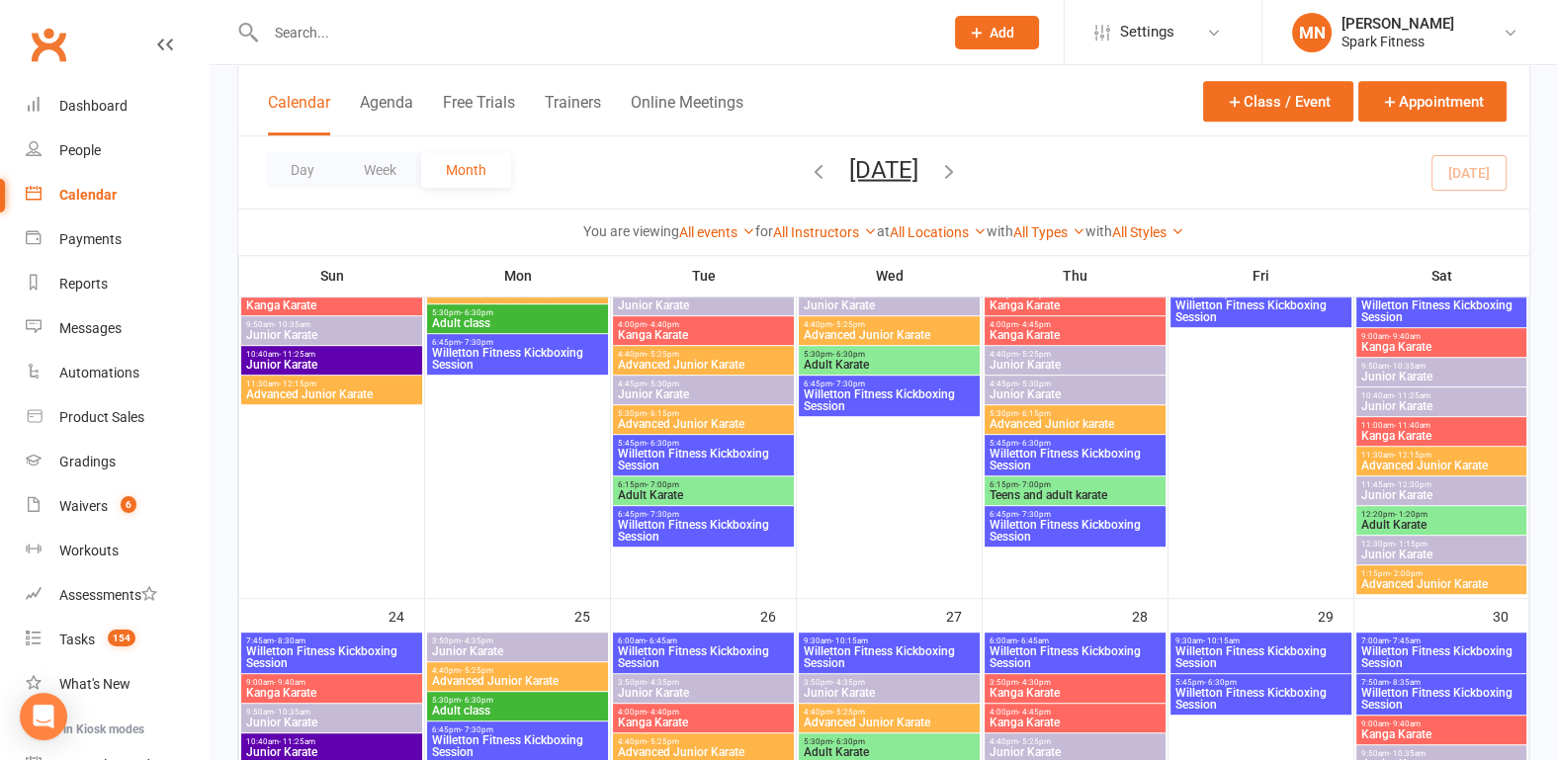
scroll to position [1338, 0]
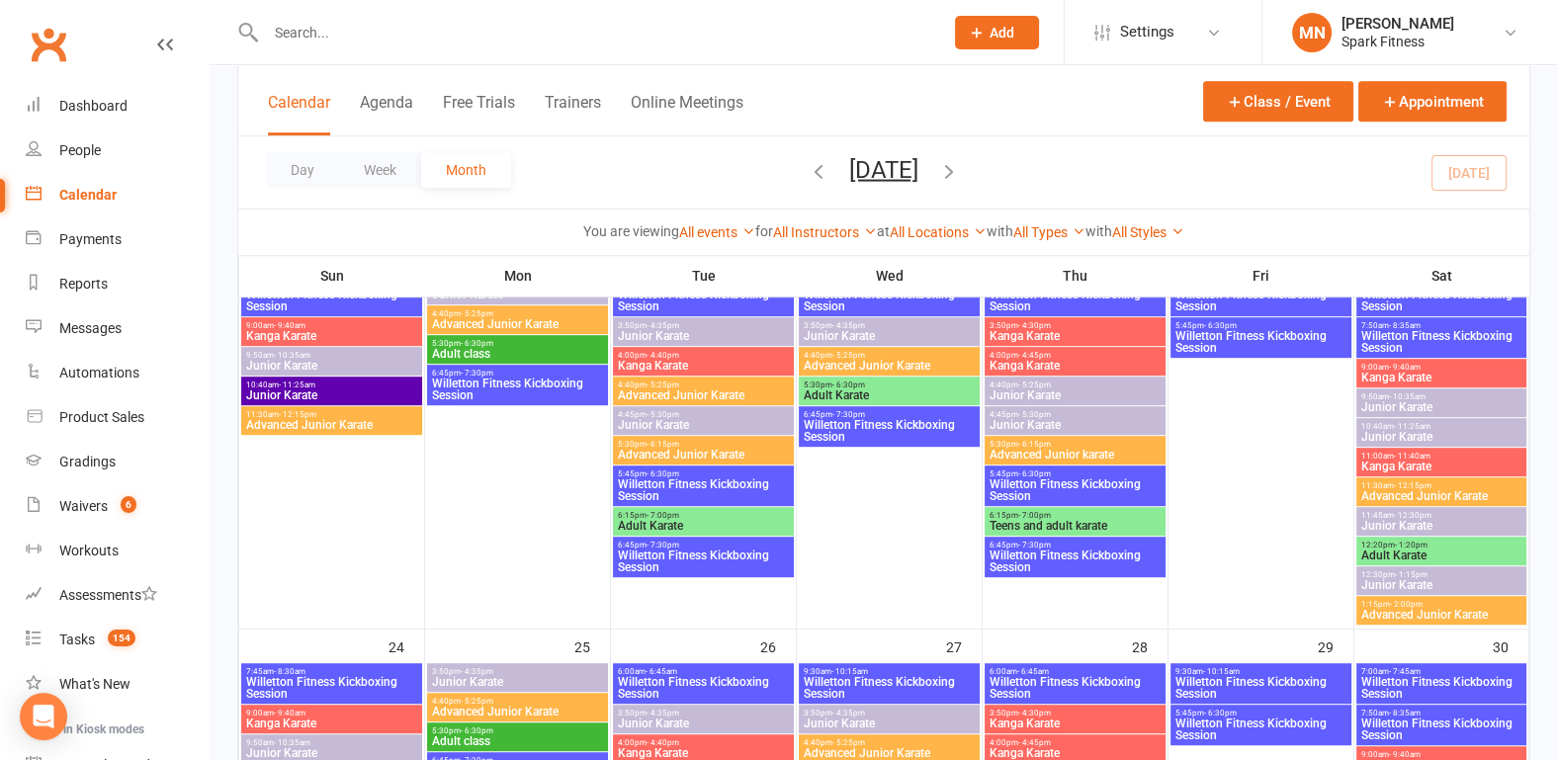
click at [1024, 389] on span "Junior Karate" at bounding box center [1075, 395] width 173 height 12
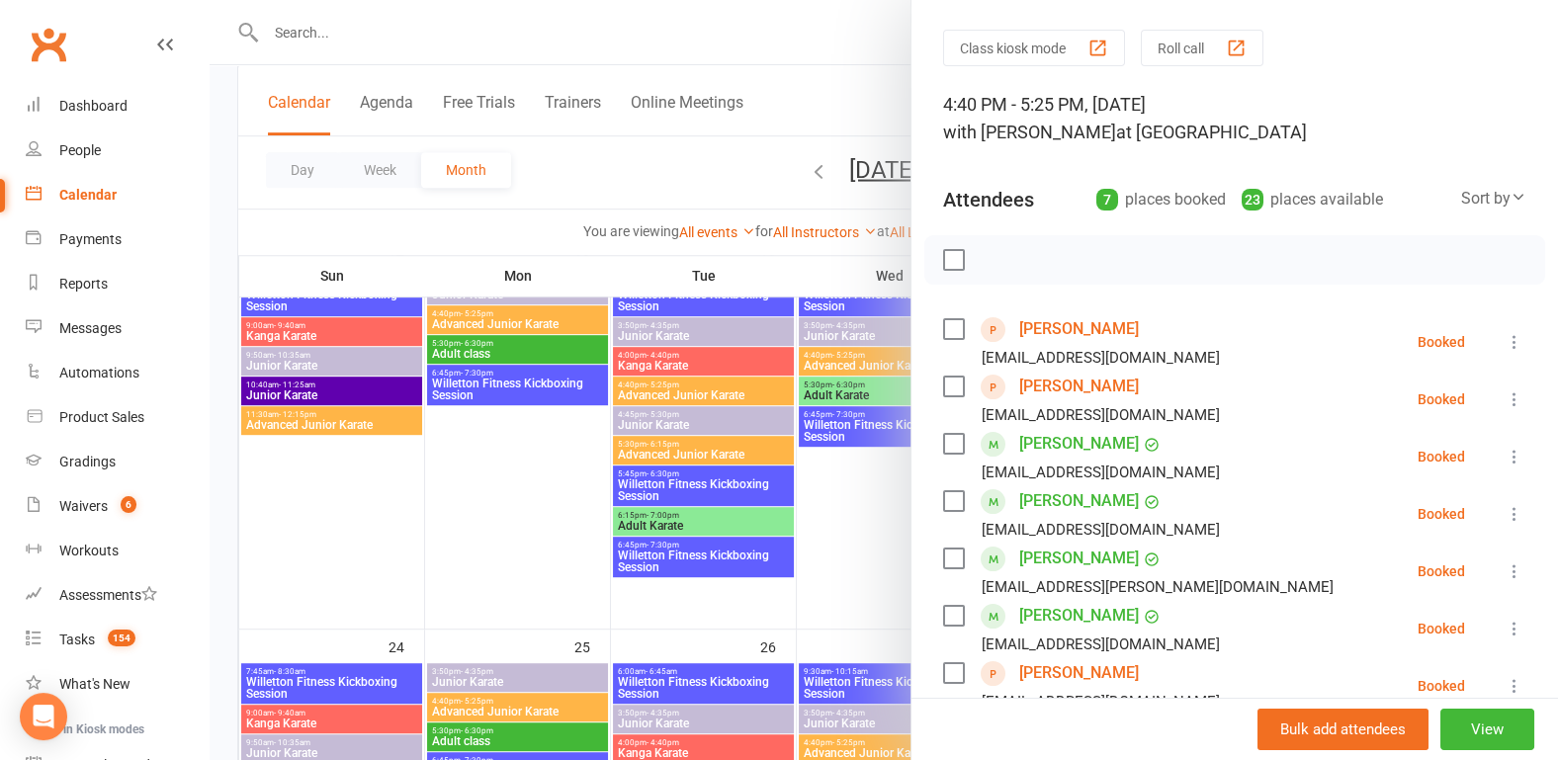
scroll to position [103, 0]
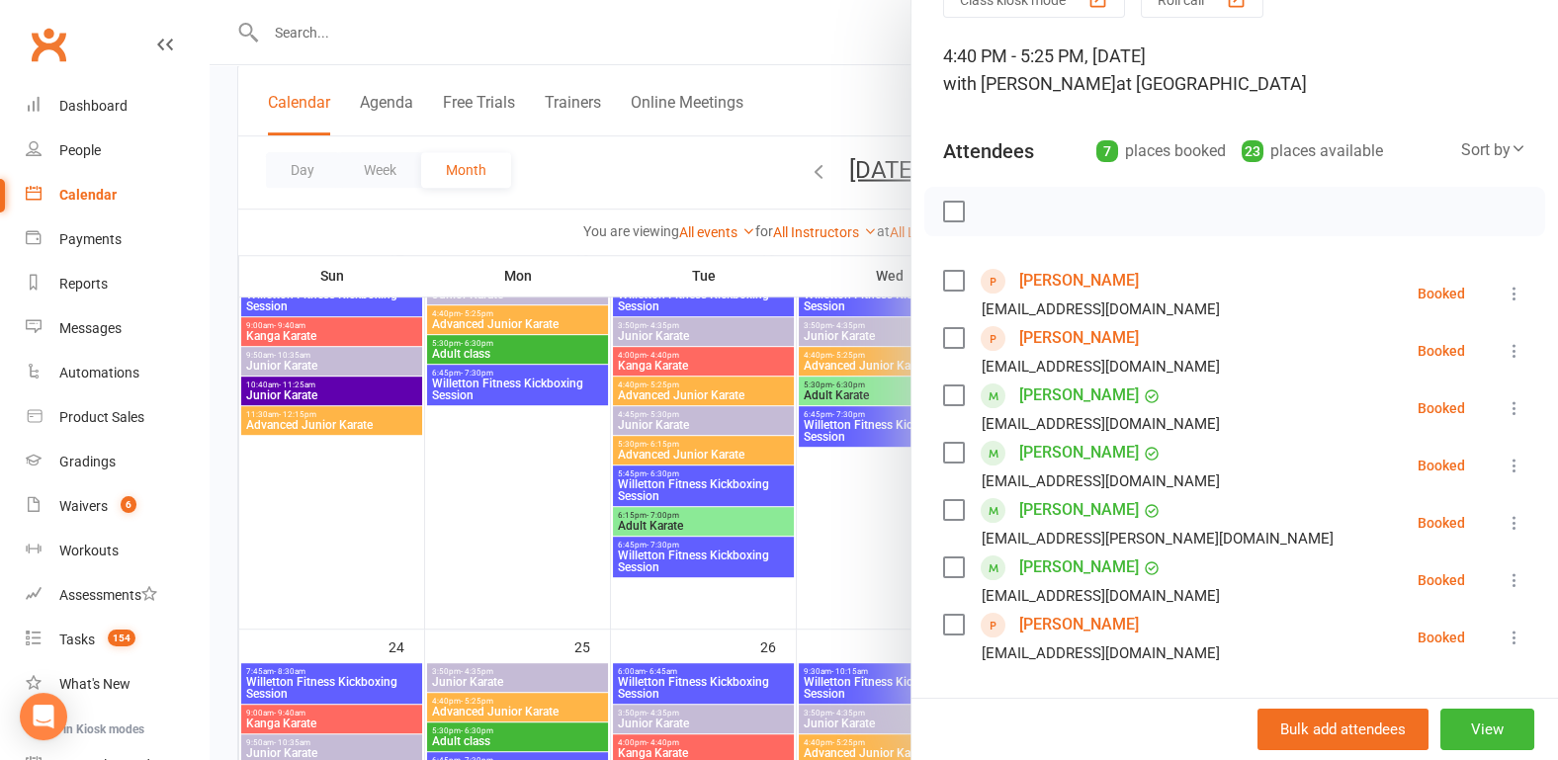
click at [219, 465] on div at bounding box center [884, 380] width 1348 height 760
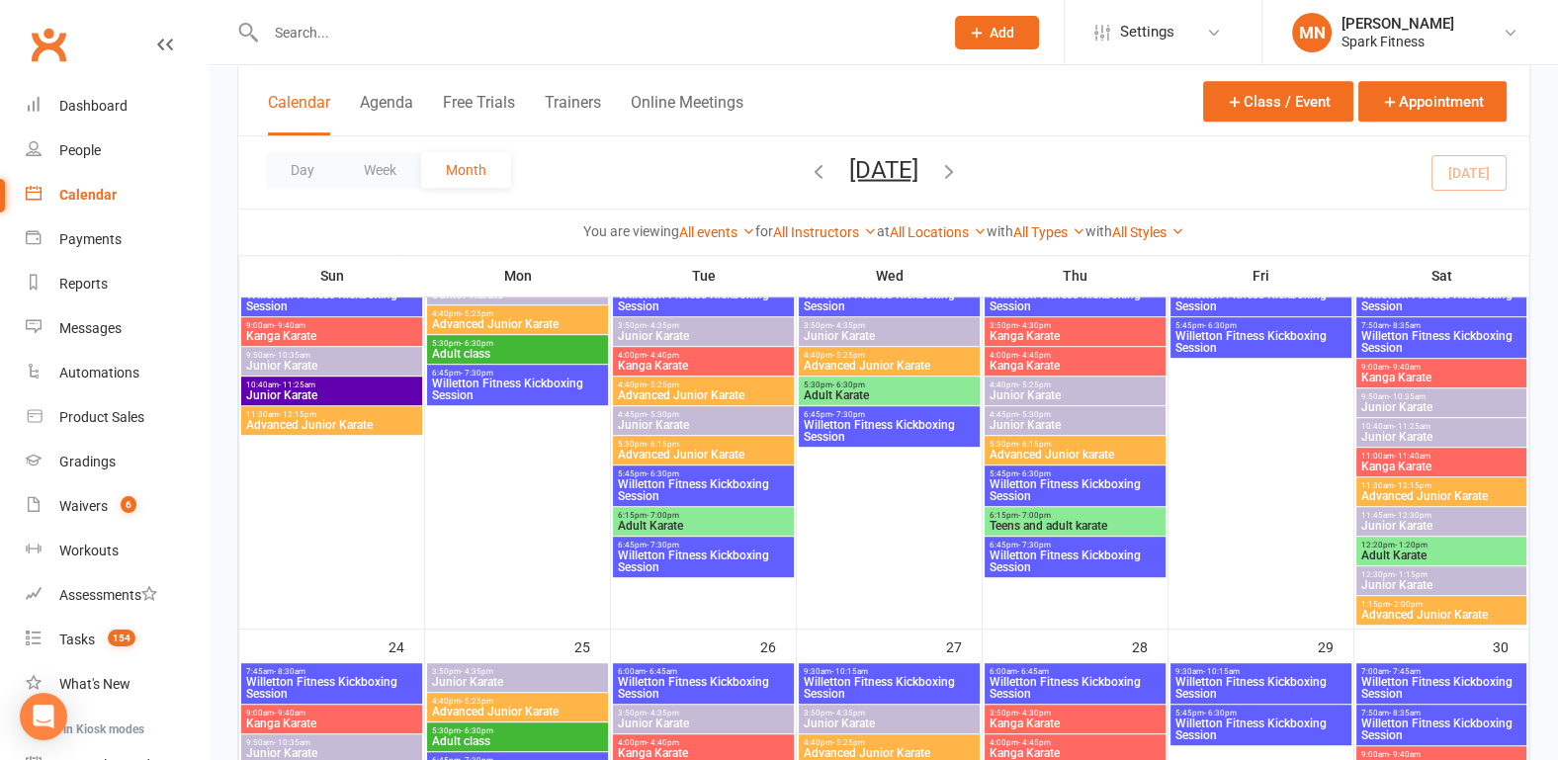
click at [1040, 389] on span "Junior Karate" at bounding box center [1075, 395] width 173 height 12
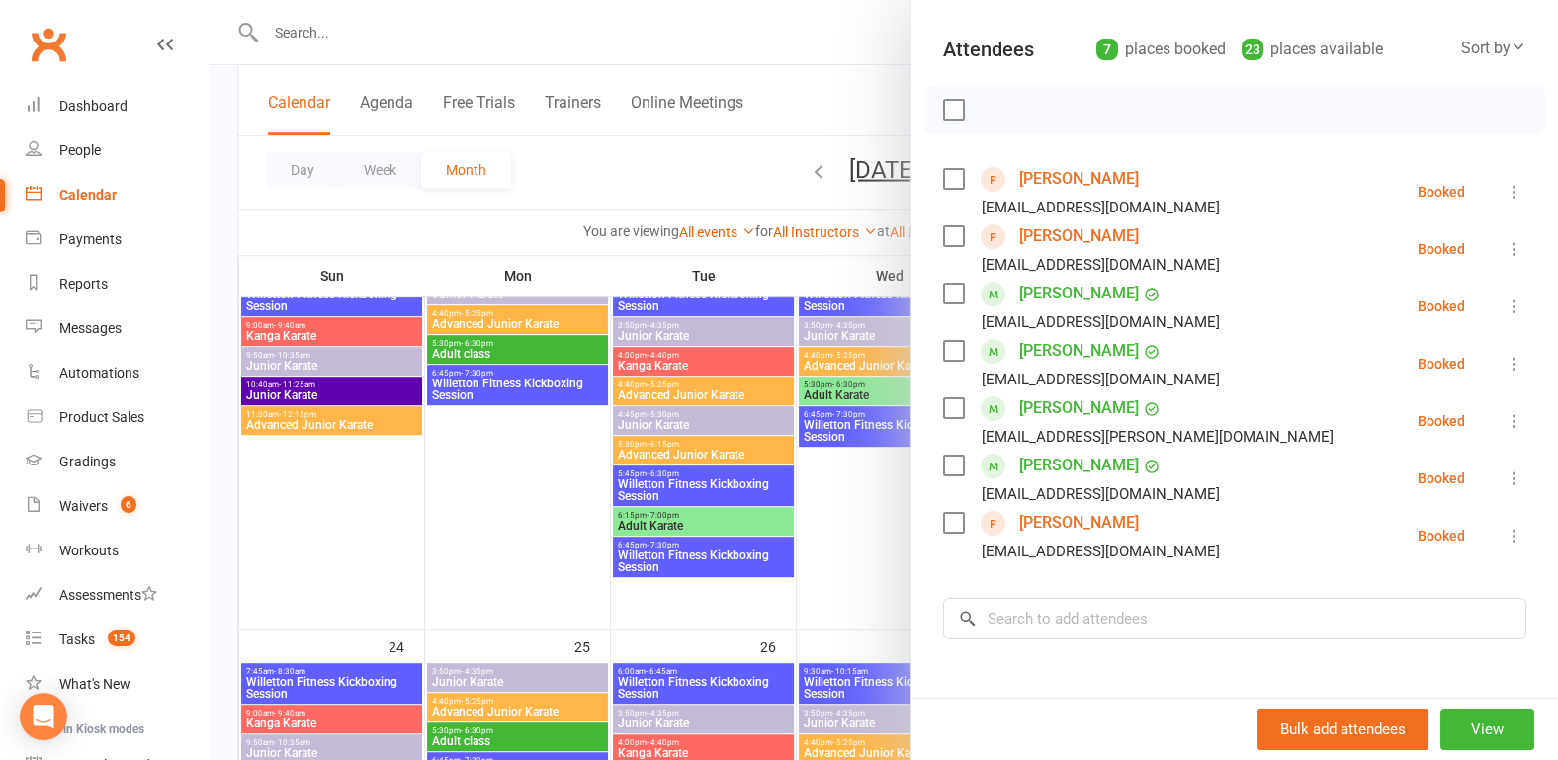
scroll to position [206, 0]
click at [219, 227] on div at bounding box center [884, 380] width 1348 height 760
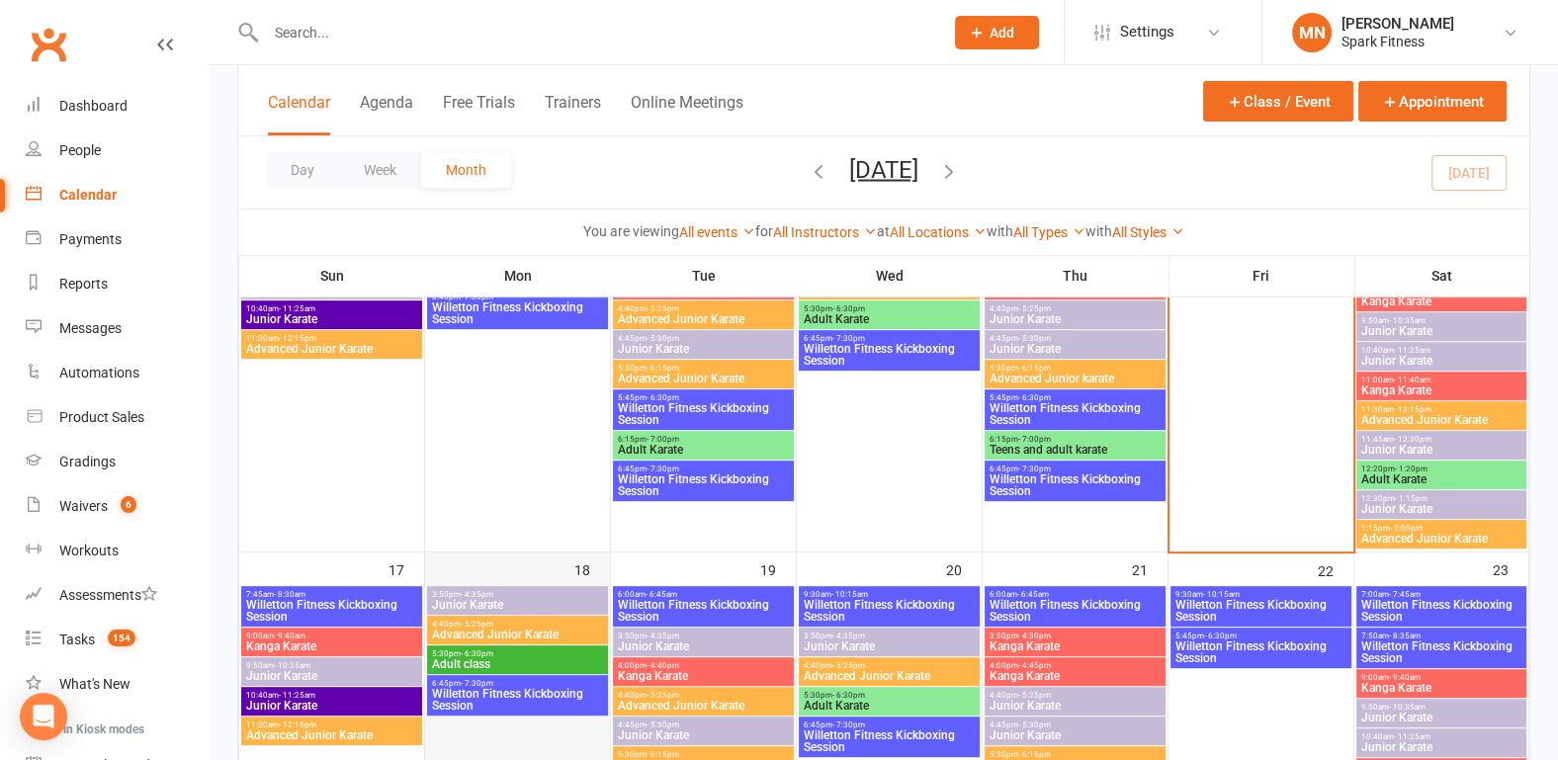
scroll to position [1029, 0]
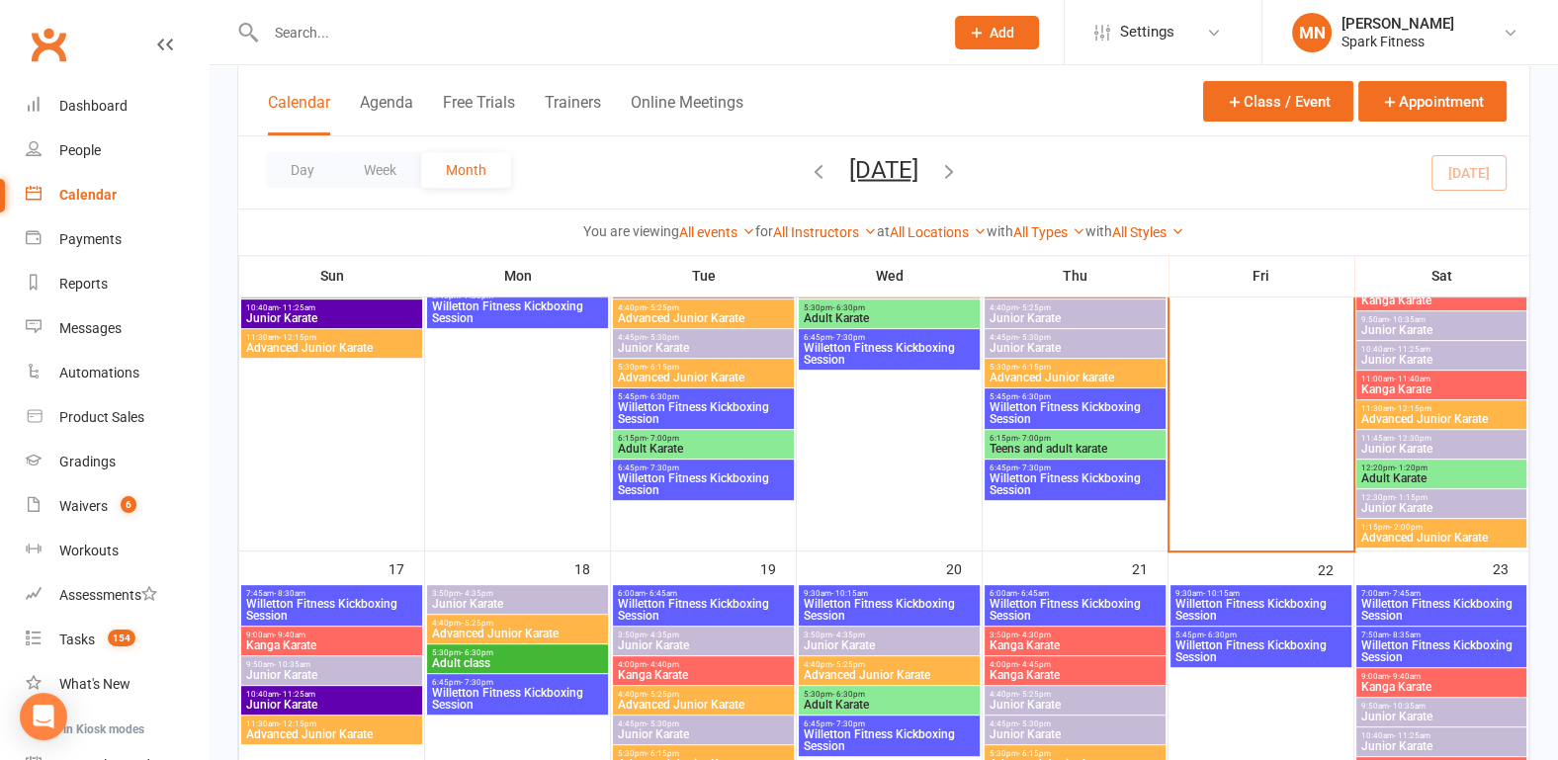
click at [326, 605] on span "Willetton Fitness Kickboxing Session" at bounding box center [331, 610] width 173 height 24
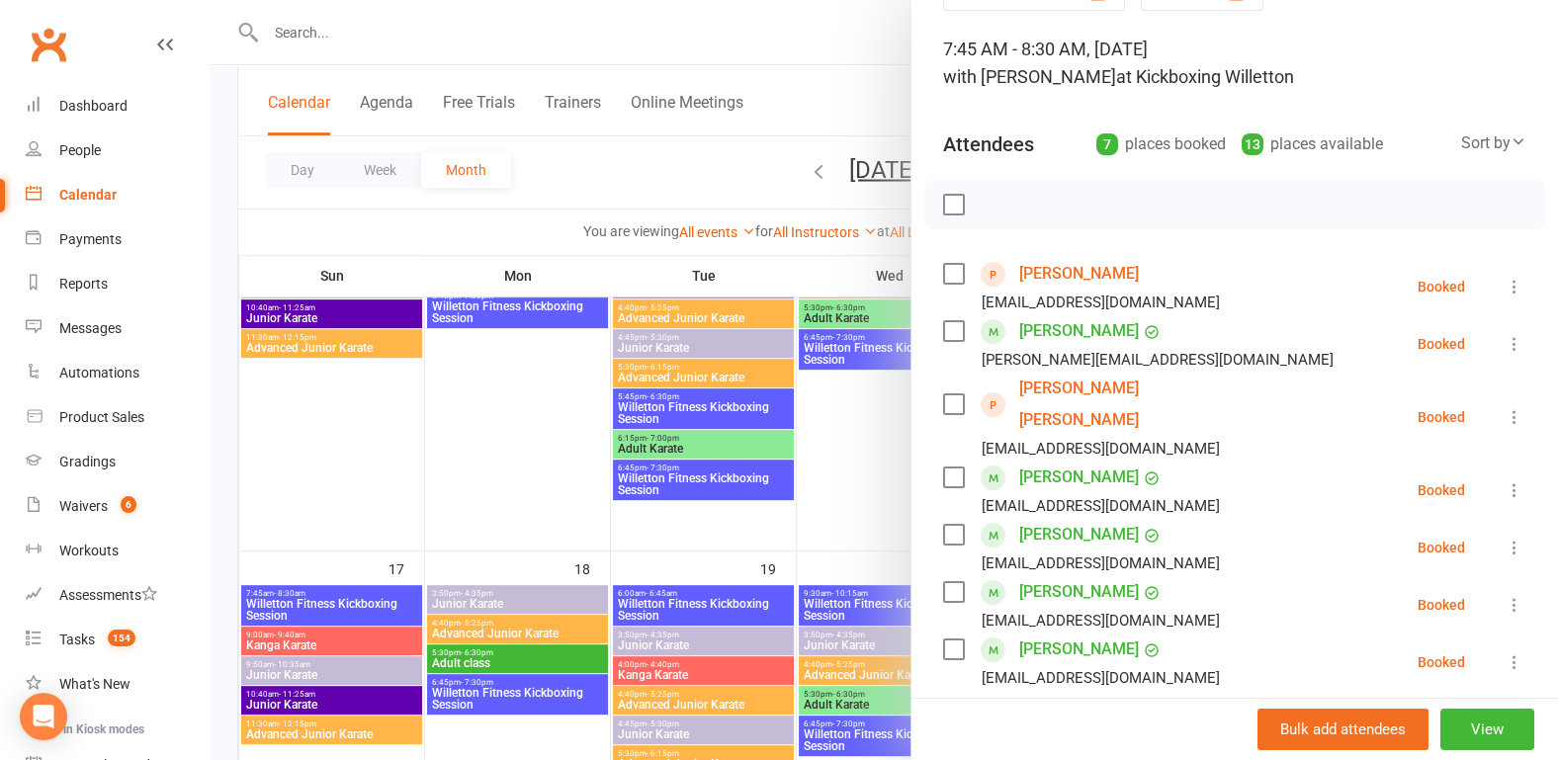
scroll to position [103, 0]
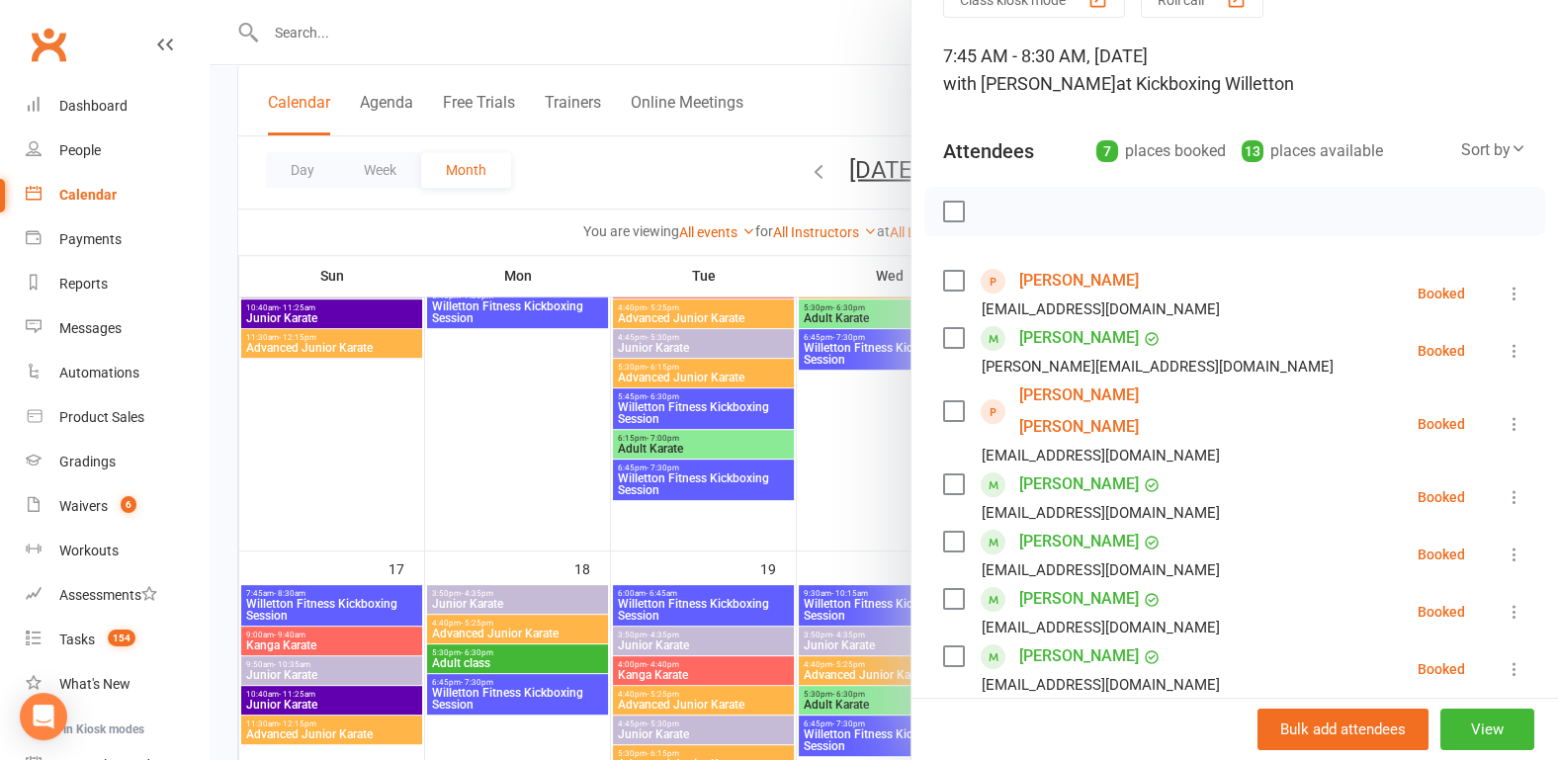
click at [233, 482] on div at bounding box center [884, 380] width 1348 height 760
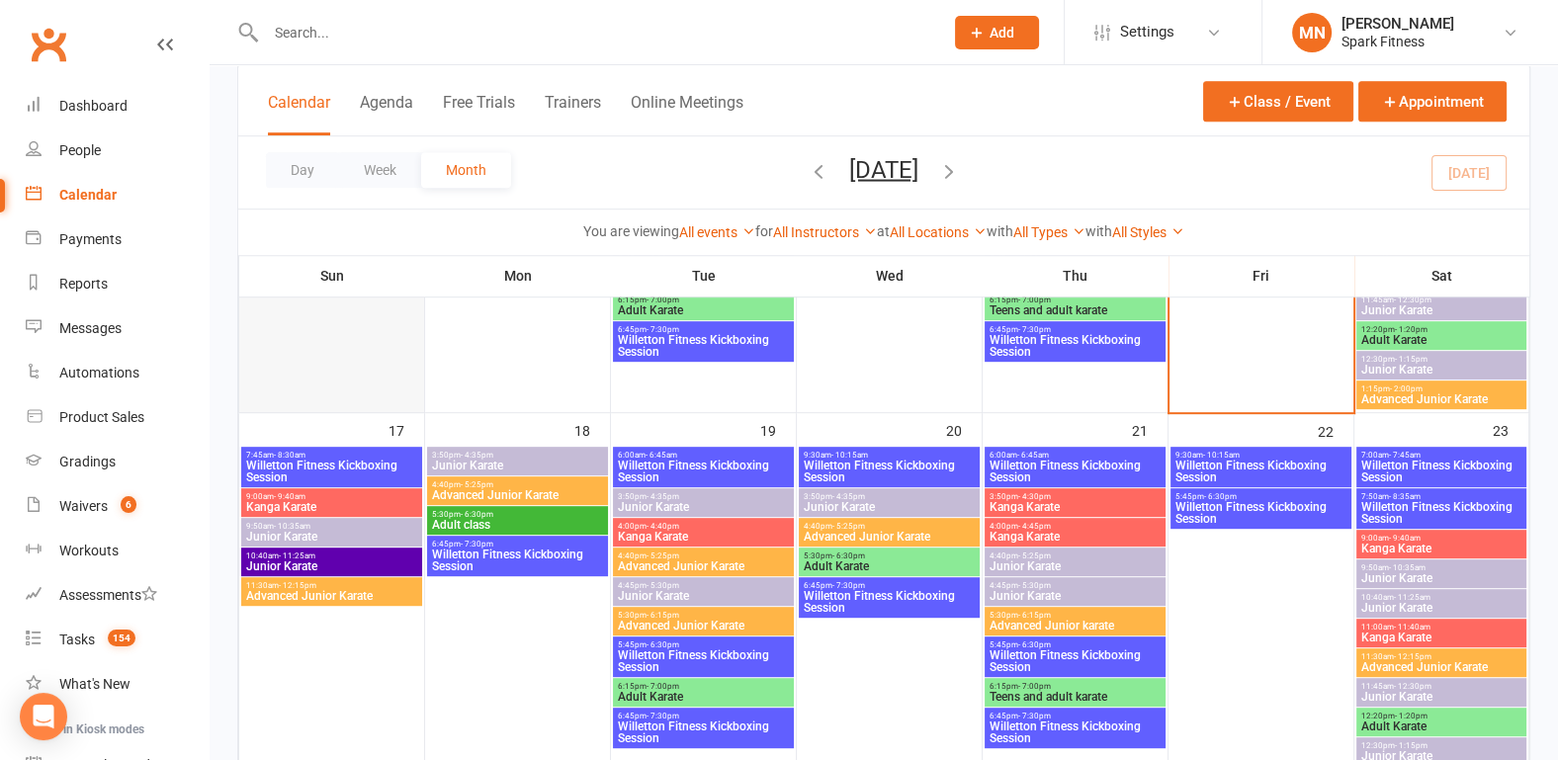
scroll to position [1132, 0]
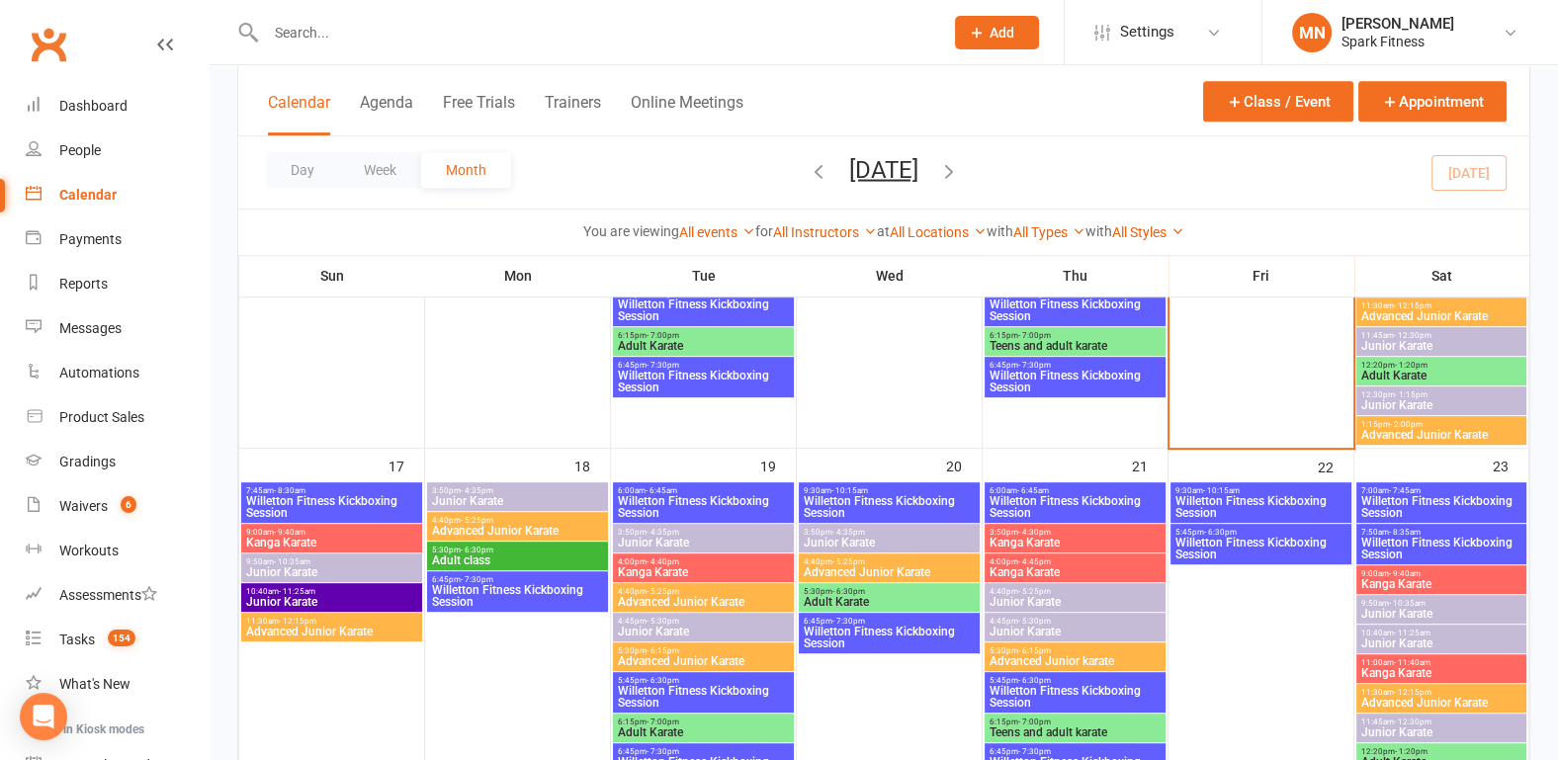
click at [278, 501] on span "Willetton Fitness Kickboxing Session" at bounding box center [331, 507] width 173 height 24
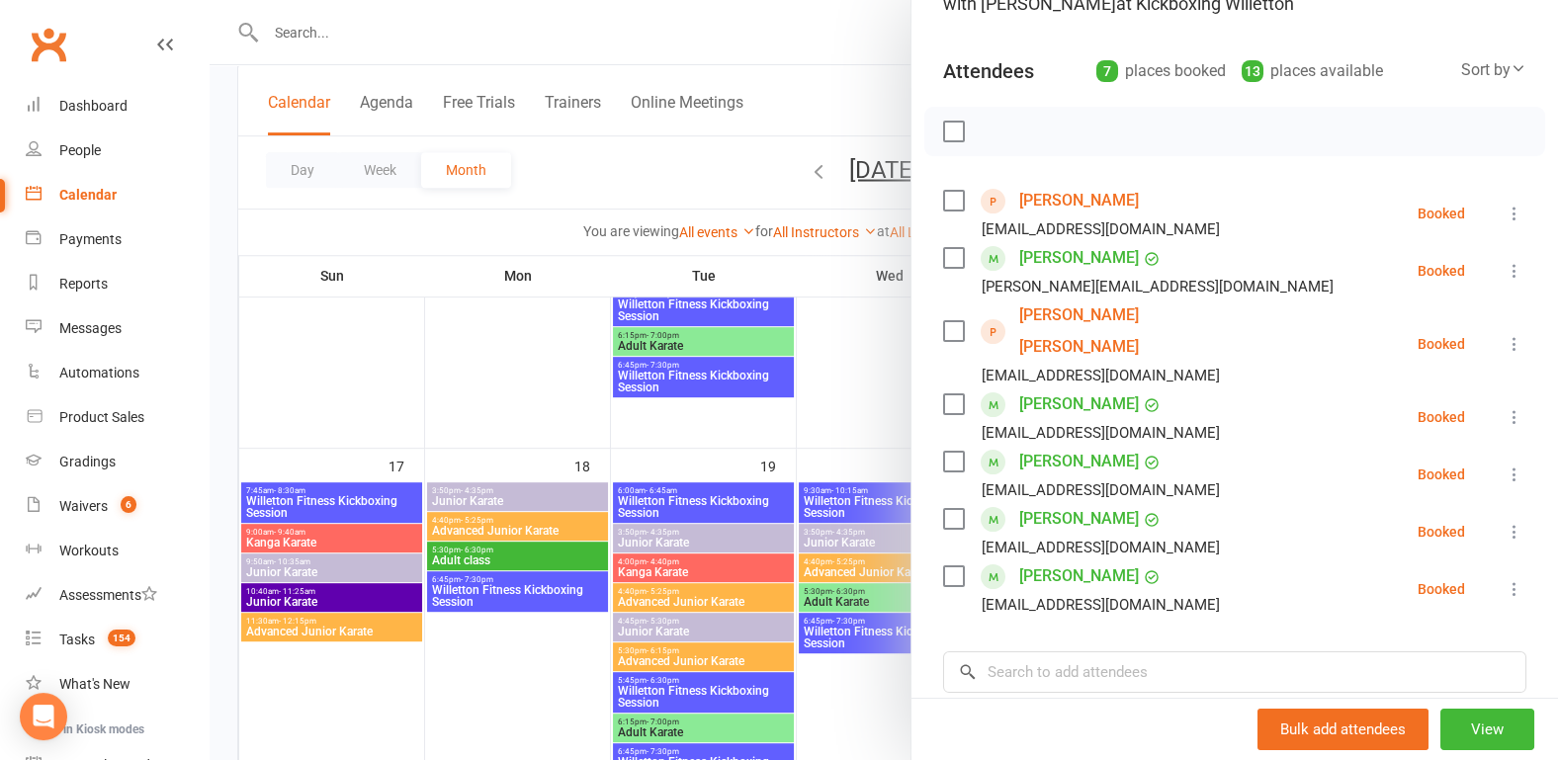
scroll to position [206, 0]
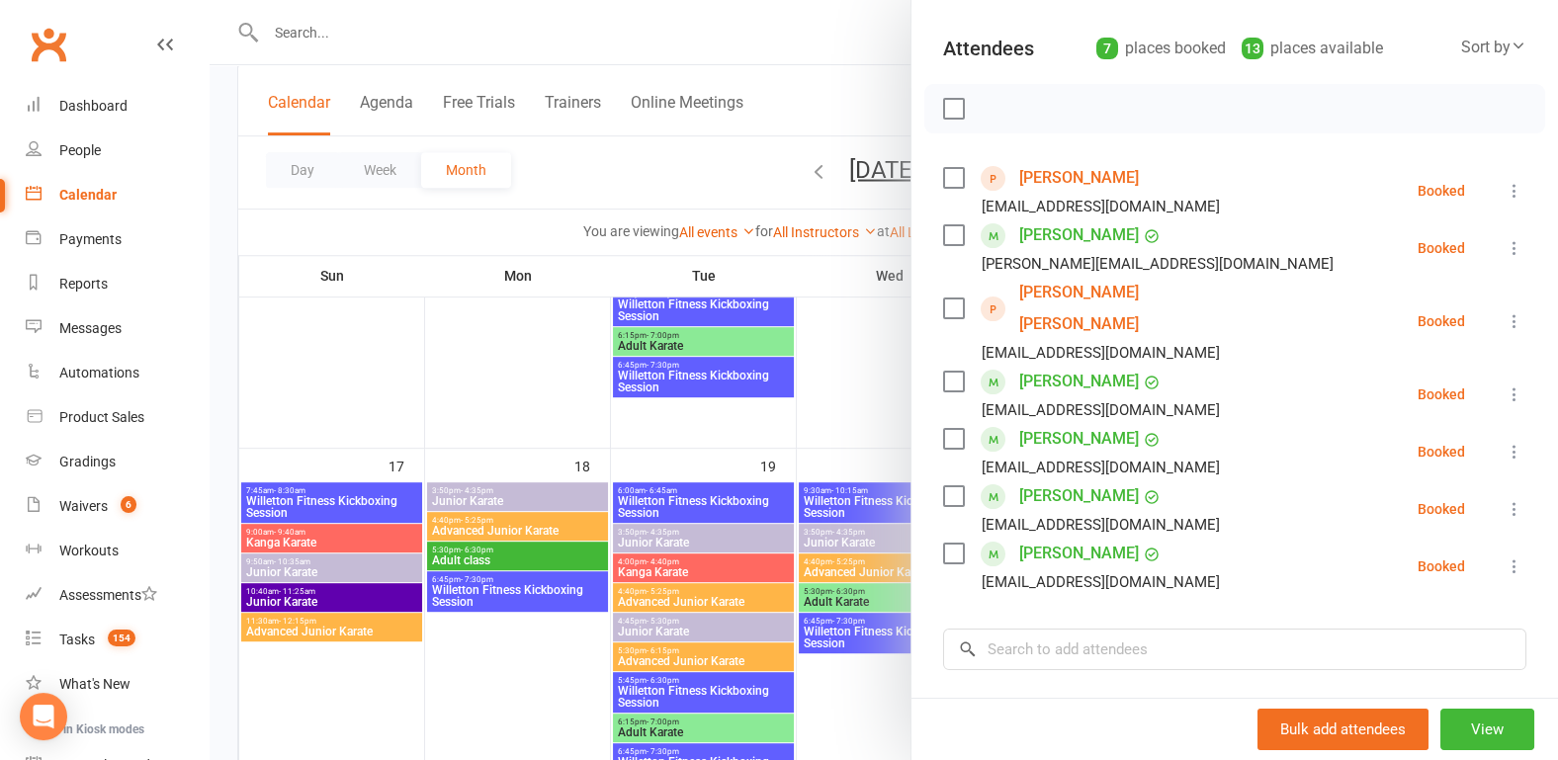
click at [1505, 189] on icon at bounding box center [1515, 191] width 20 height 20
click at [1048, 176] on link "[PERSON_NAME]" at bounding box center [1079, 178] width 120 height 32
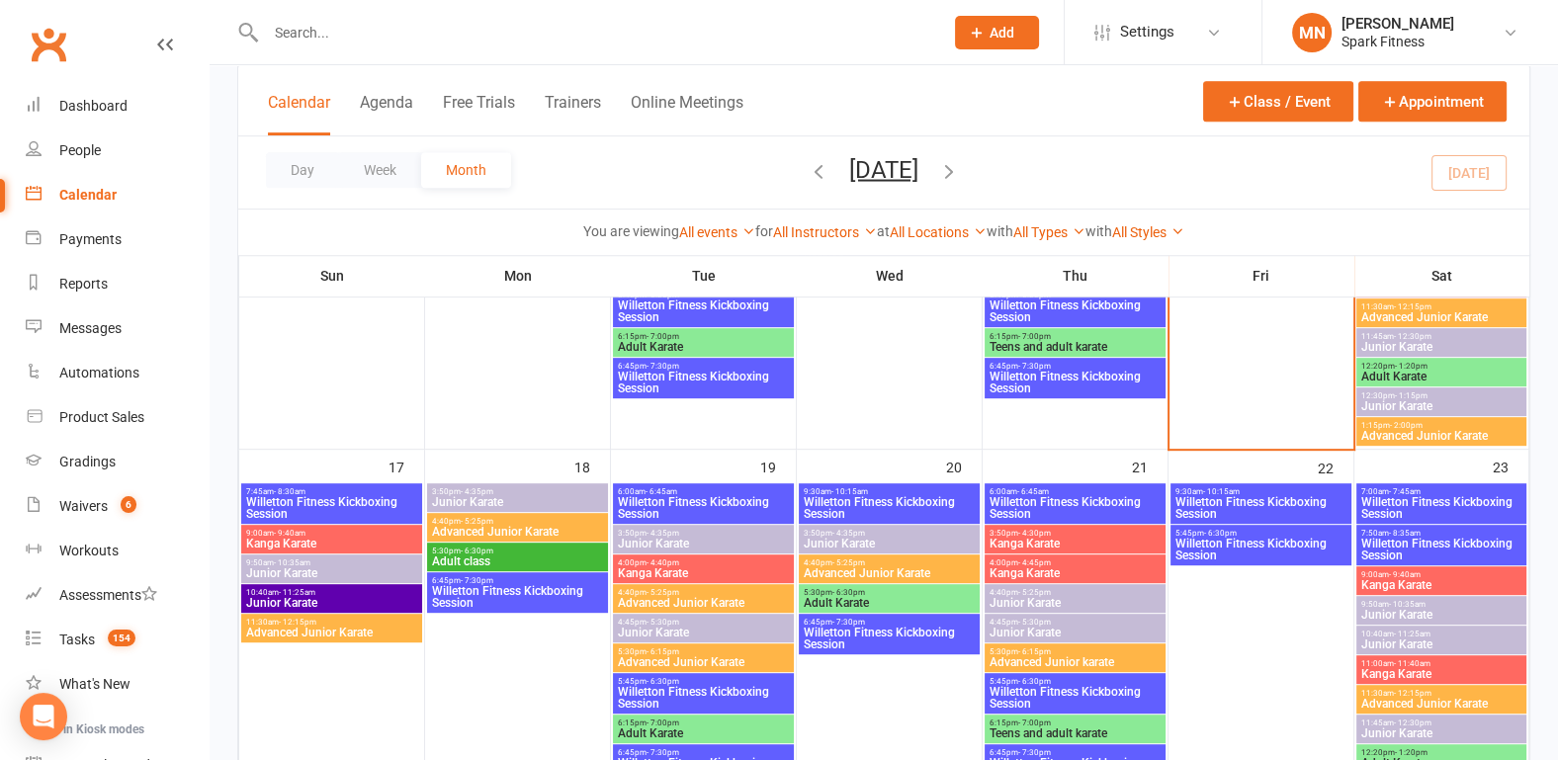
scroll to position [1132, 0]
click at [324, 495] on span "Willetton Fitness Kickboxing Session" at bounding box center [331, 507] width 173 height 24
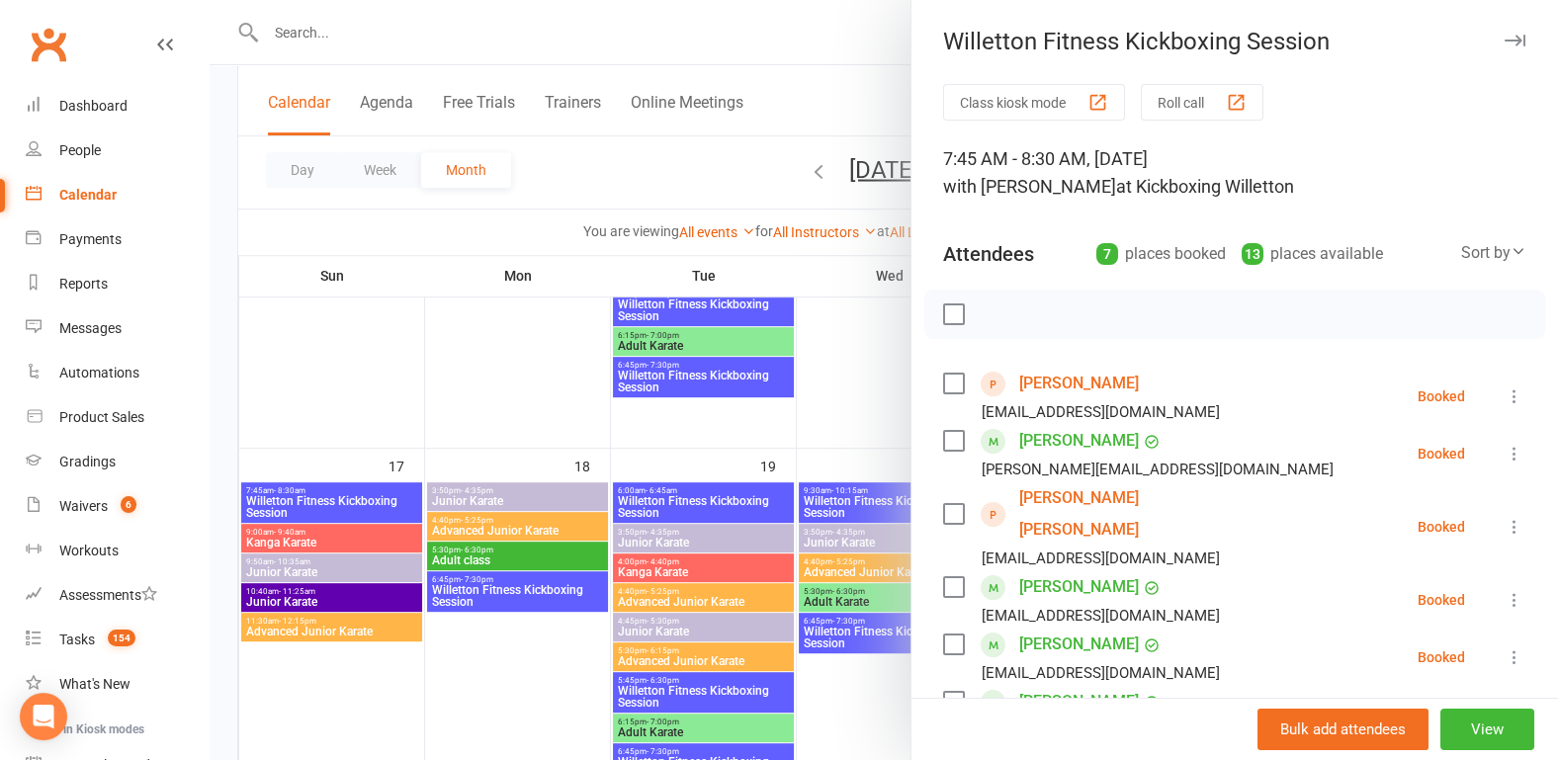
click at [1040, 381] on link "[PERSON_NAME]" at bounding box center [1079, 384] width 120 height 32
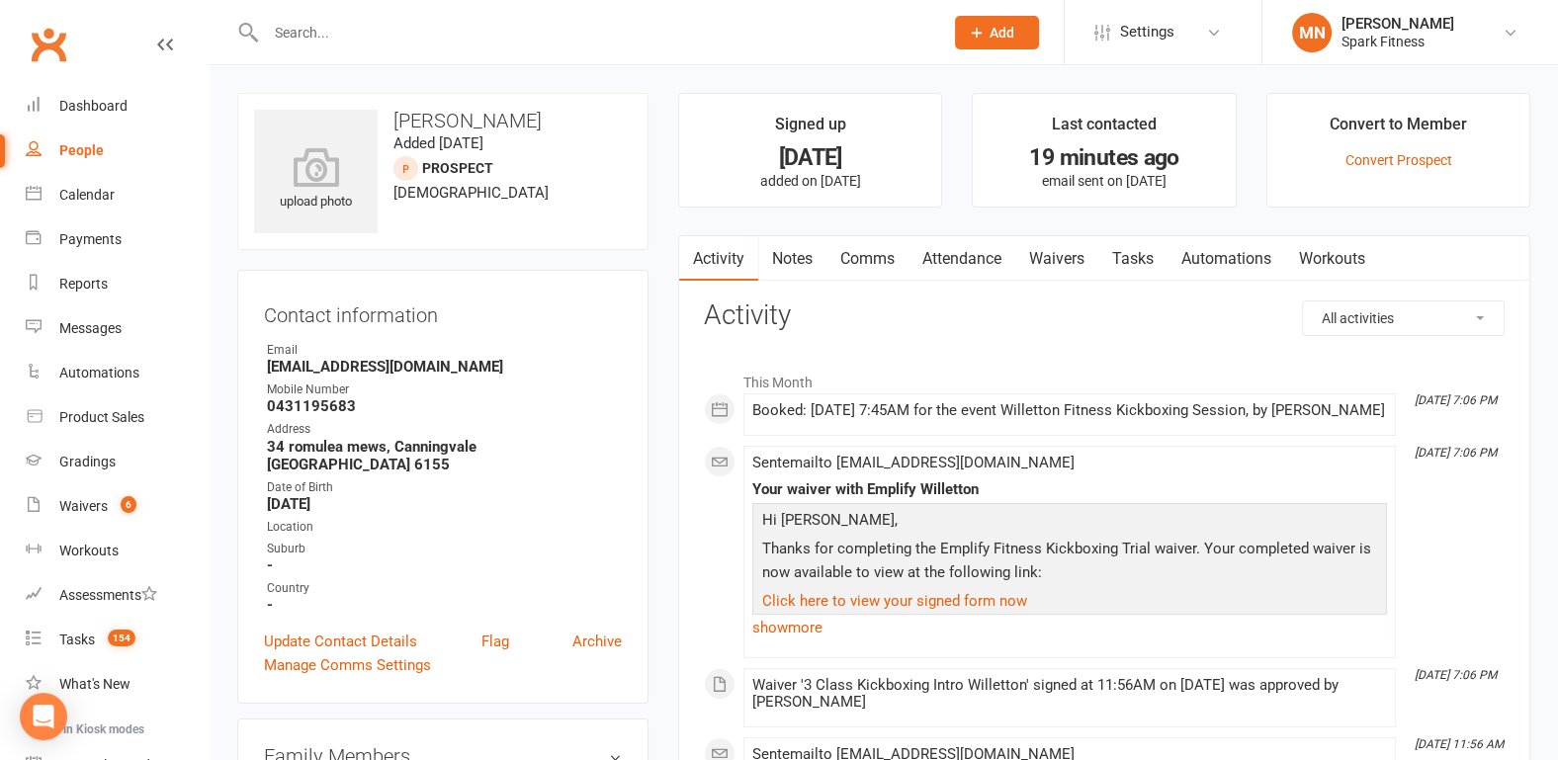
scroll to position [206, 0]
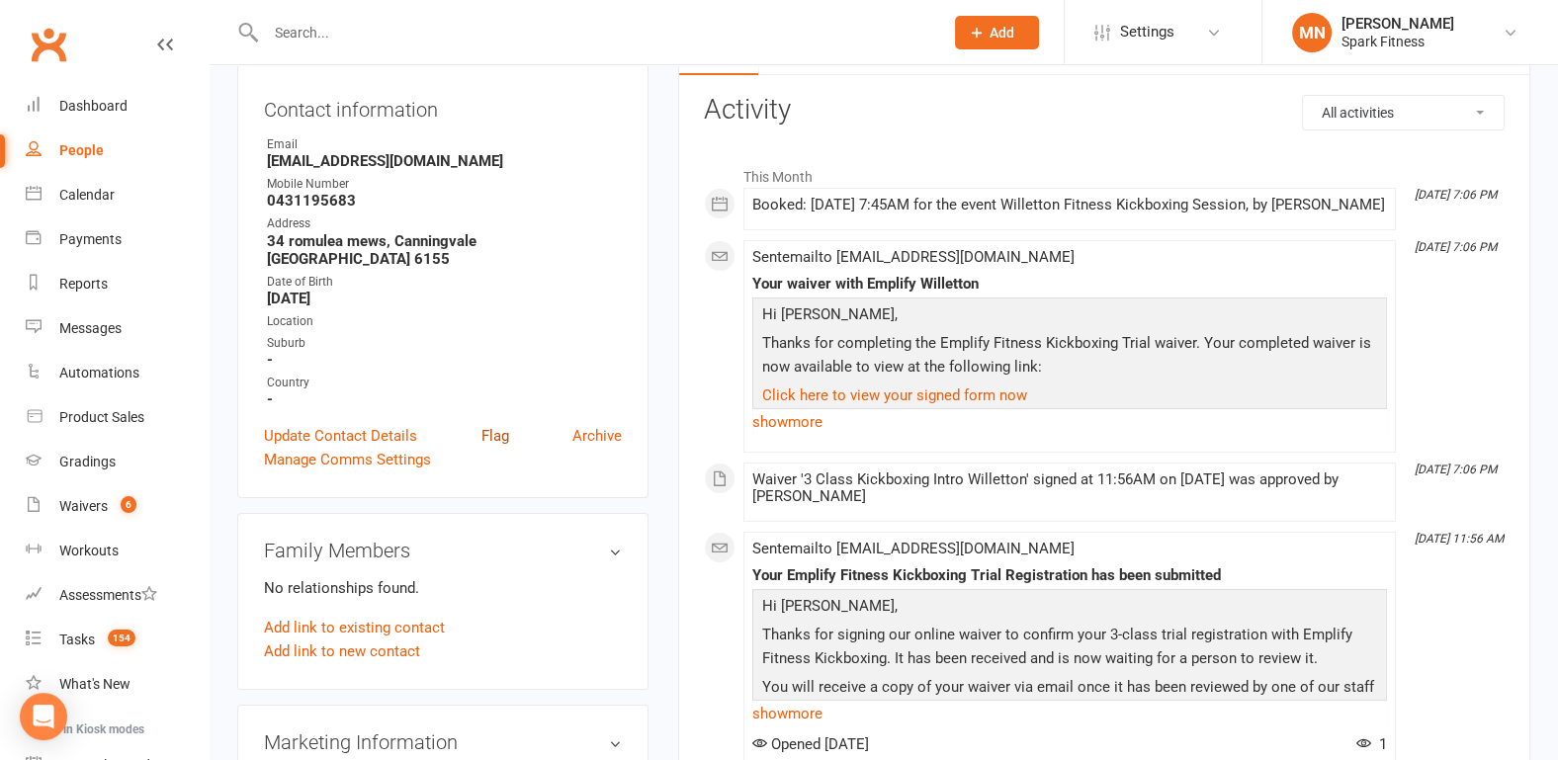
click at [497, 424] on link "Flag" at bounding box center [495, 436] width 28 height 24
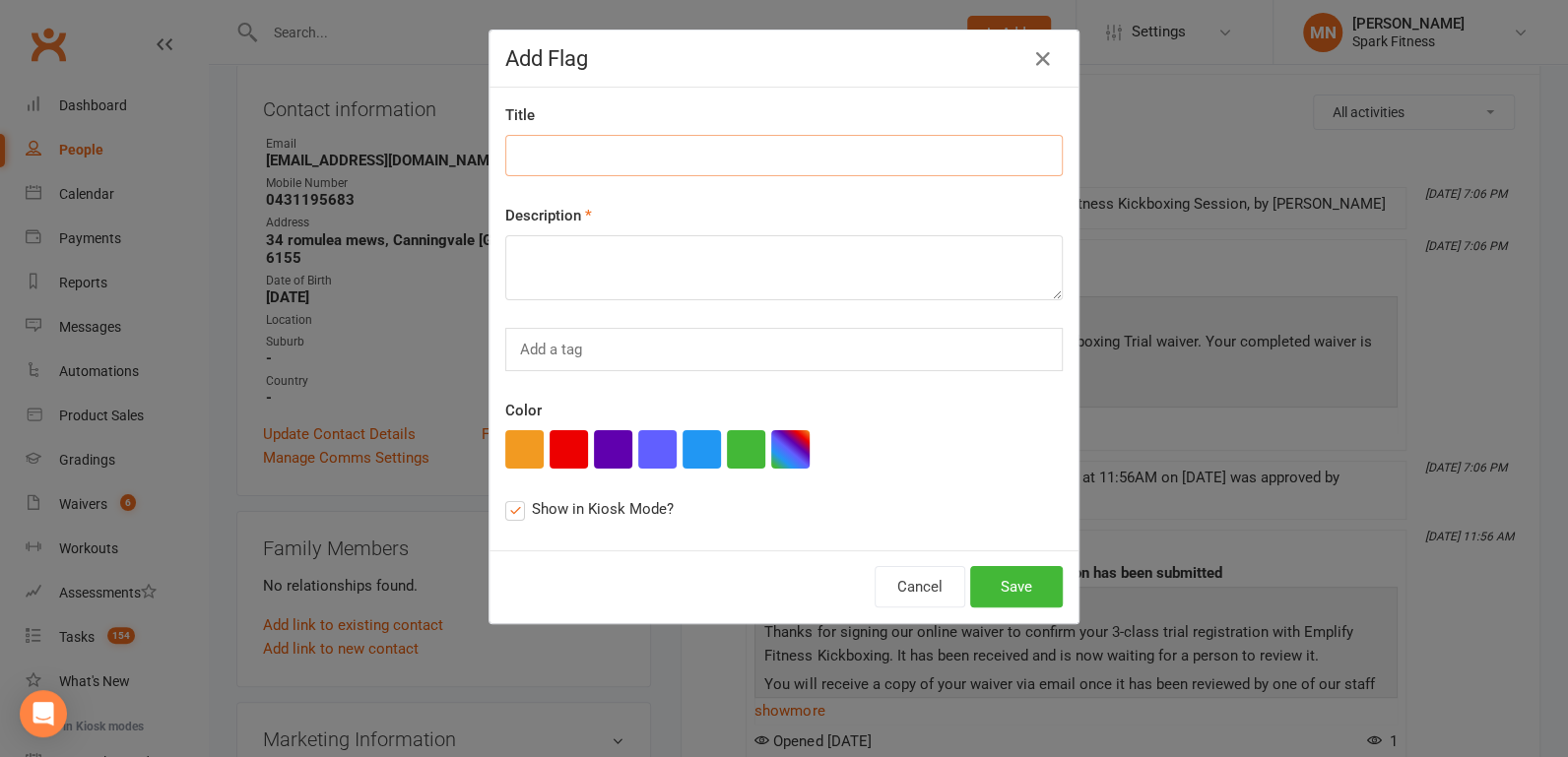
click at [531, 165] on input at bounding box center [784, 155] width 558 height 42
type input "first class 17/08"
click at [552, 255] on textarea at bounding box center [784, 267] width 558 height 65
type textarea "give inners and gloves"
click at [566, 450] on button "button" at bounding box center [569, 449] width 39 height 39
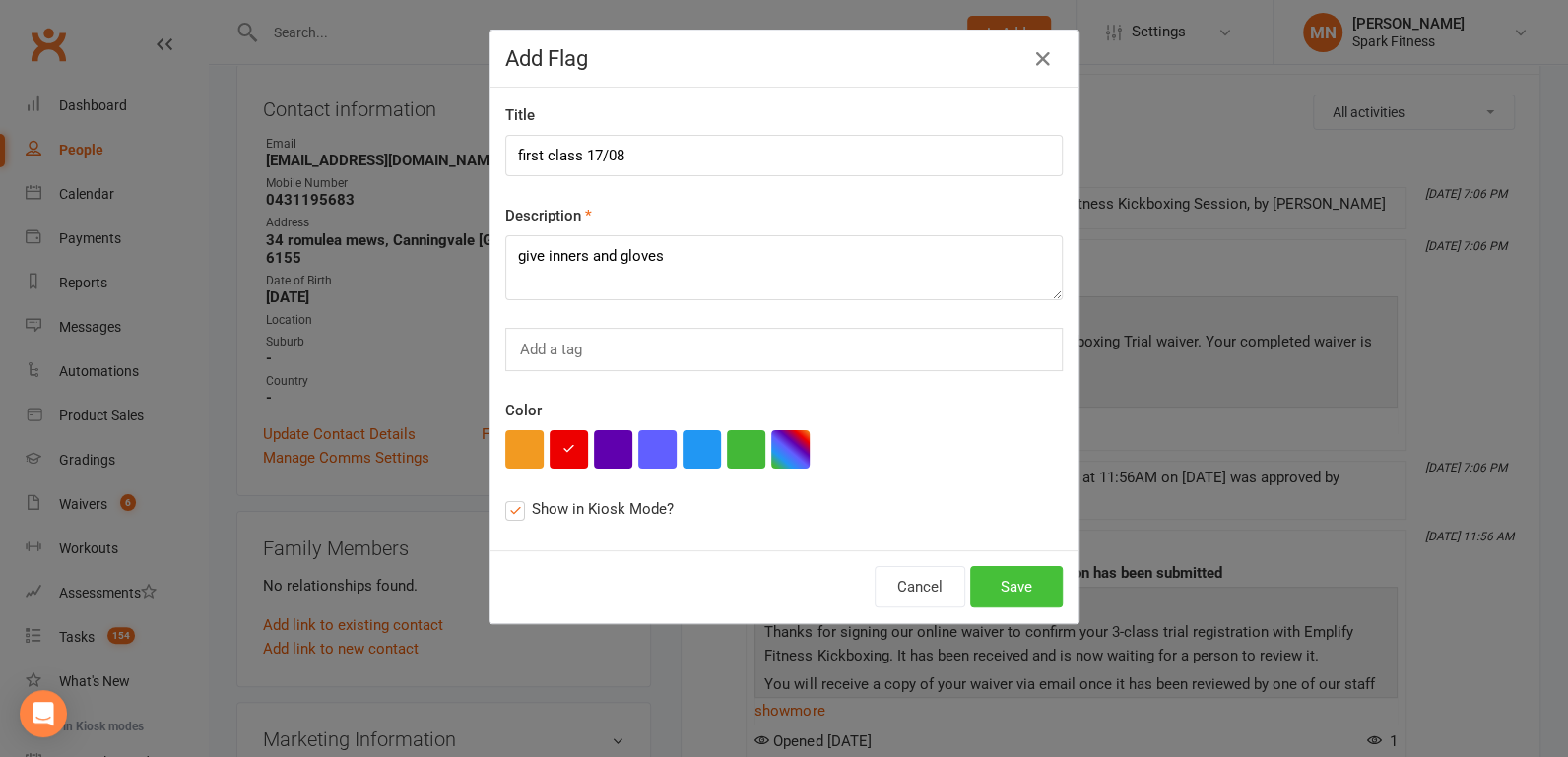
click at [1018, 588] on button "Save" at bounding box center [1016, 587] width 93 height 42
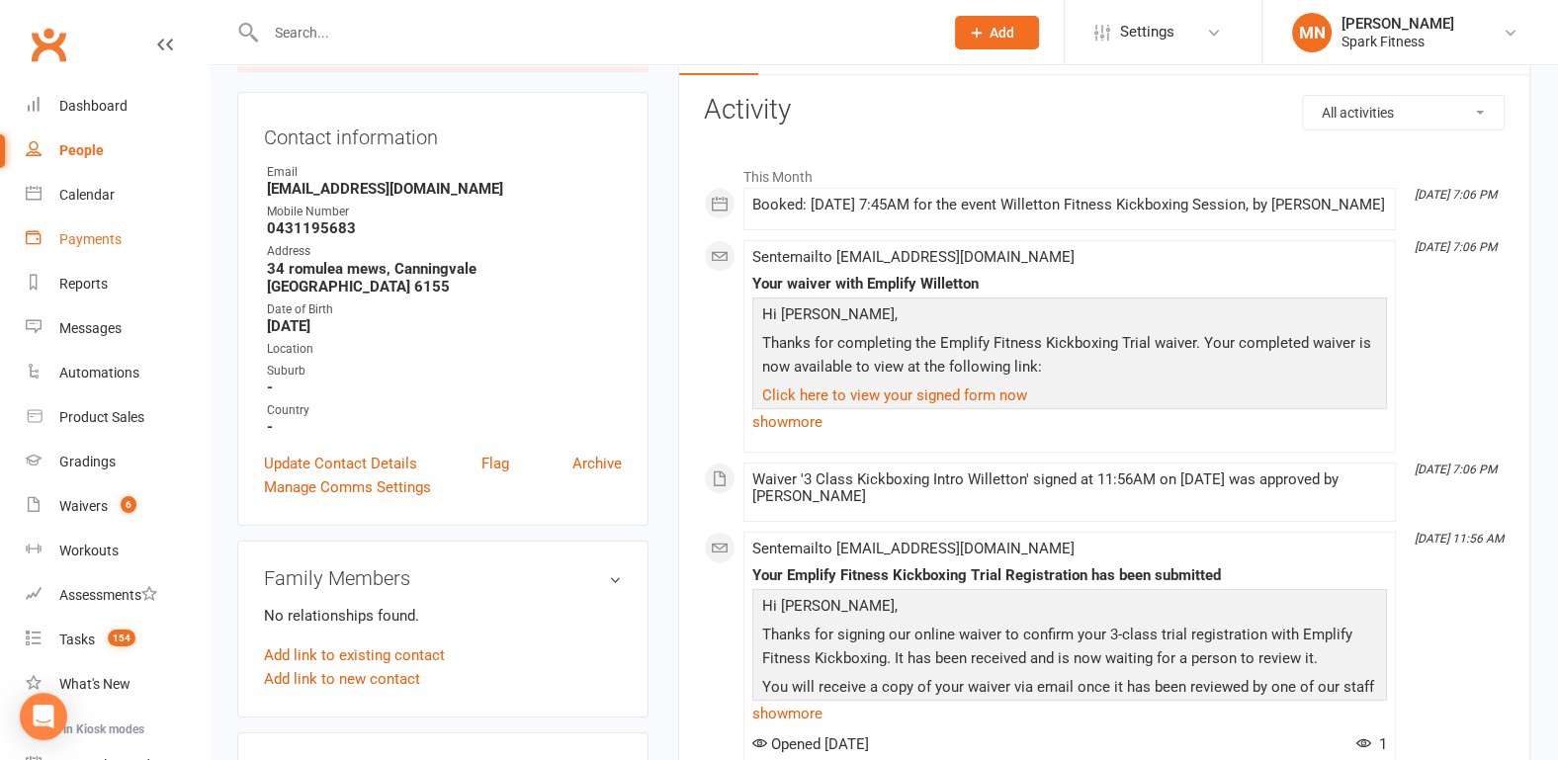
click at [103, 244] on div "Payments" at bounding box center [90, 239] width 62 height 16
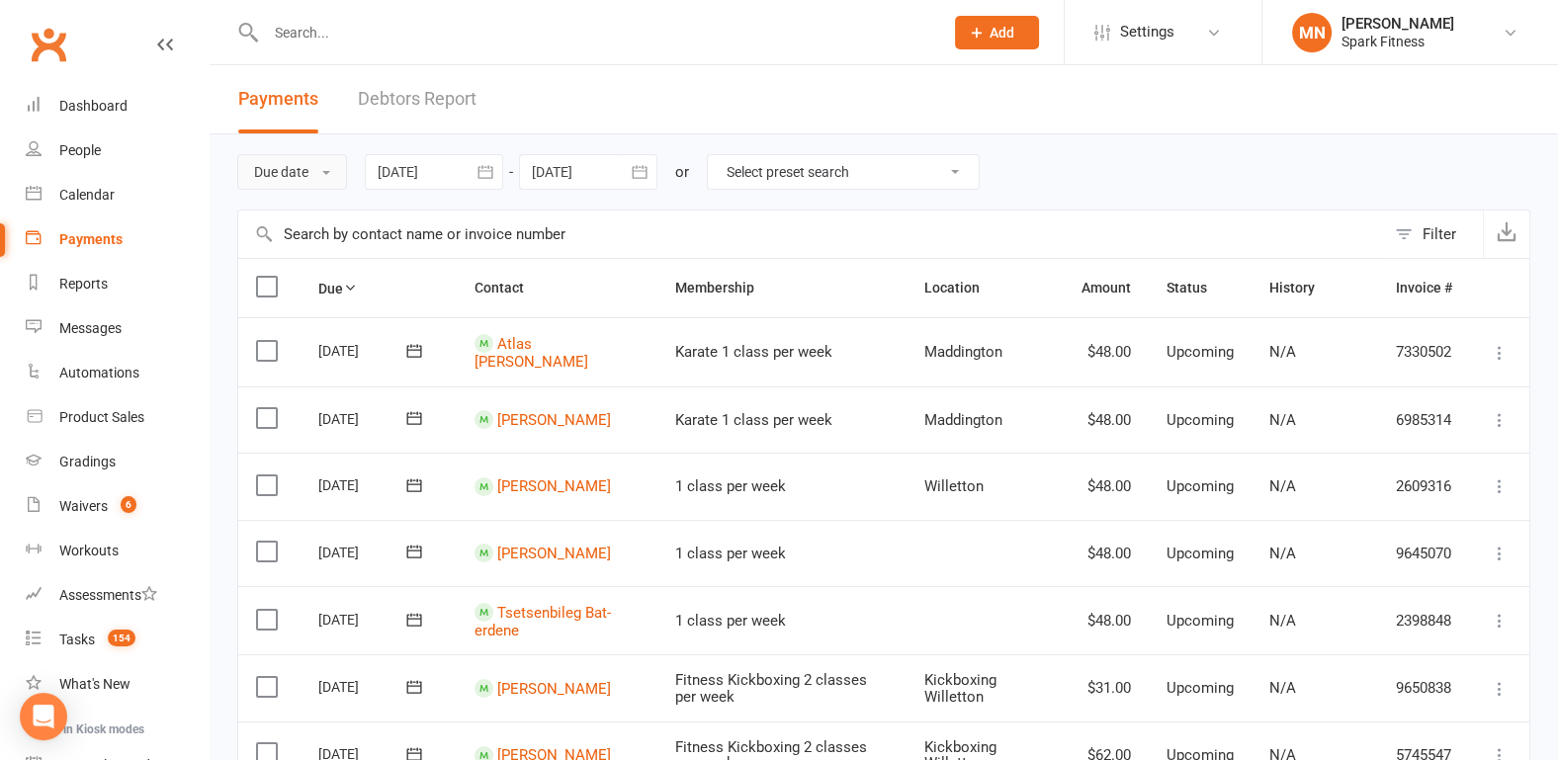
click at [314, 169] on button "Due date" at bounding box center [292, 172] width 110 height 36
click at [287, 273] on link "Date paid" at bounding box center [336, 256] width 196 height 40
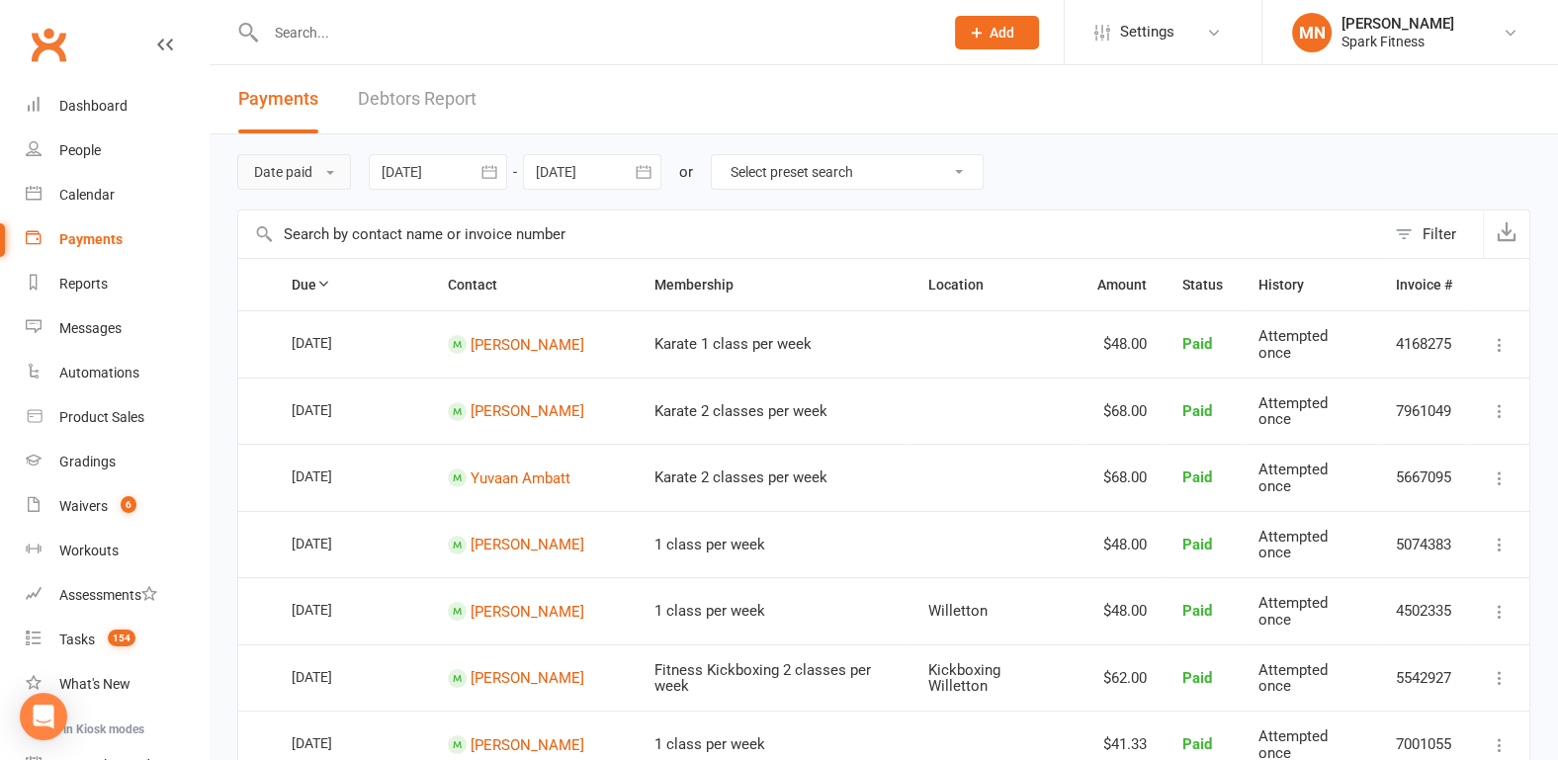
click at [324, 176] on button "Date paid" at bounding box center [294, 172] width 114 height 36
click at [301, 299] on link "Date failed" at bounding box center [336, 296] width 196 height 40
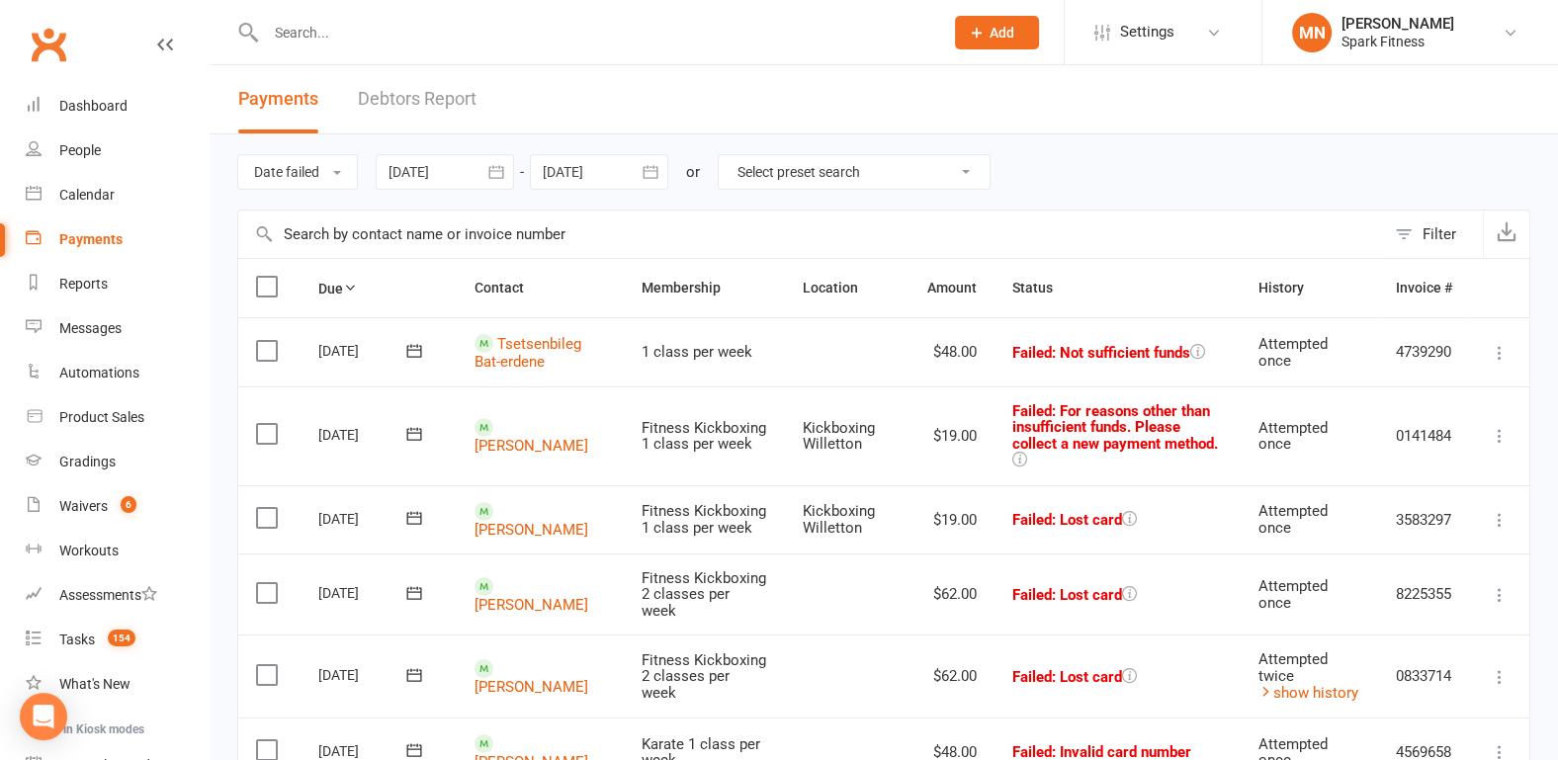
click at [412, 172] on div at bounding box center [445, 172] width 138 height 36
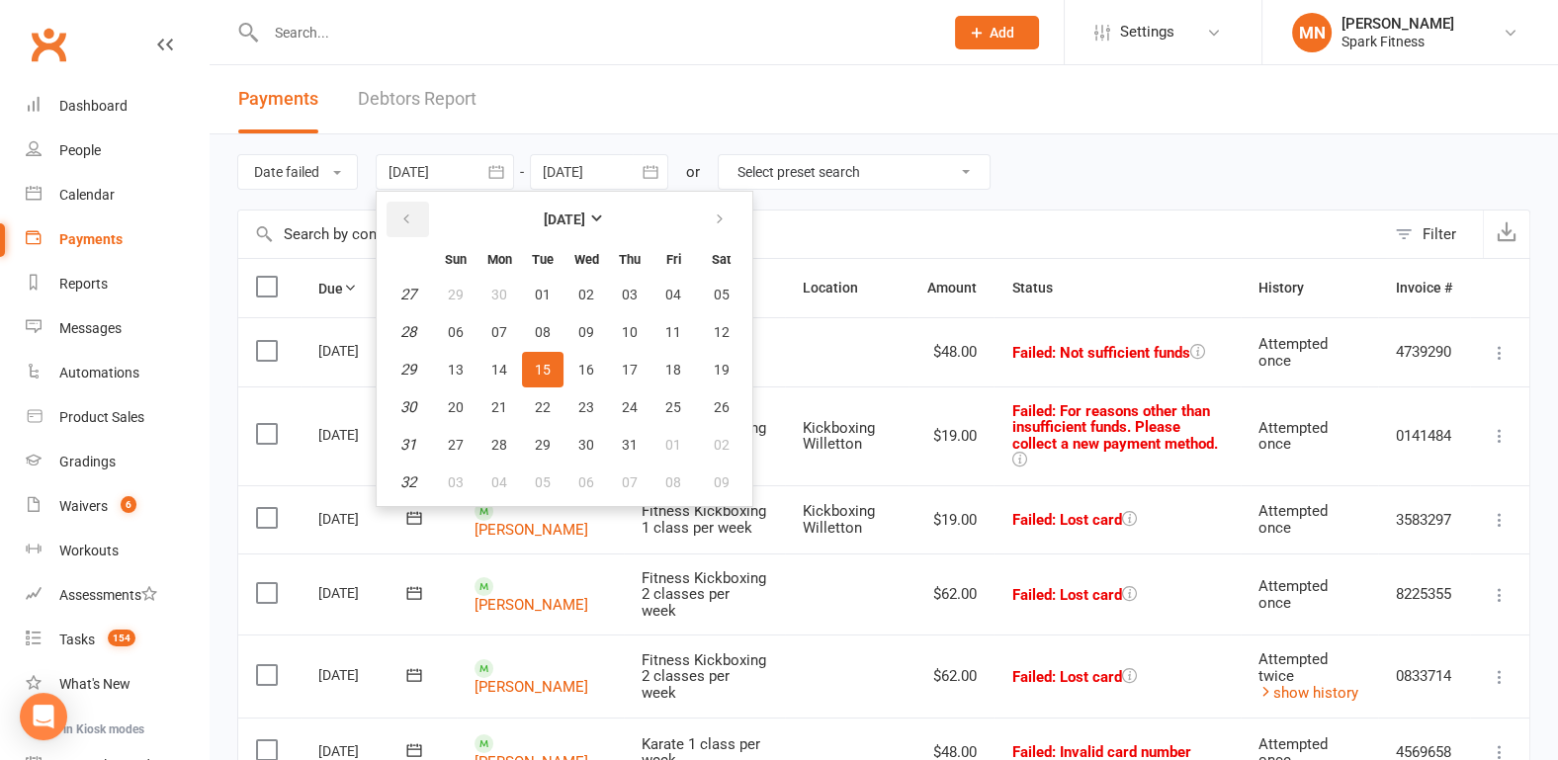
click at [406, 215] on icon "button" at bounding box center [406, 220] width 14 height 16
click at [405, 332] on em "19" at bounding box center [408, 332] width 16 height 18
click at [410, 328] on em "19" at bounding box center [408, 332] width 16 height 18
click at [450, 330] on span "04" at bounding box center [456, 332] width 16 height 16
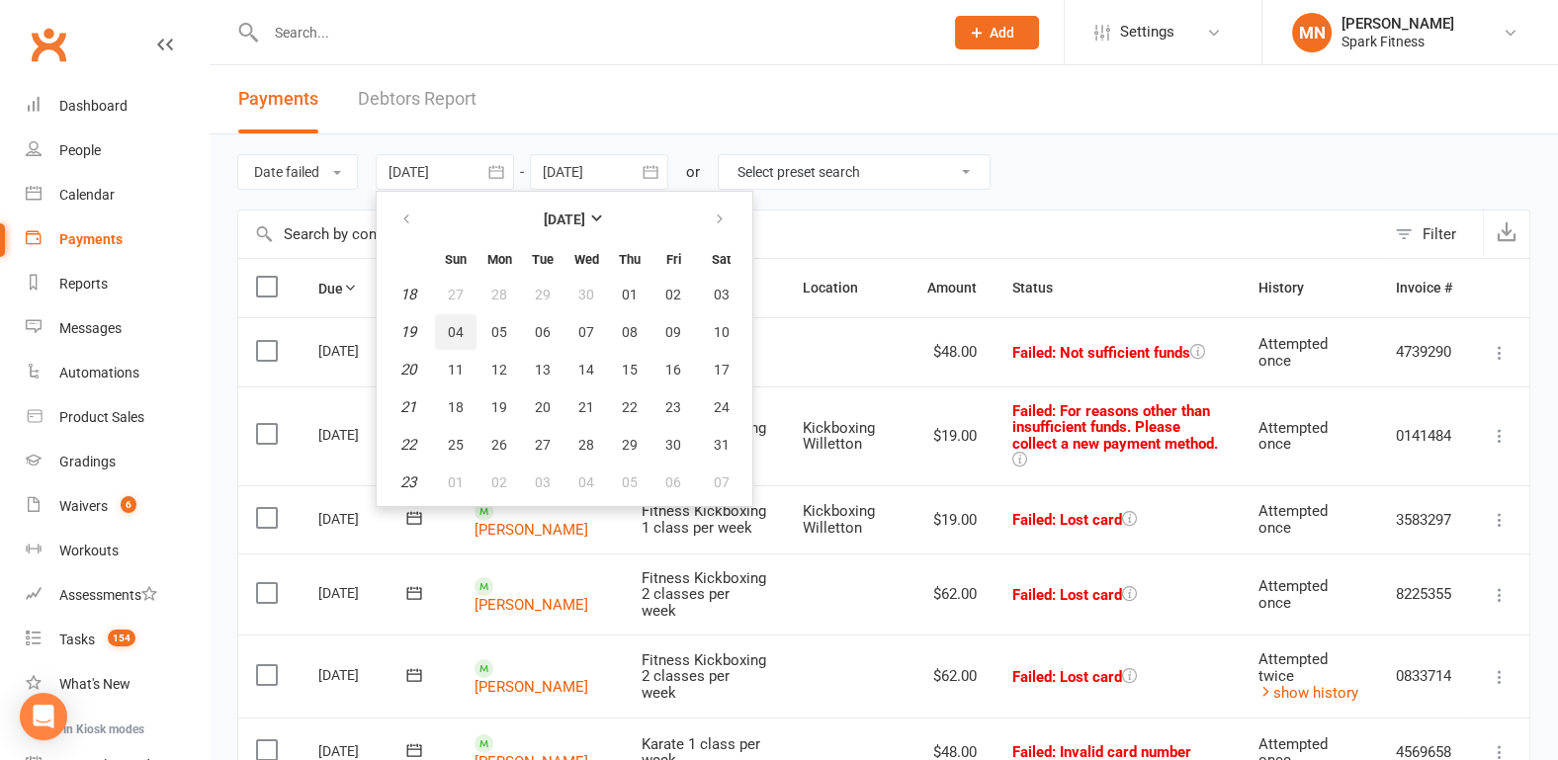
type input "[DATE]"
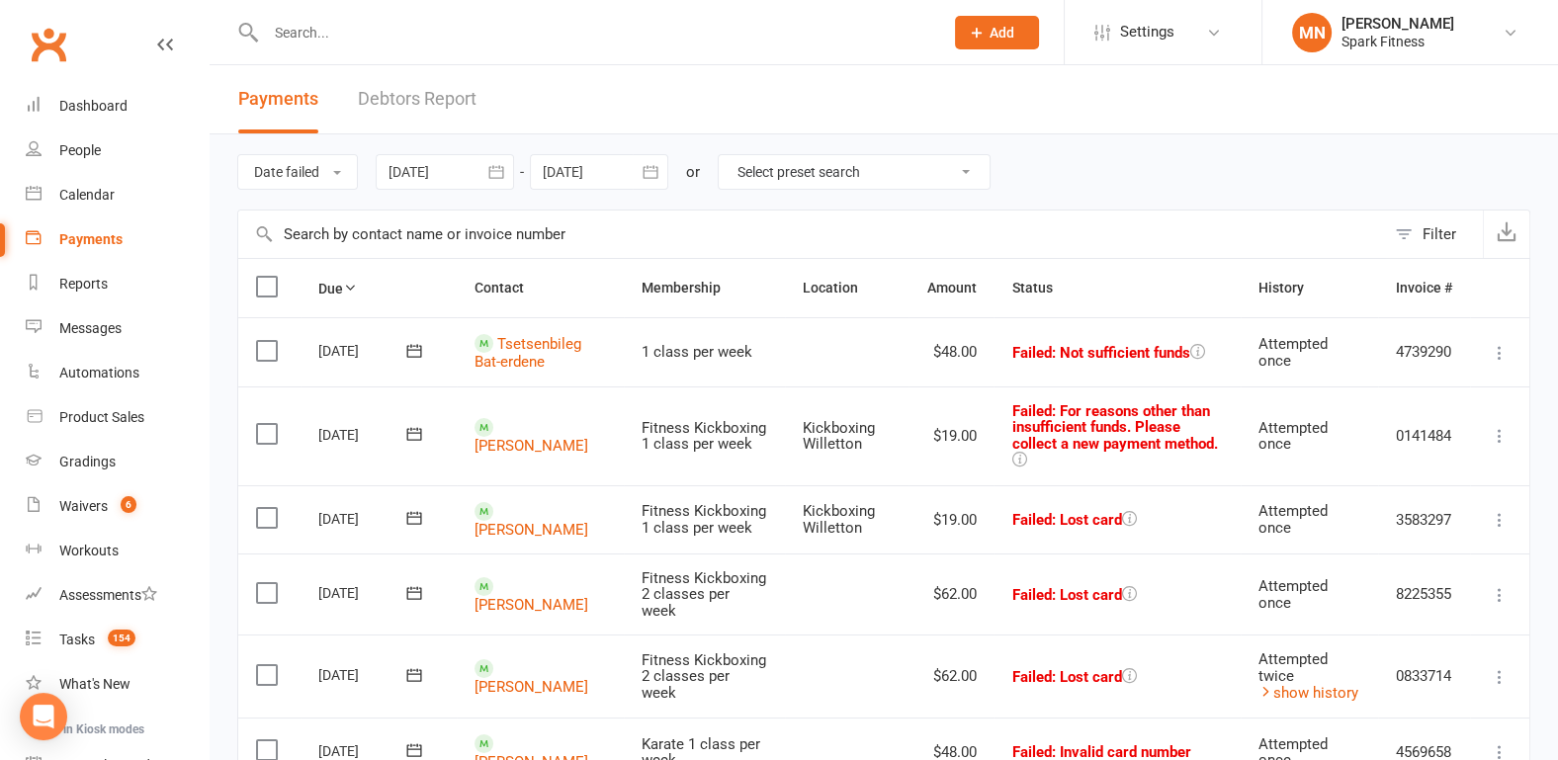
click at [410, 511] on icon at bounding box center [414, 517] width 15 height 13
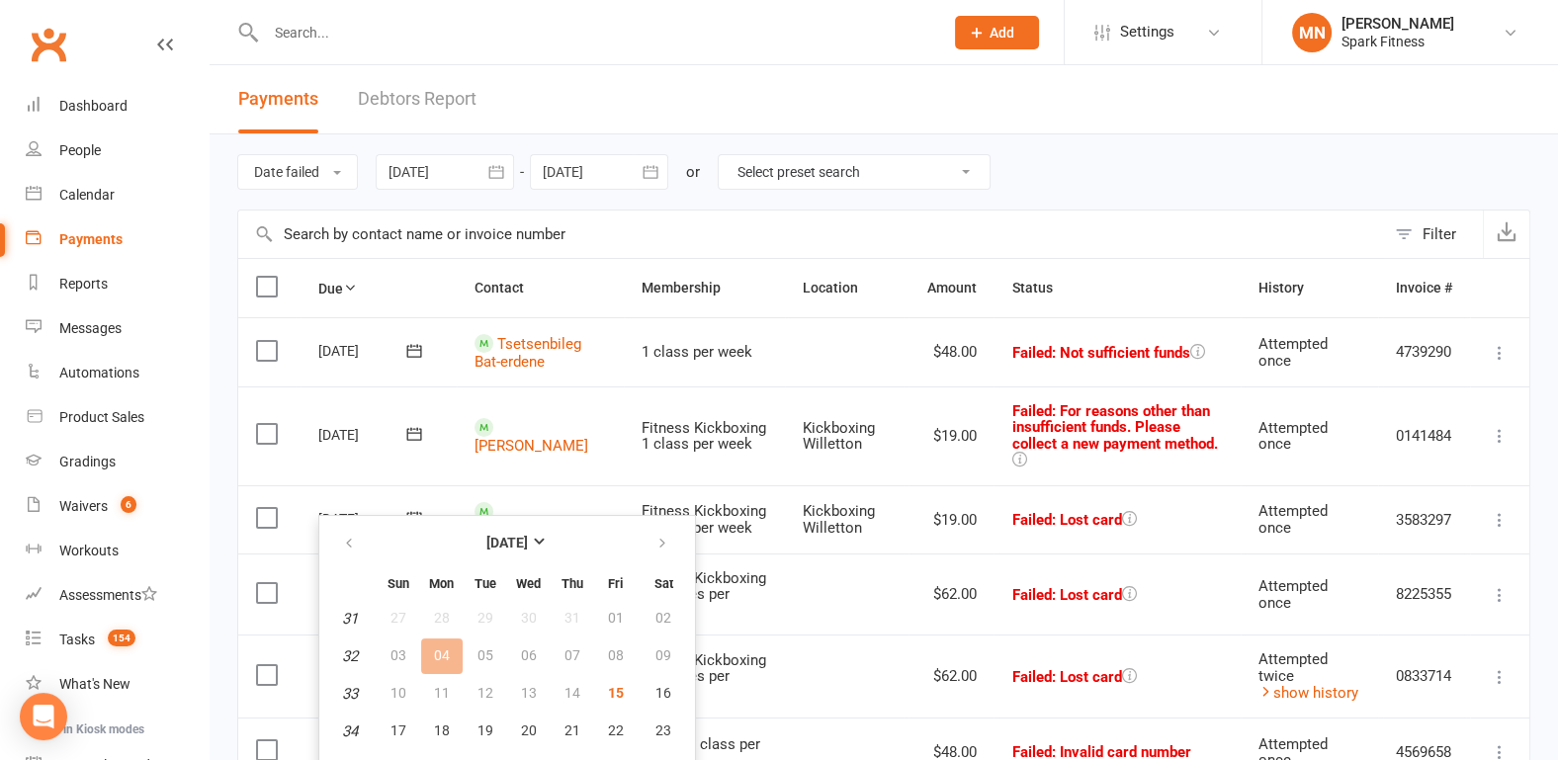
scroll to position [206, 0]
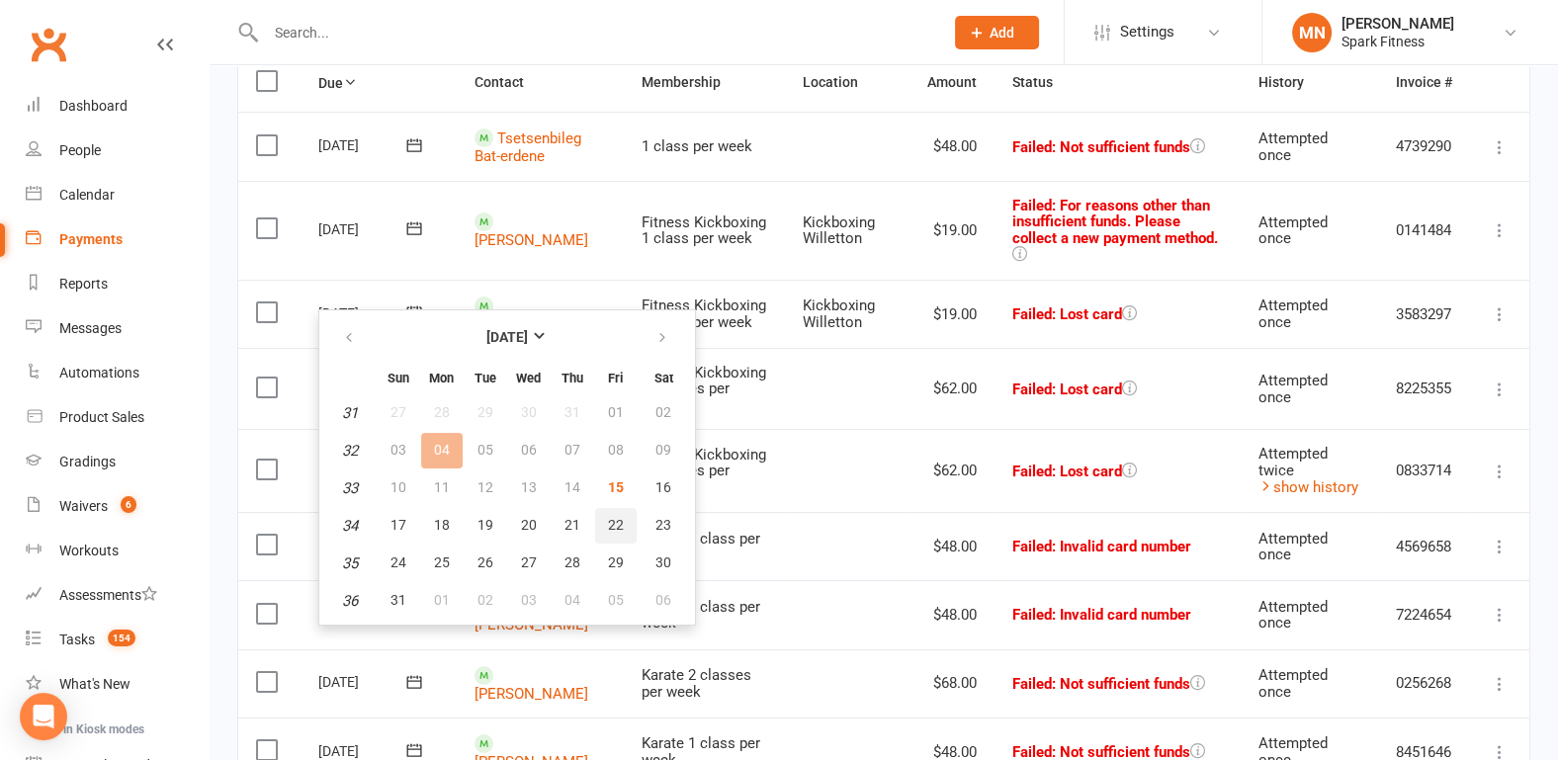
click at [609, 523] on span "22" at bounding box center [616, 525] width 16 height 16
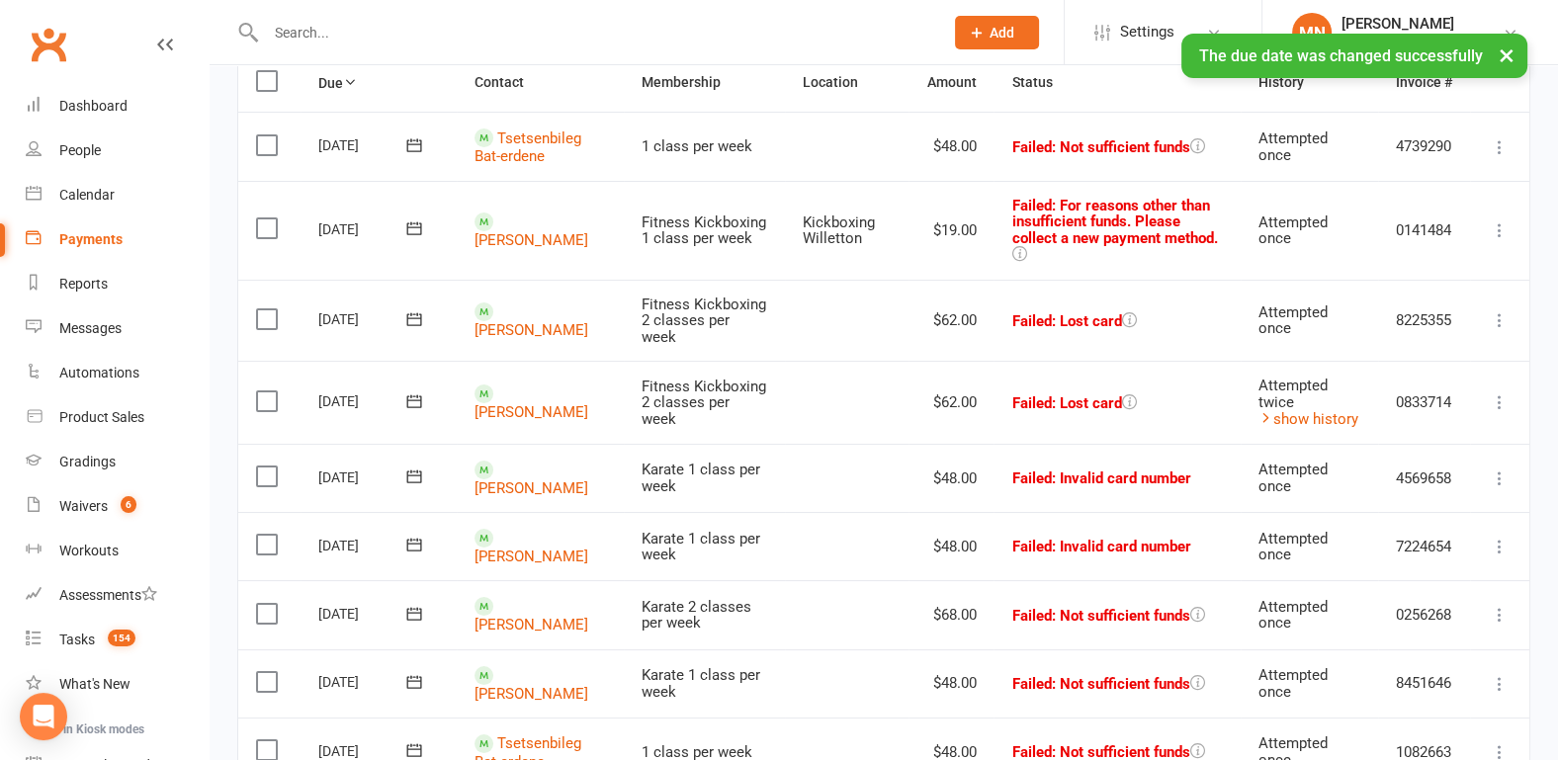
click at [413, 222] on icon at bounding box center [414, 228] width 20 height 20
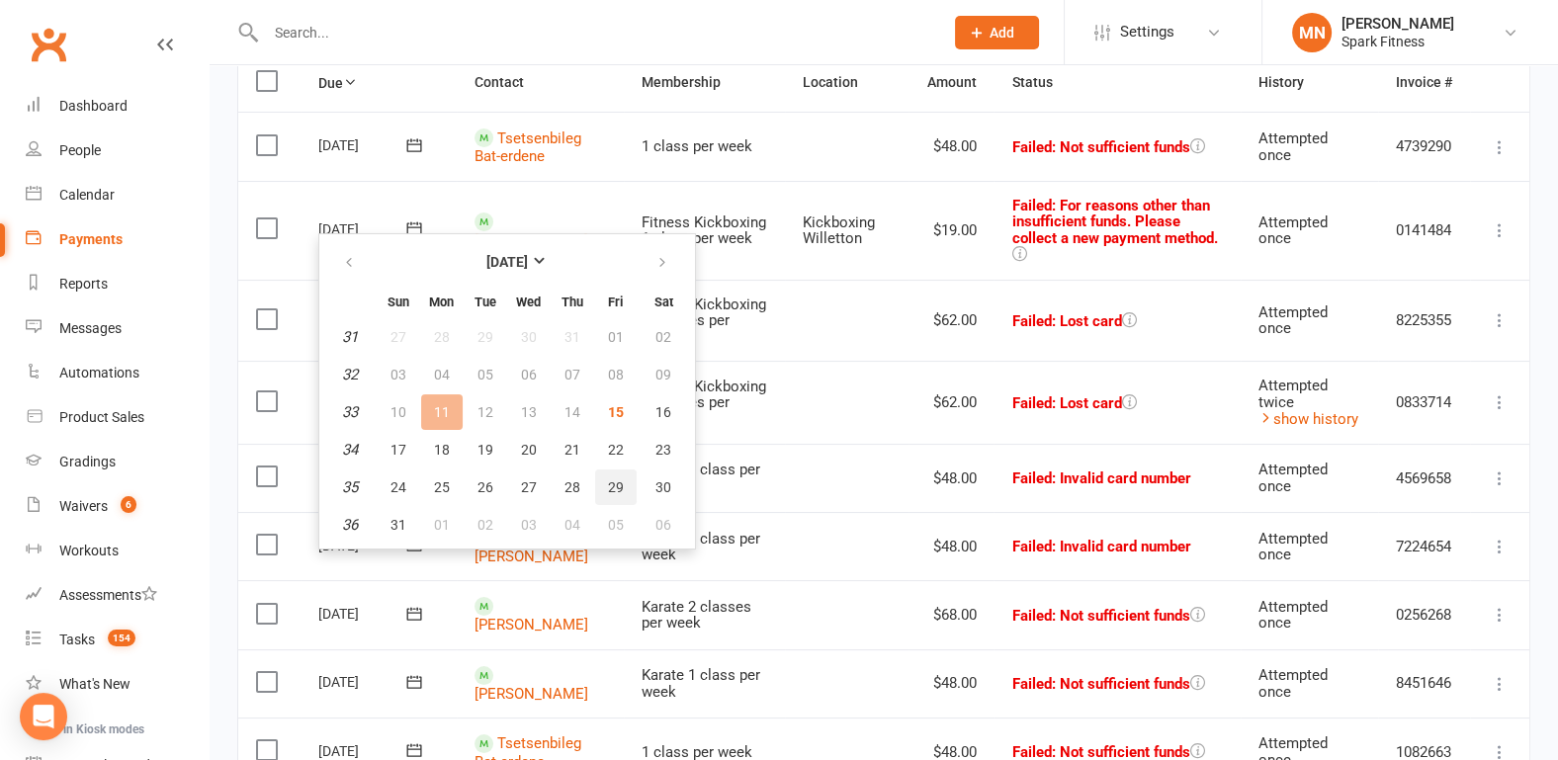
click at [613, 482] on span "29" at bounding box center [616, 487] width 16 height 16
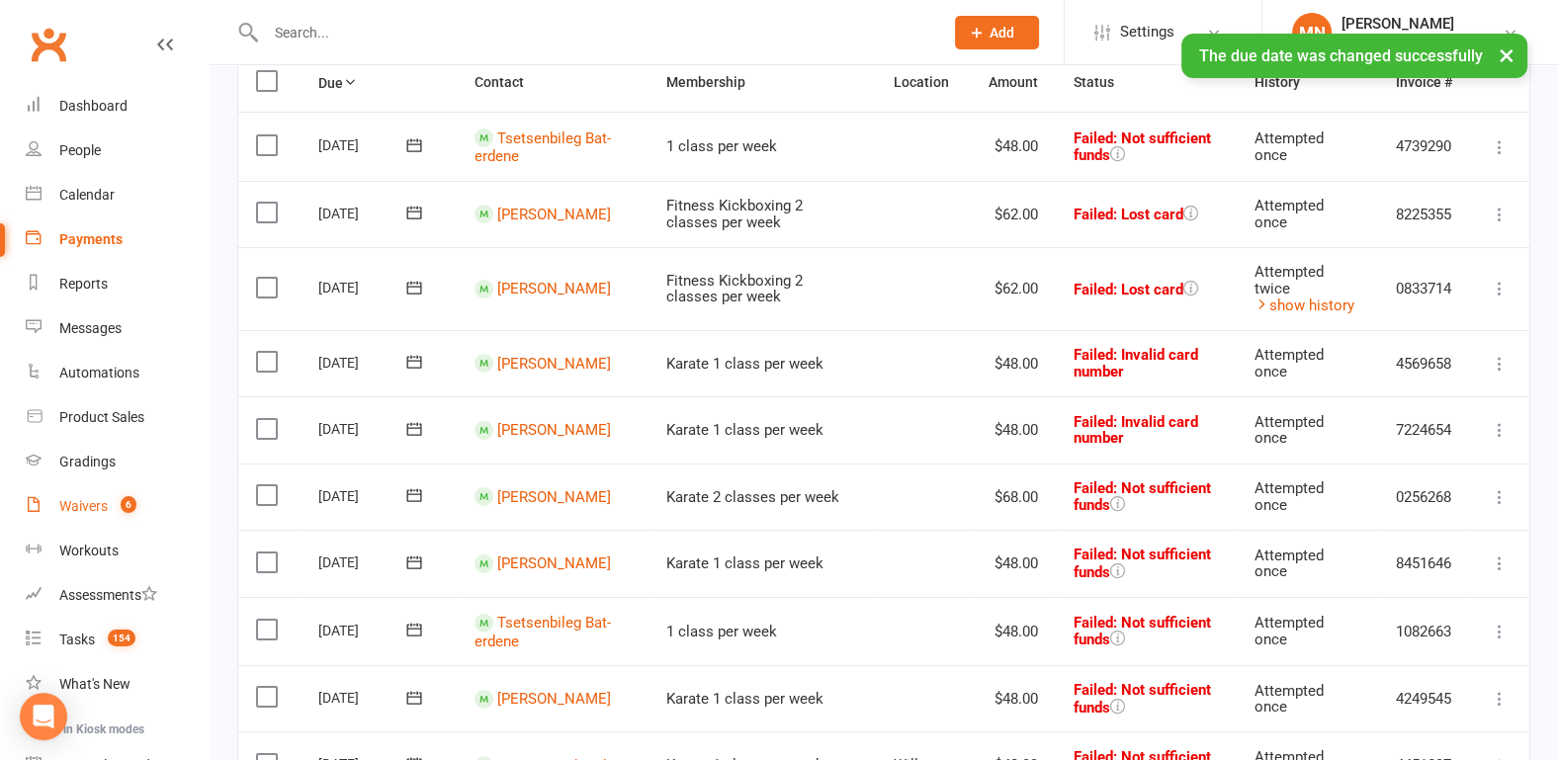
click at [94, 496] on link "Waivers 6" at bounding box center [117, 506] width 183 height 44
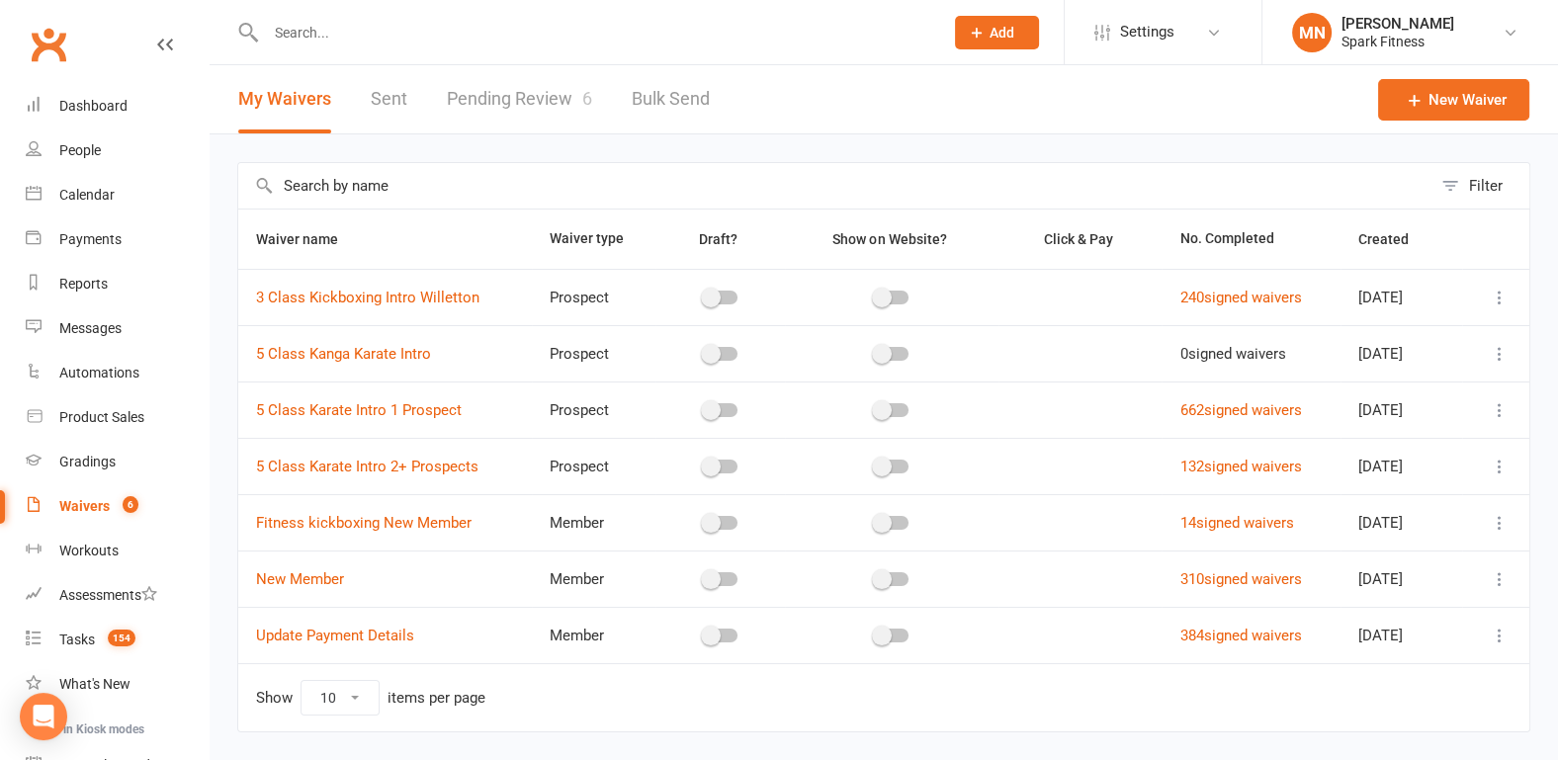
click at [499, 91] on link "Pending Review 6" at bounding box center [519, 99] width 145 height 68
select select "100"
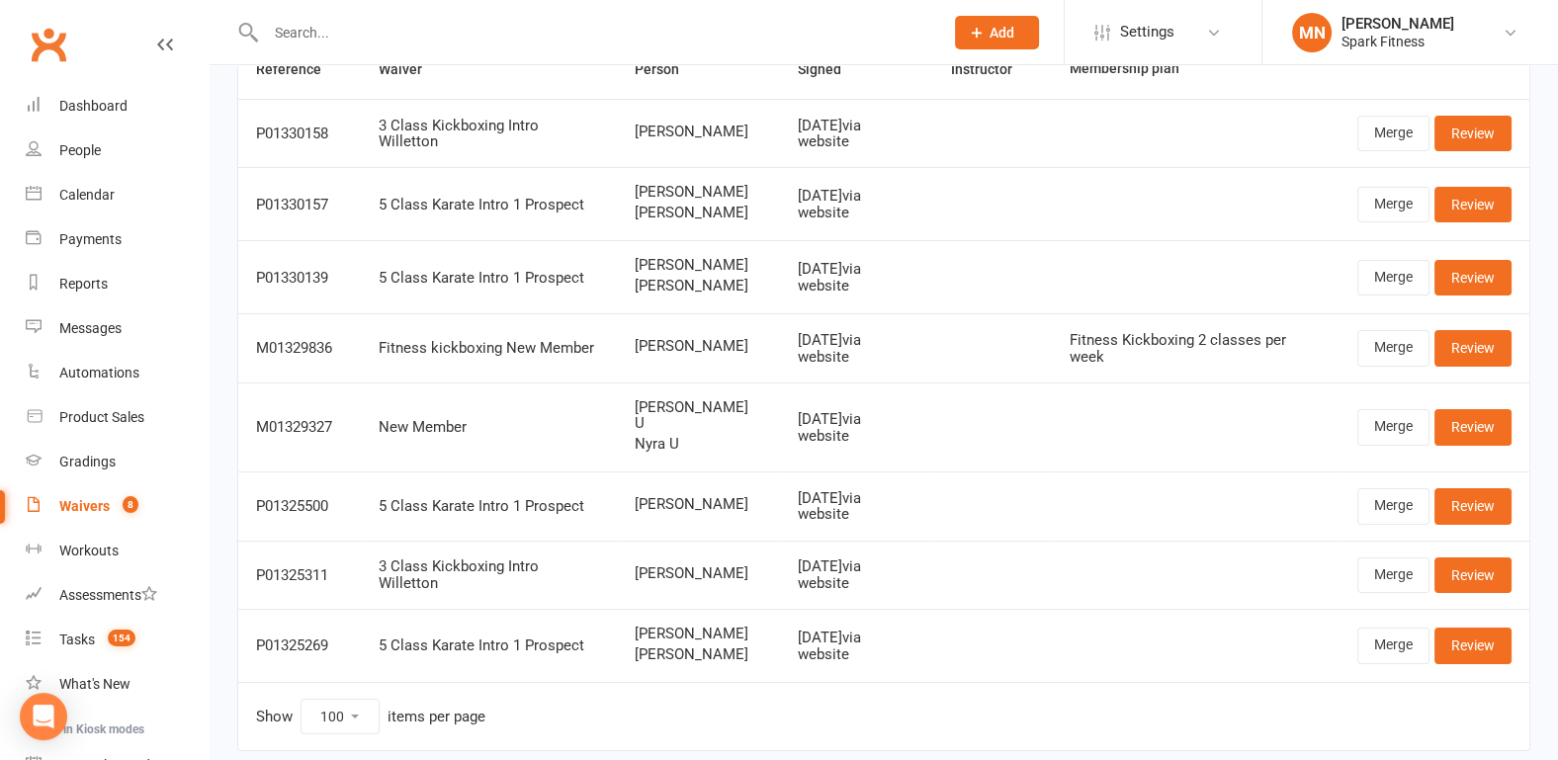
scroll to position [206, 0]
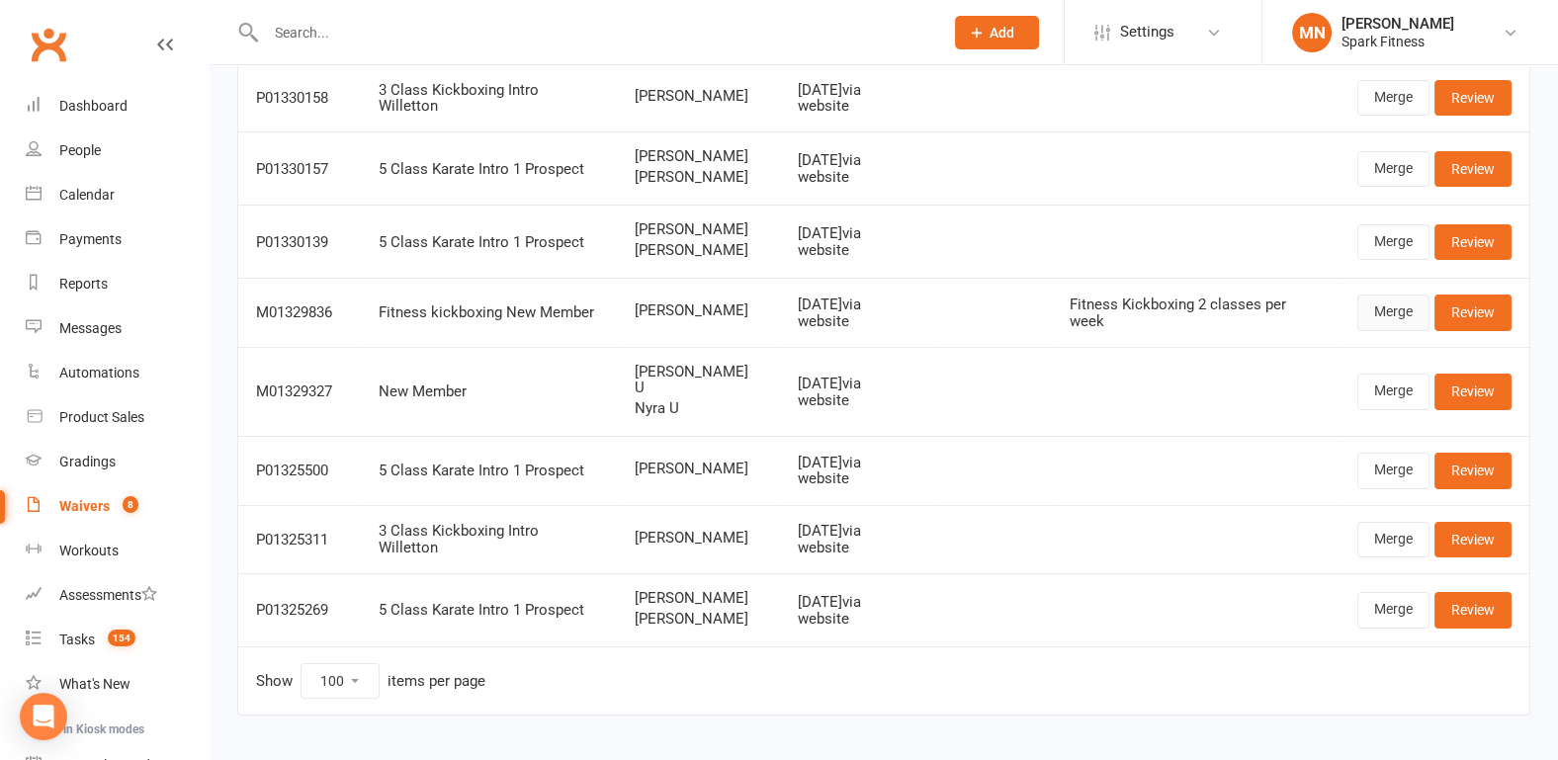
click at [1394, 303] on link "Merge" at bounding box center [1393, 313] width 72 height 36
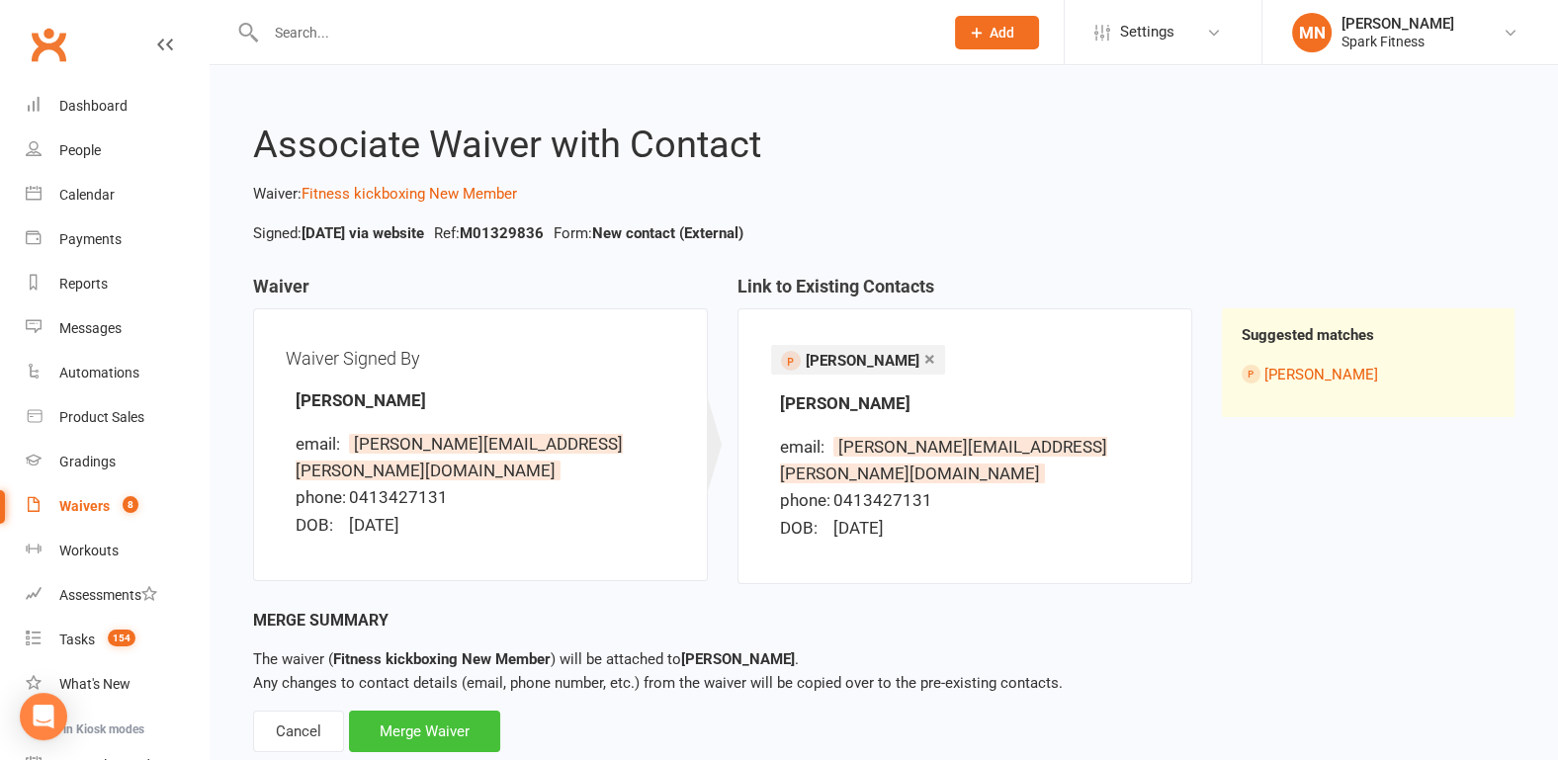
click at [401, 711] on div "Merge Waiver" at bounding box center [424, 732] width 151 height 42
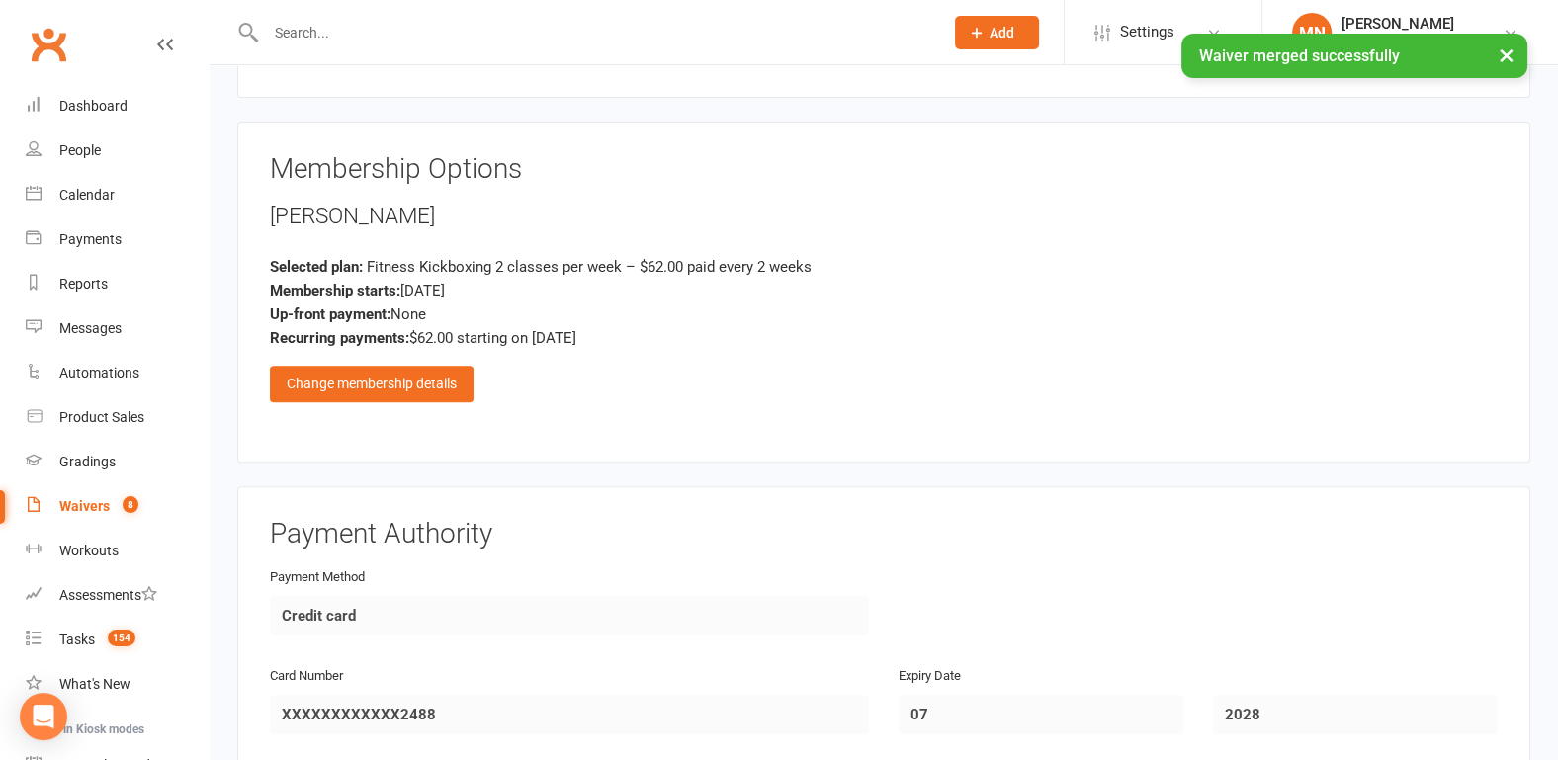
scroll to position [823, 0]
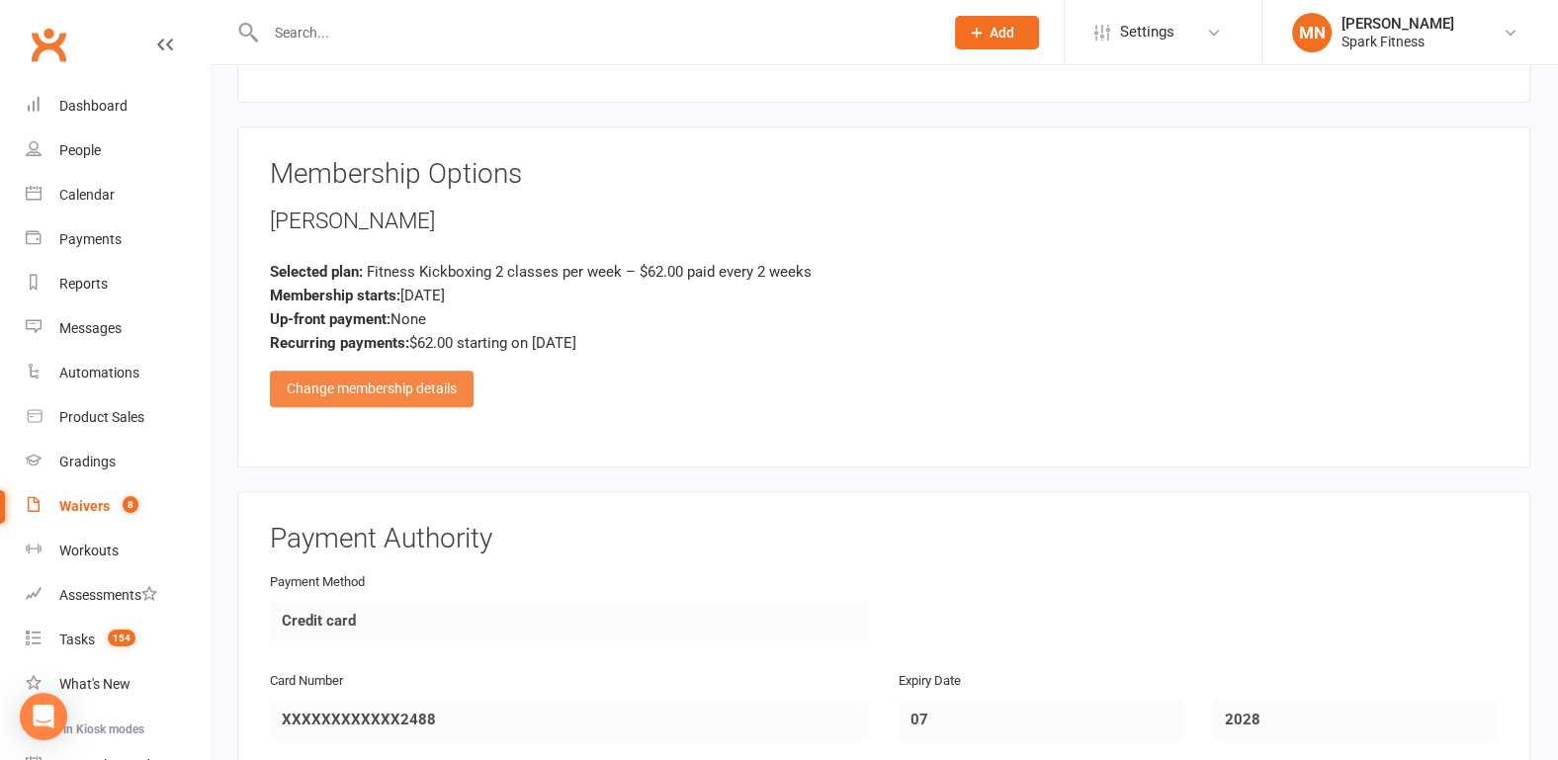
click at [387, 383] on div "Change membership details" at bounding box center [372, 389] width 204 height 36
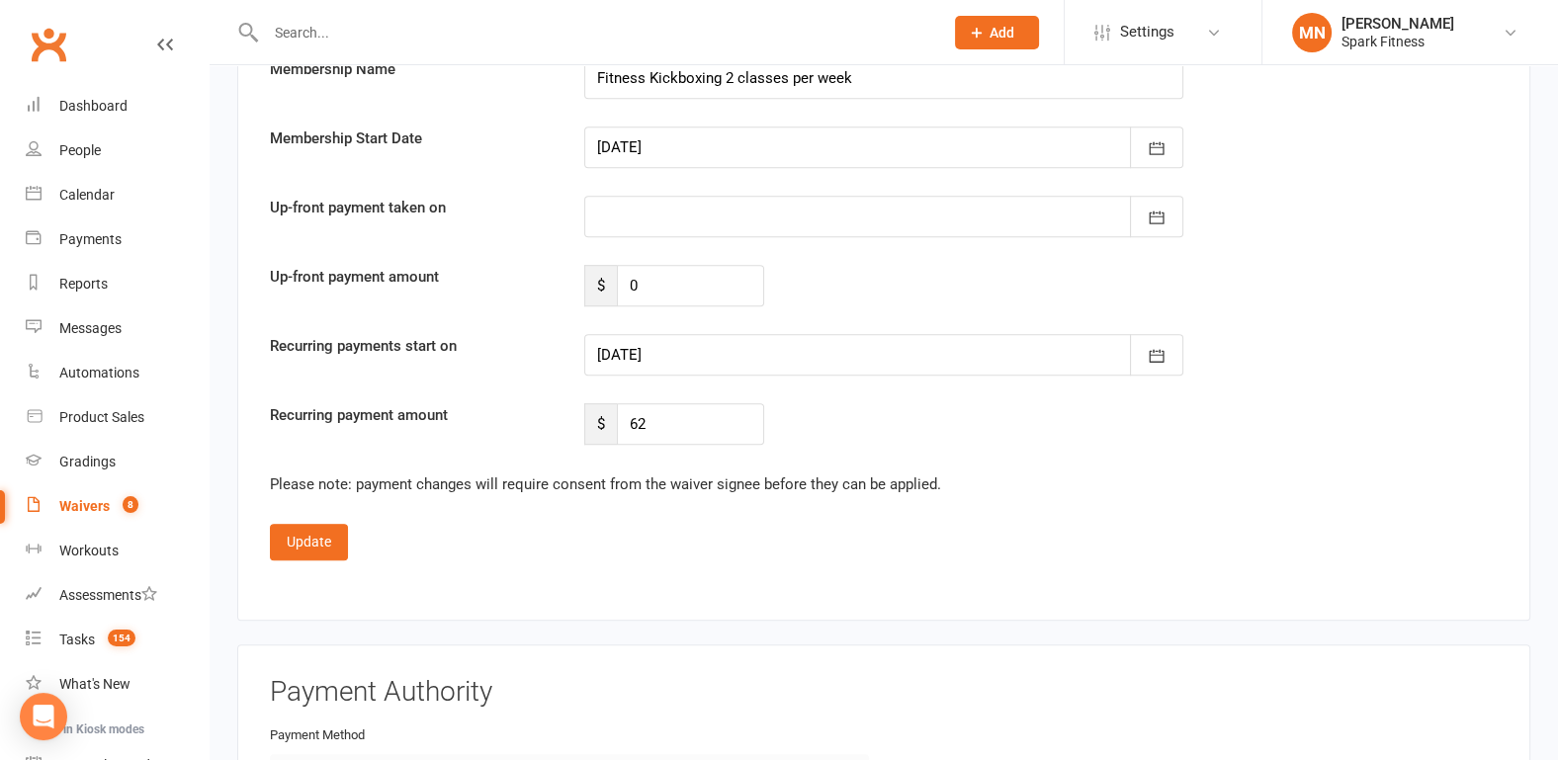
scroll to position [1647, 0]
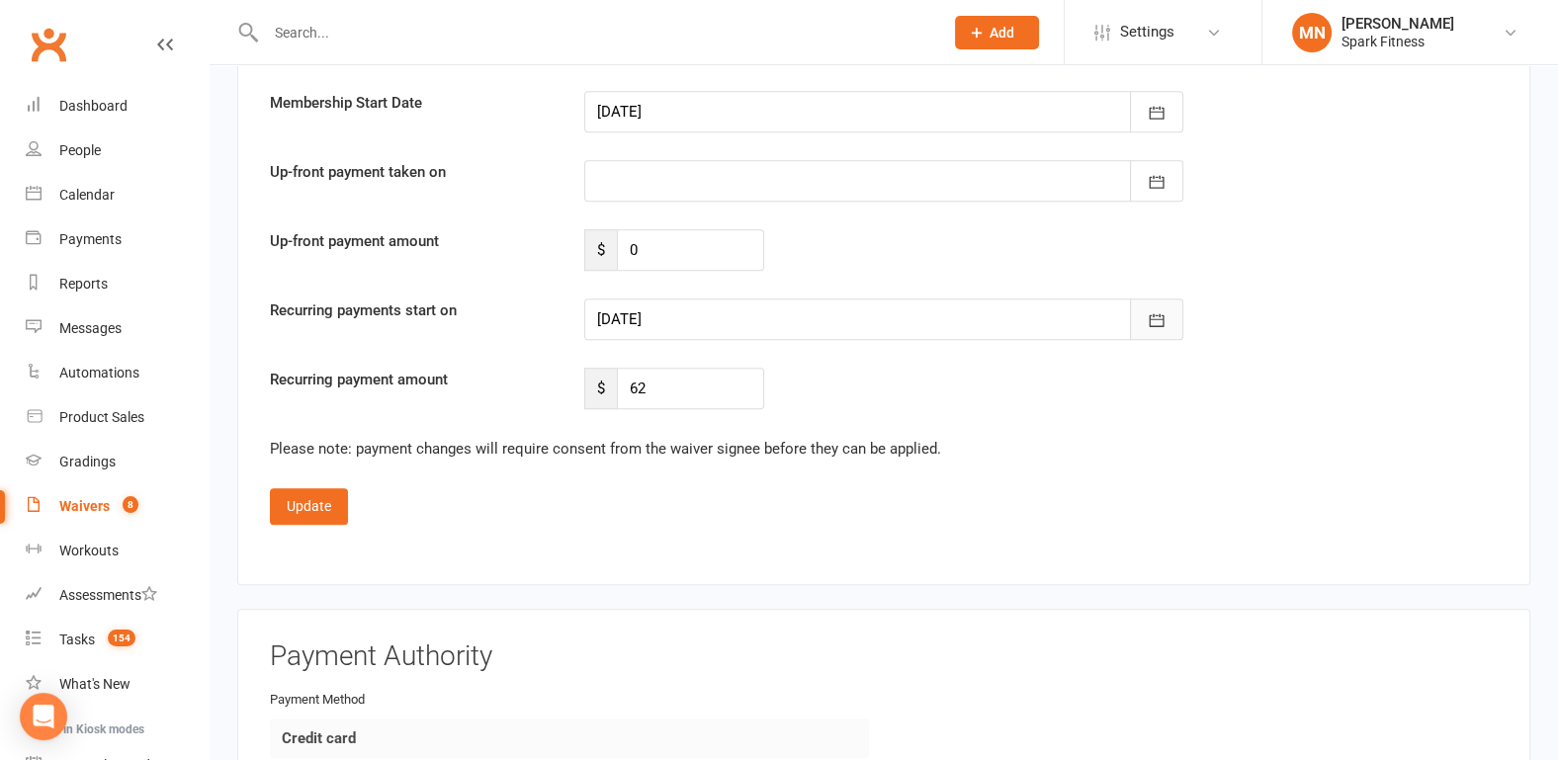
click at [1155, 310] on icon "button" at bounding box center [1157, 320] width 20 height 20
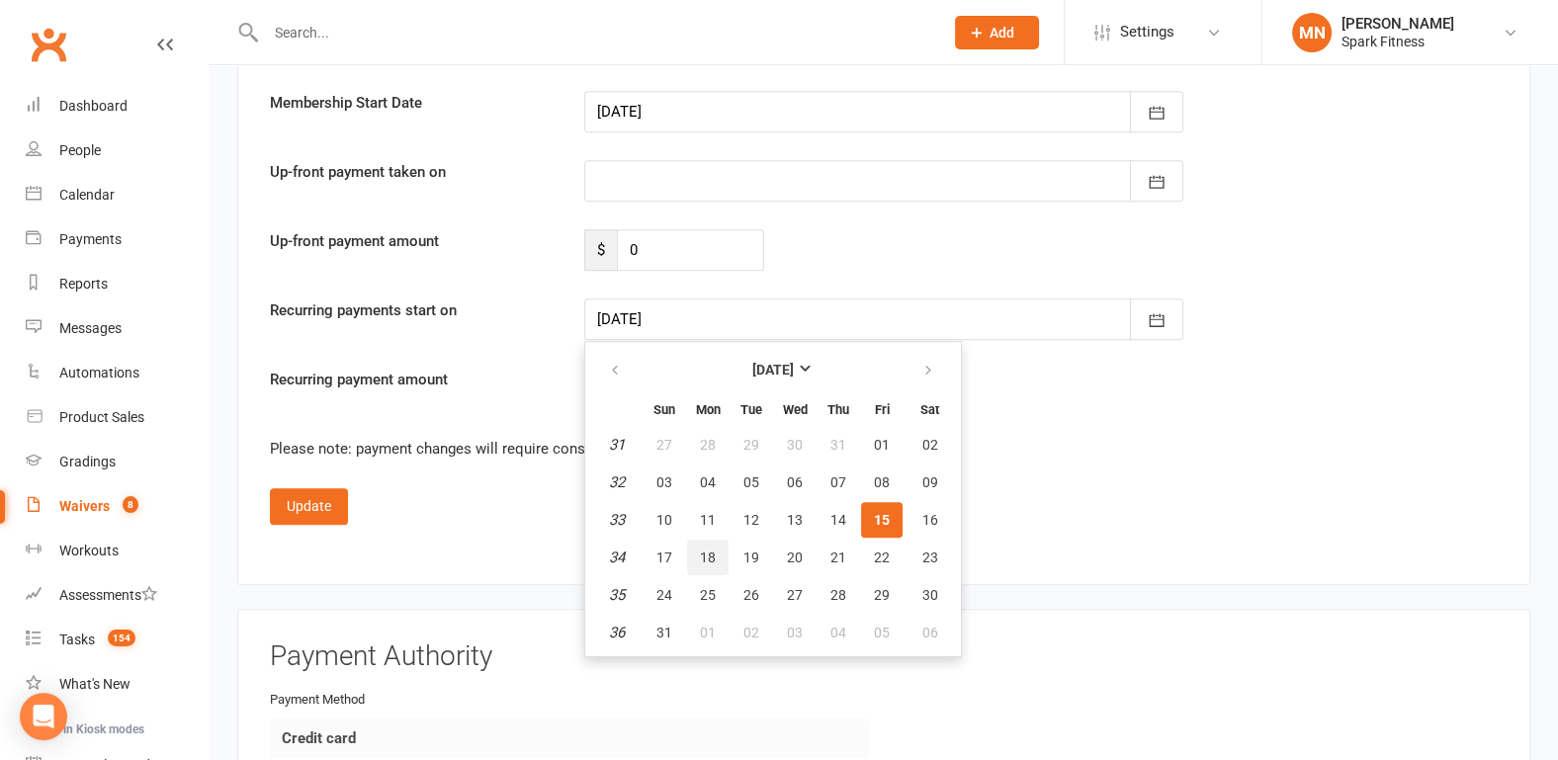
click at [710, 550] on span "18" at bounding box center [708, 558] width 16 height 16
type input "[DATE]"
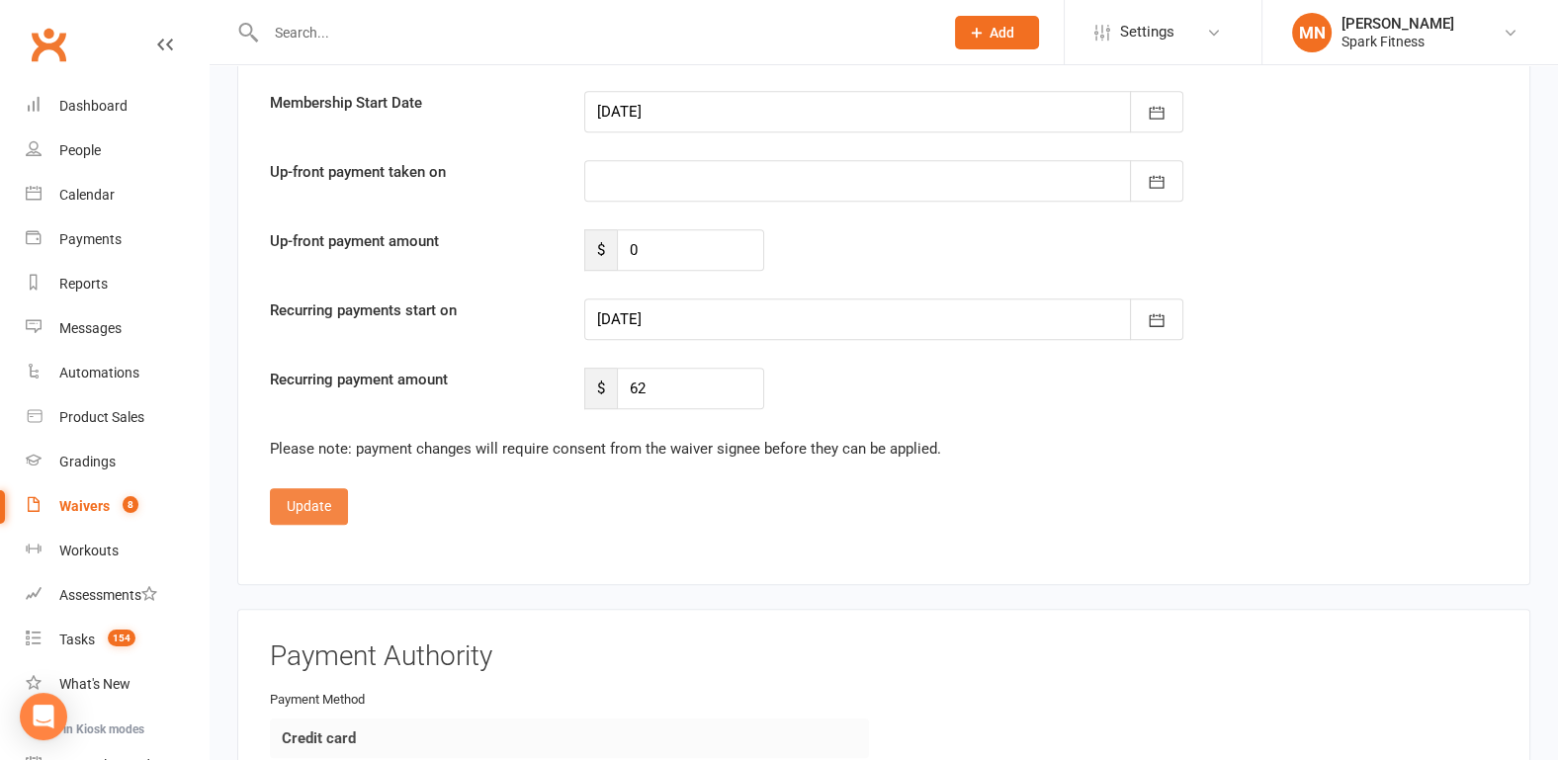
click at [298, 494] on button "Update" at bounding box center [309, 506] width 78 height 36
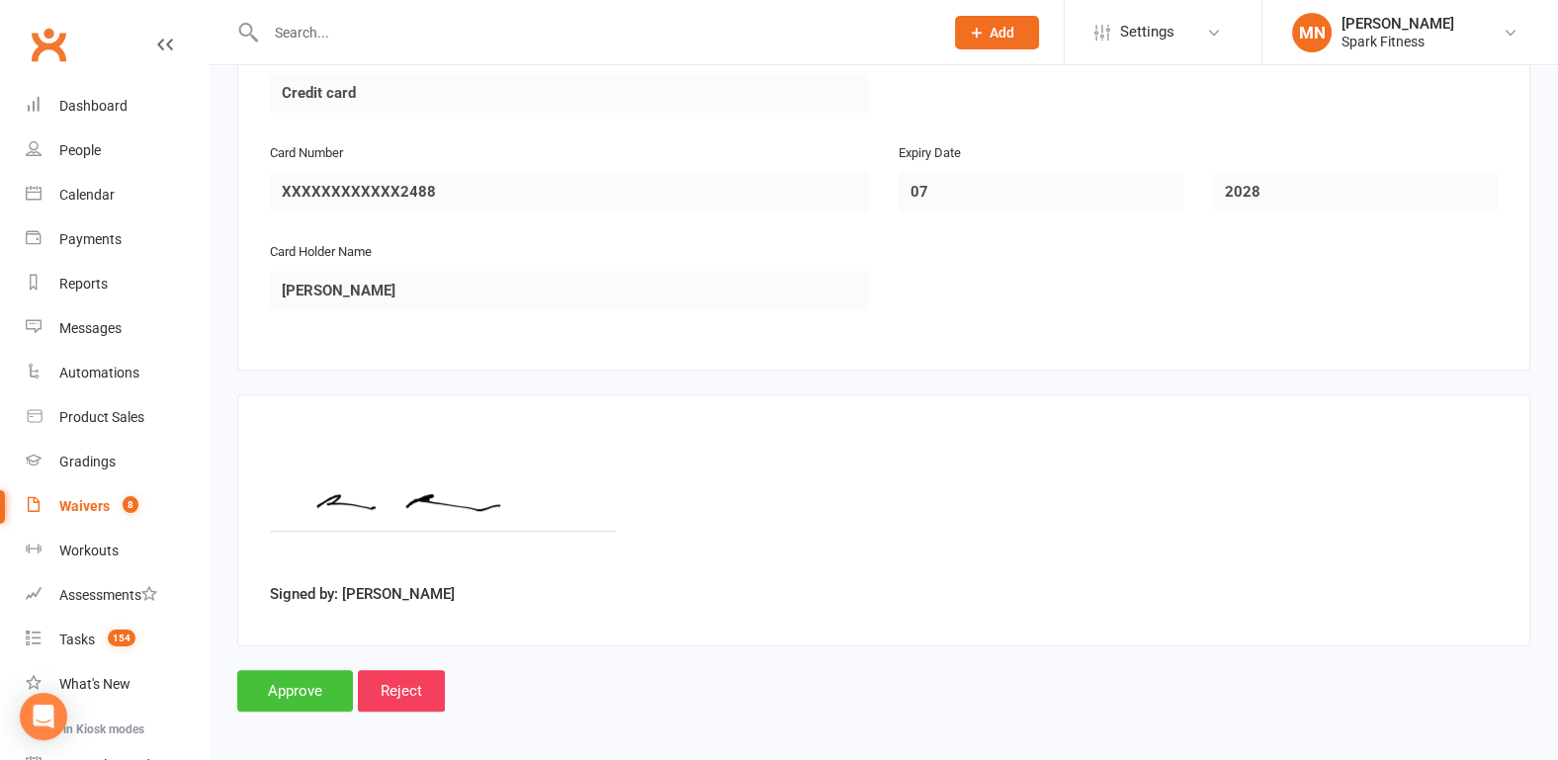
click at [302, 688] on input "Approve" at bounding box center [295, 691] width 116 height 42
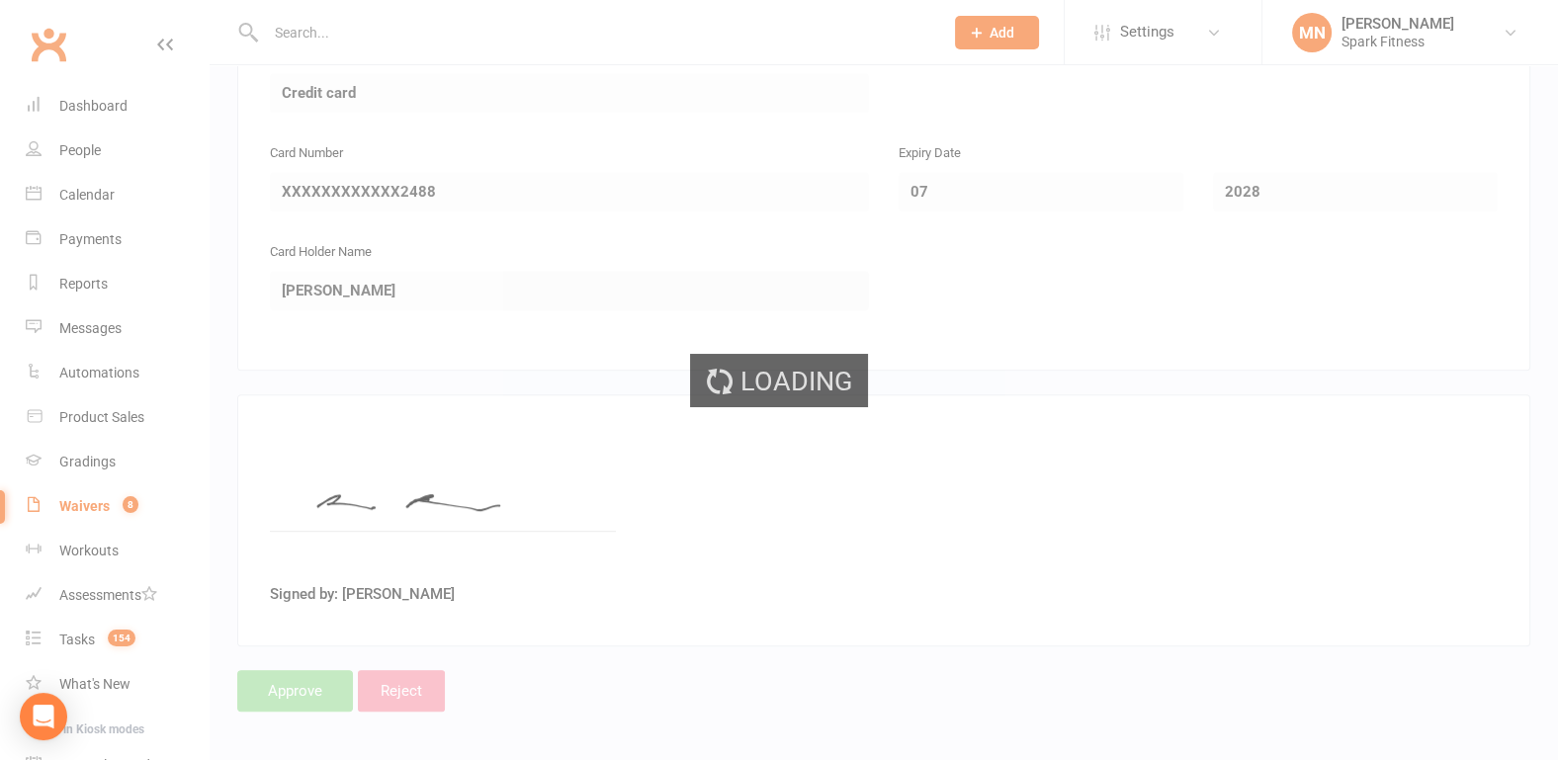
select select "100"
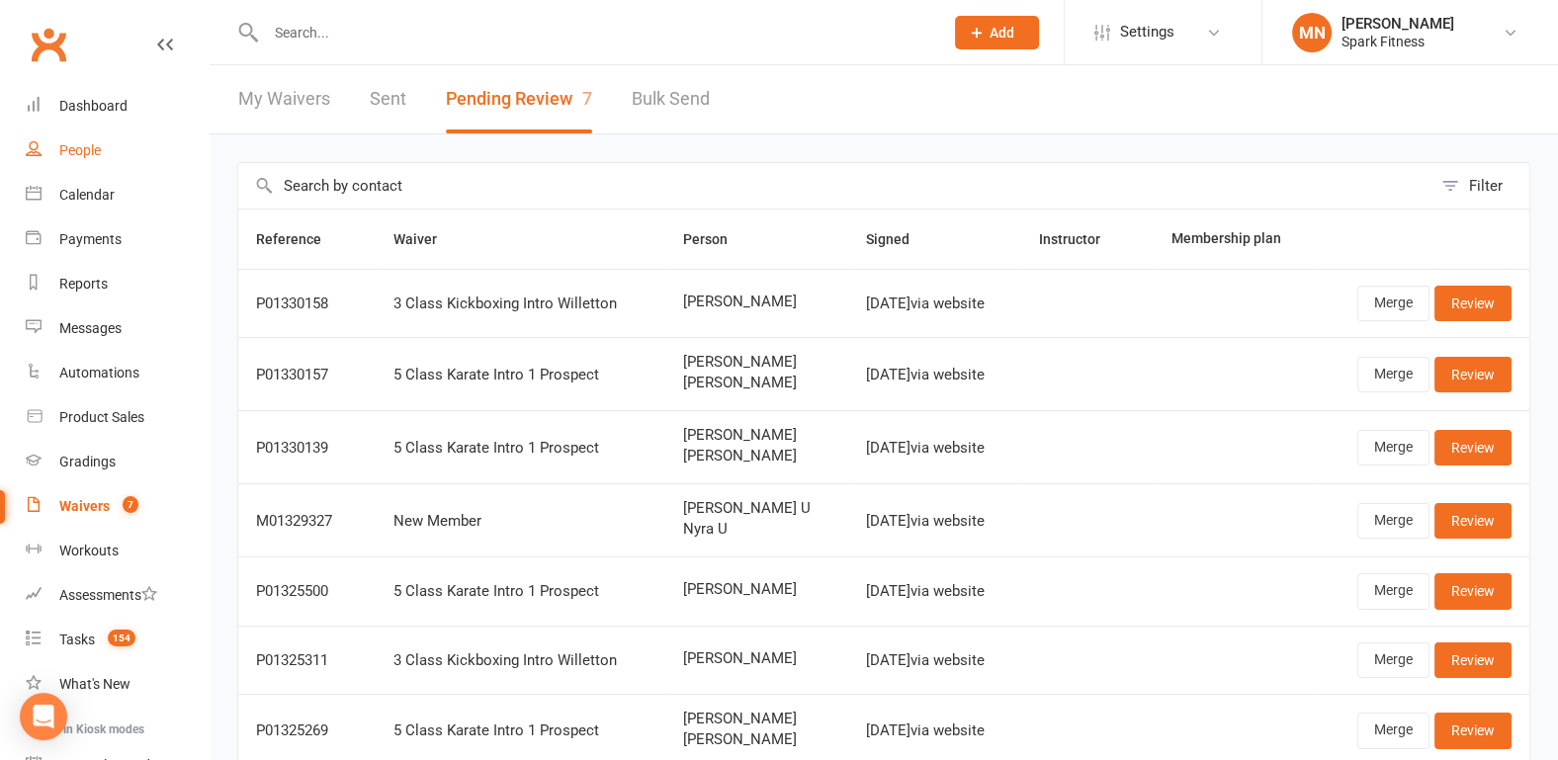
click at [107, 158] on link "People" at bounding box center [117, 151] width 183 height 44
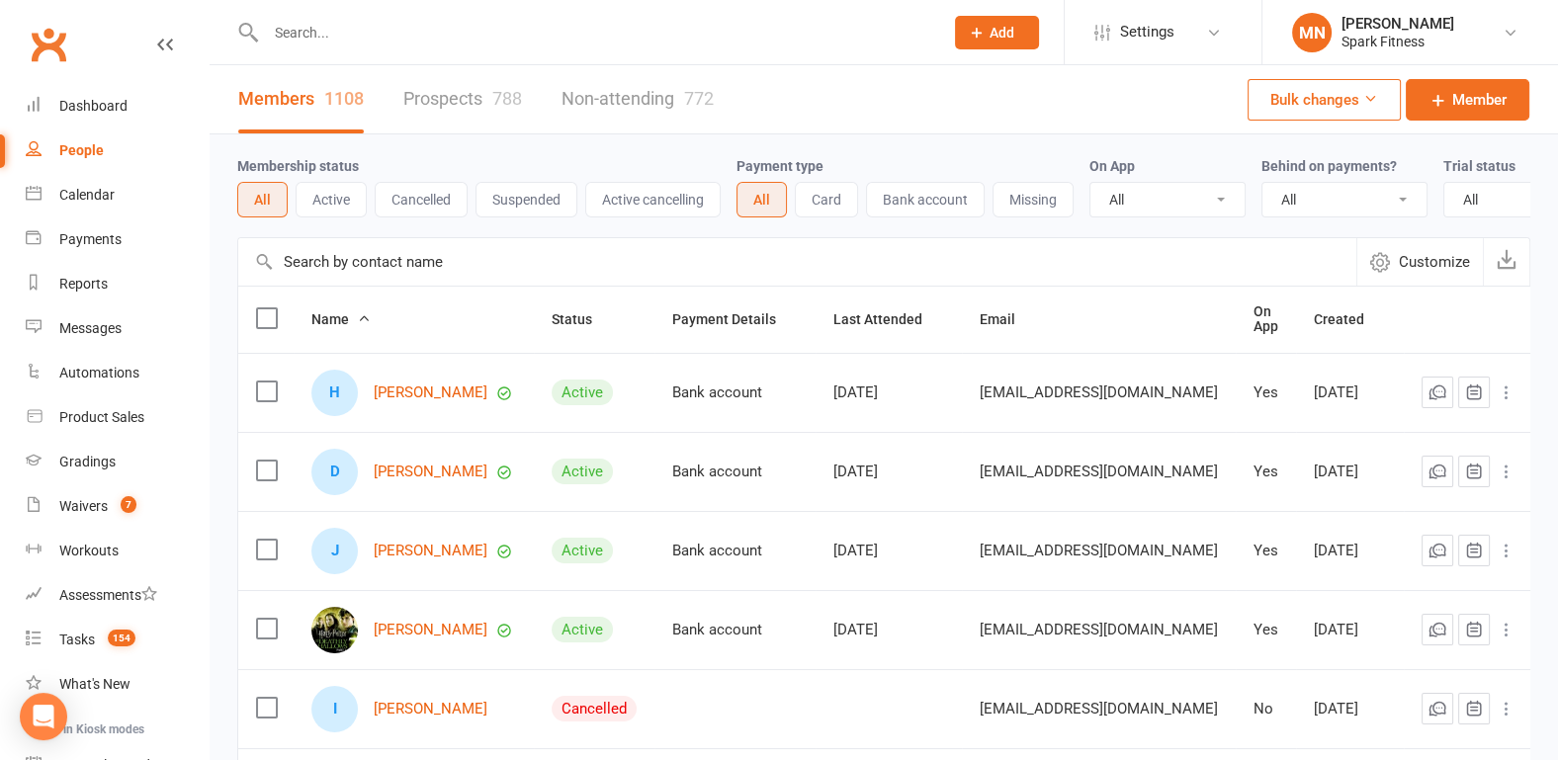
click at [320, 43] on input "text" at bounding box center [594, 33] width 669 height 28
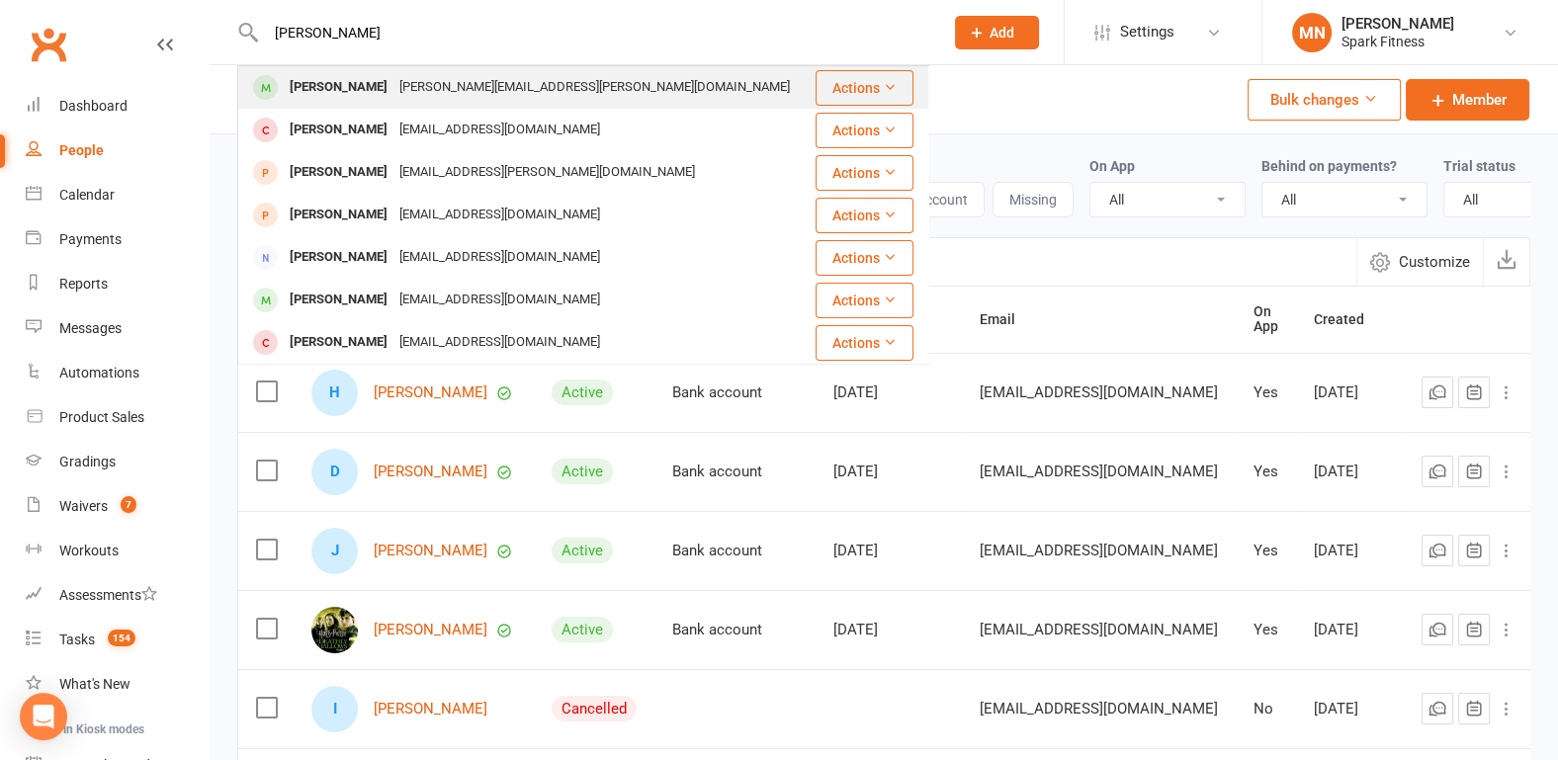
type input "[PERSON_NAME]"
click at [326, 88] on div "[PERSON_NAME]" at bounding box center [339, 87] width 110 height 29
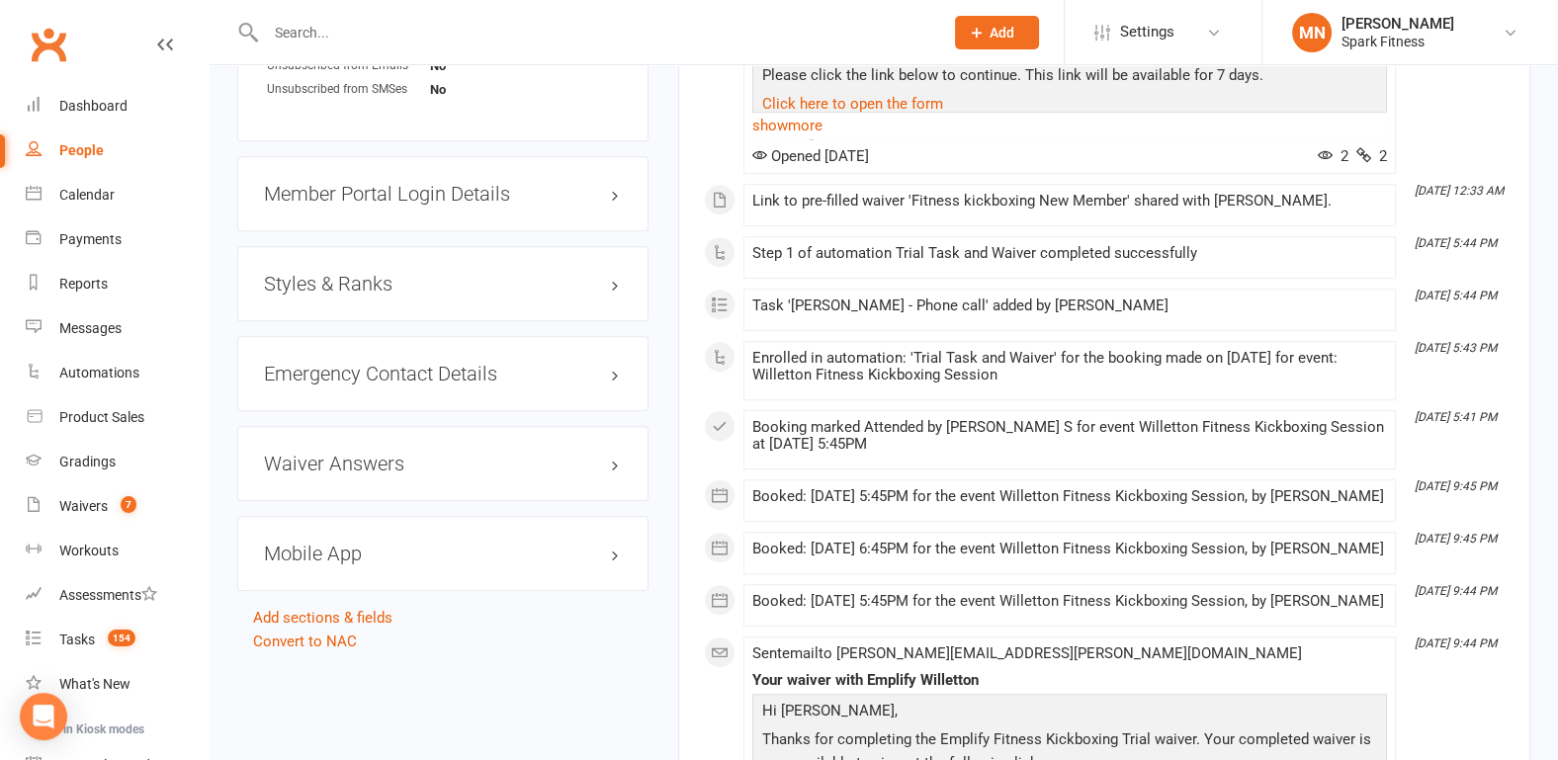
scroll to position [1750, 0]
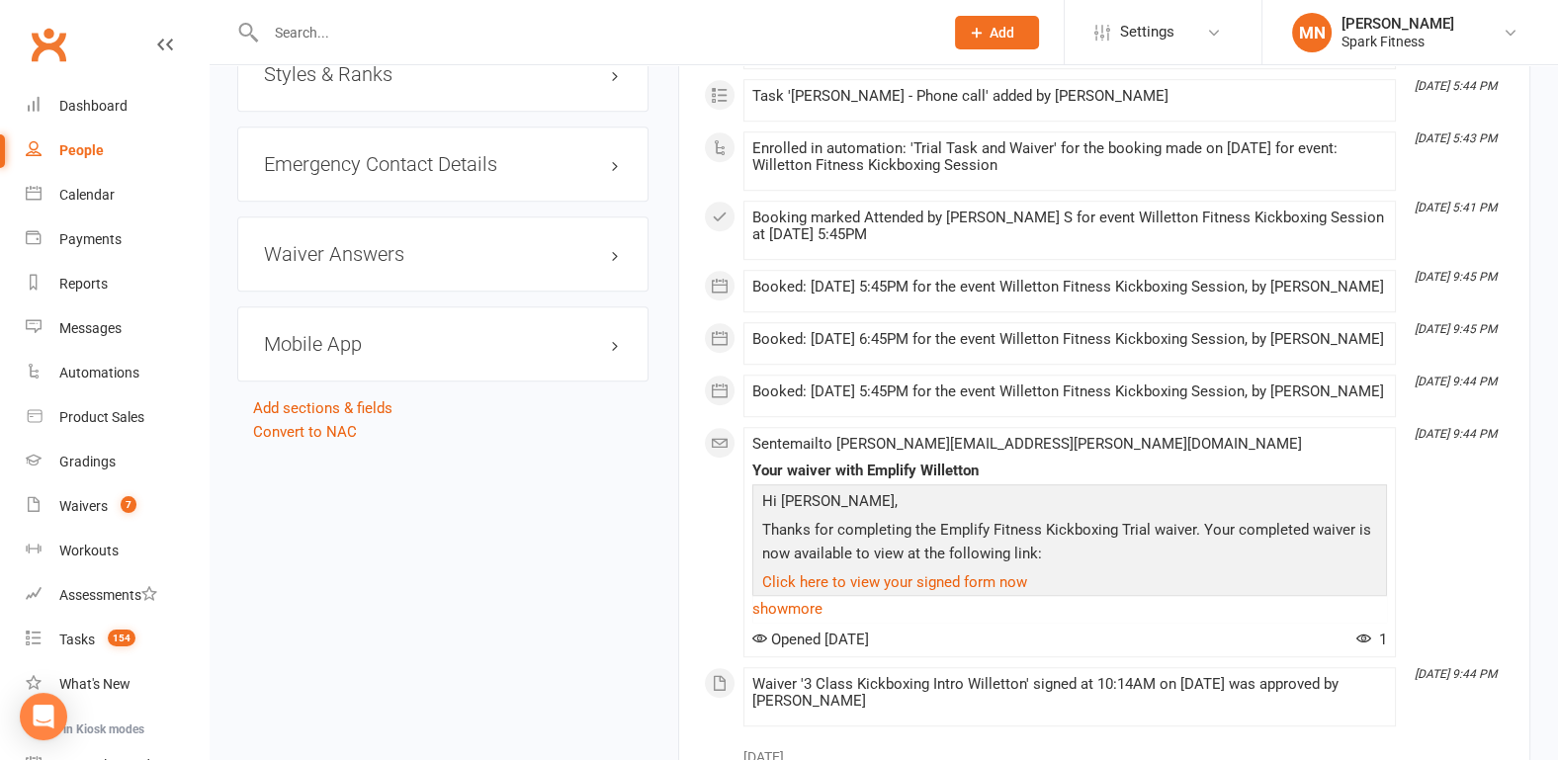
click at [618, 333] on h3 "Mobile App" at bounding box center [443, 344] width 358 height 22
click at [338, 375] on span at bounding box center [329, 385] width 20 height 20
click at [322, 382] on input "checkbox" at bounding box center [322, 382] width 0 height 0
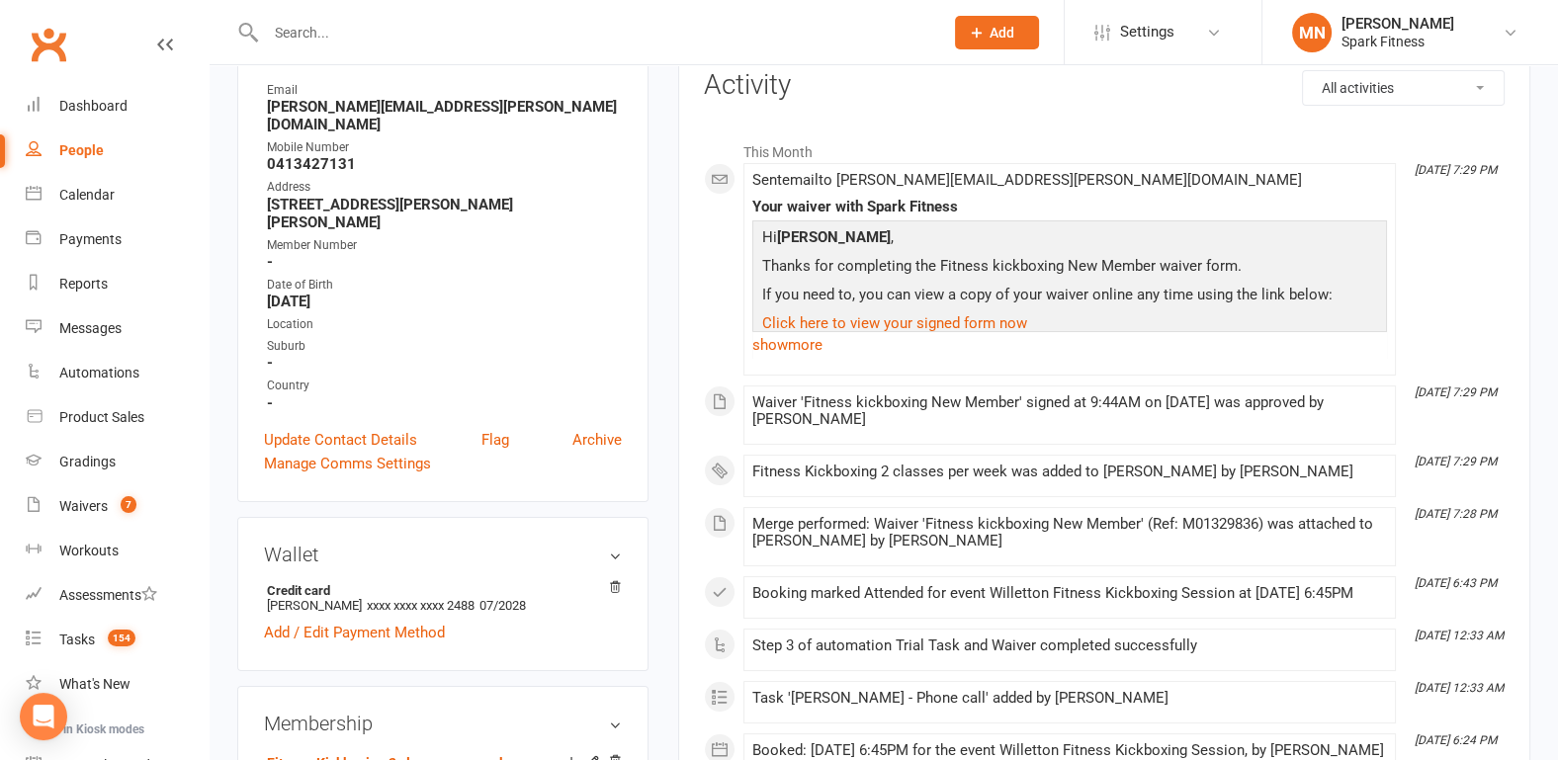
scroll to position [0, 0]
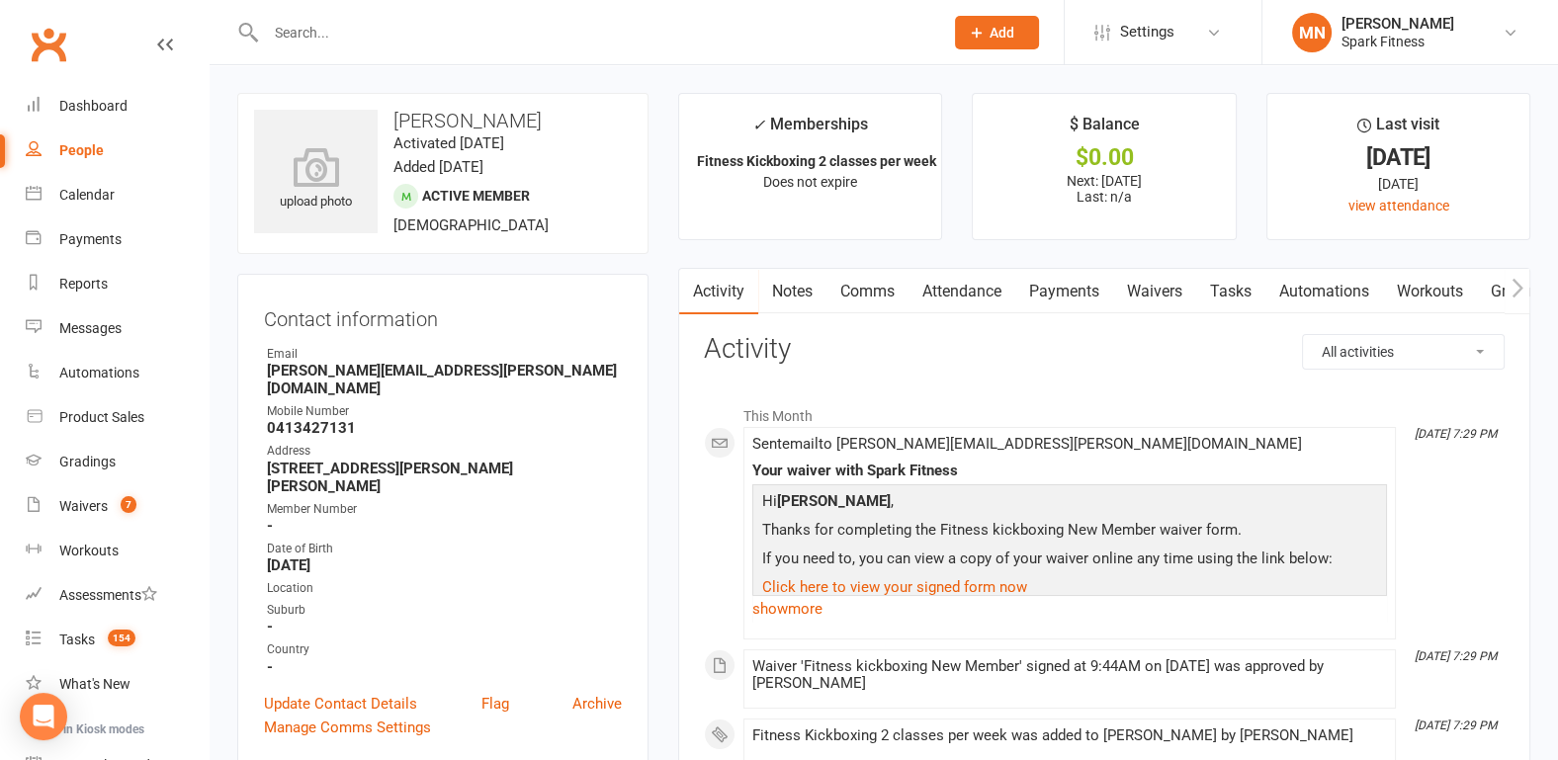
click at [1048, 299] on link "Payments" at bounding box center [1064, 291] width 98 height 45
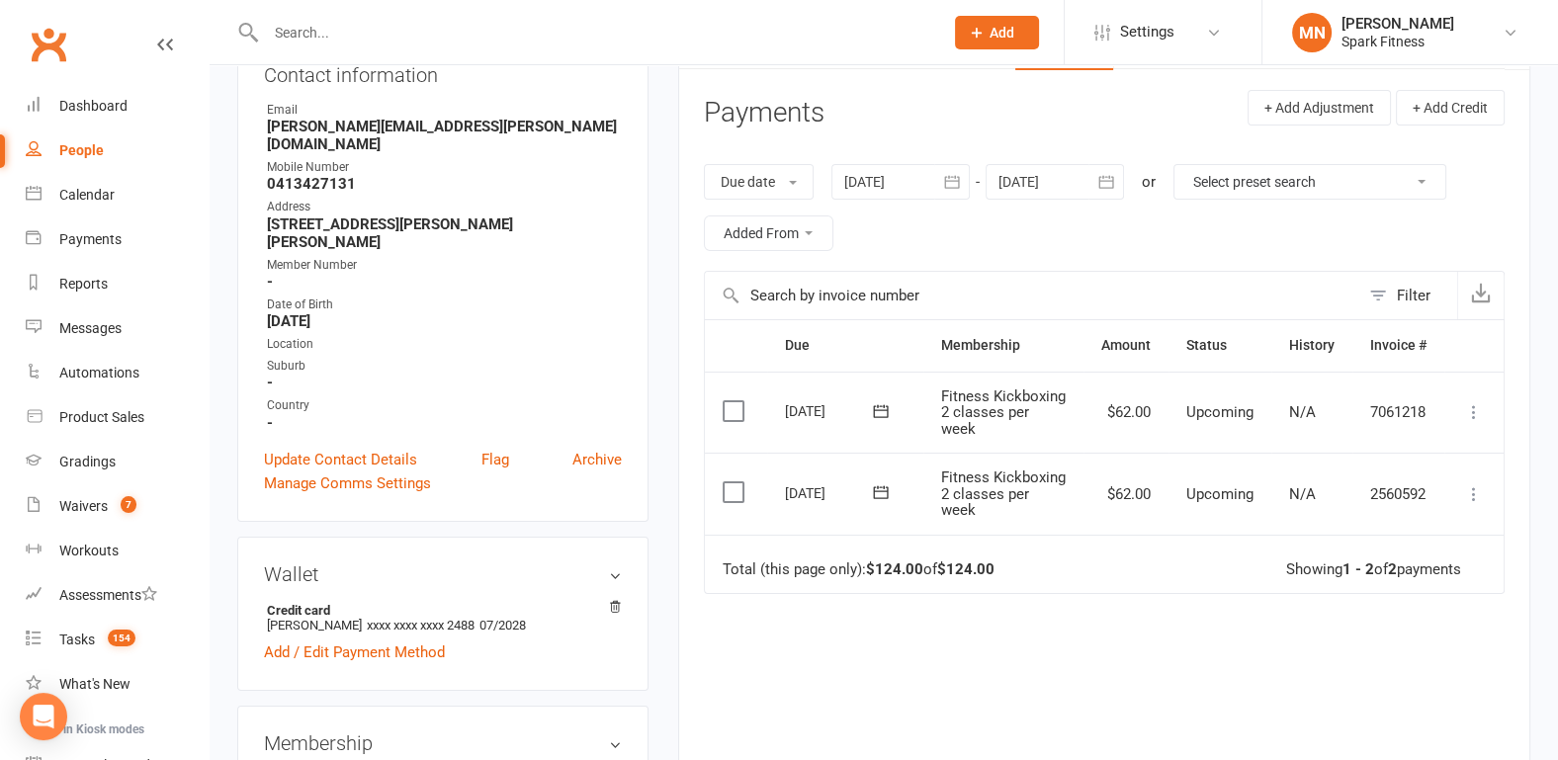
scroll to position [308, 0]
